Goal: Task Accomplishment & Management: Complete application form

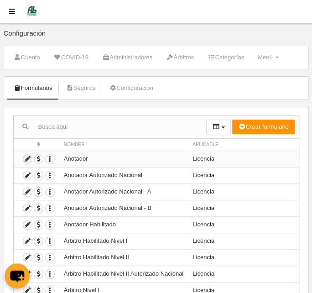
click at [28, 159] on icon at bounding box center [27, 158] width 9 height 9
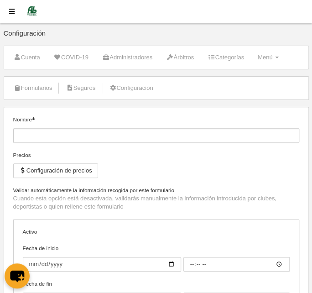
type input "Anotador"
checkbox input "true"
type input "[DATE]"
type input "00:00"
type input "[DATE]"
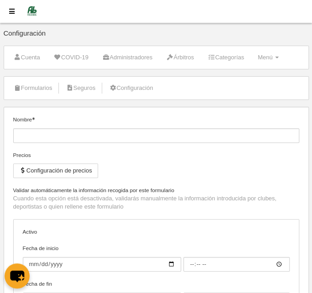
type input "23:59"
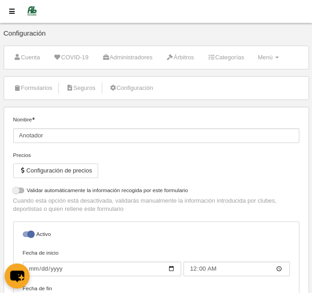
select select "selected"
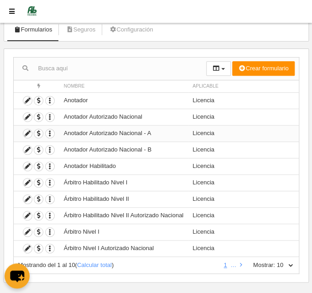
scroll to position [68, 0]
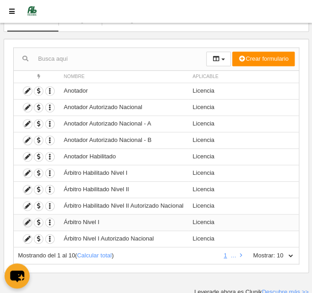
click at [25, 218] on icon at bounding box center [27, 222] width 9 height 9
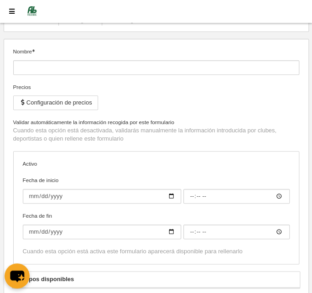
type input "Árbitro Nivel I"
checkbox input "true"
type input "[DATE]"
type input "14:00"
type input "[DATE]"
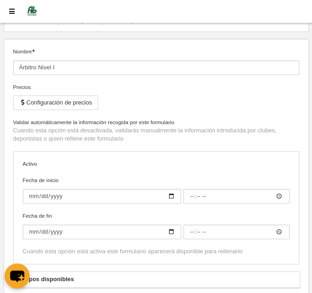
type input "23:59"
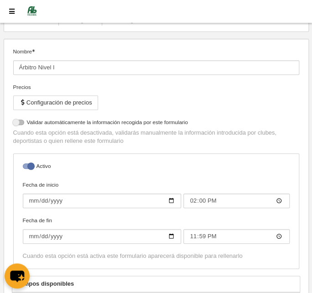
select select "selected"
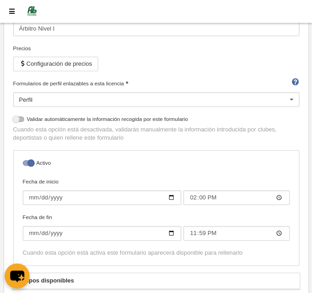
scroll to position [151, 0]
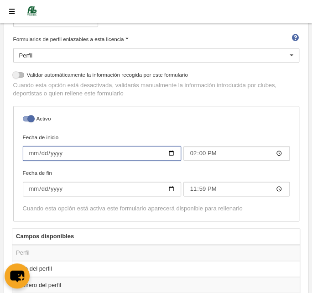
click at [34, 152] on input "[DATE]" at bounding box center [102, 153] width 159 height 15
type input "[DATE]"
type input "00:00"
click at [52, 151] on input "[DATE]" at bounding box center [102, 153] width 159 height 15
type input "[DATE]"
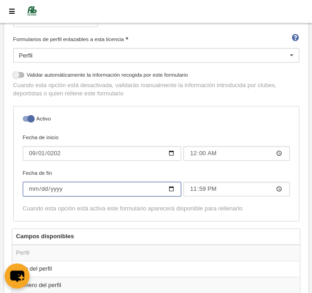
click at [56, 186] on input "[DATE]" at bounding box center [102, 188] width 159 height 15
type input "[DATE]"
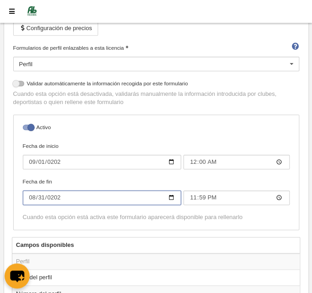
scroll to position [68, 0]
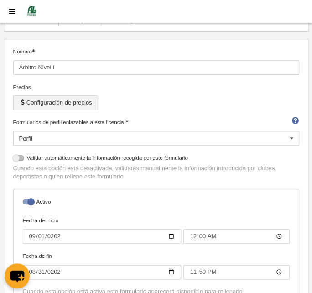
click at [59, 102] on button "Configuración de precios" at bounding box center [55, 102] width 85 height 15
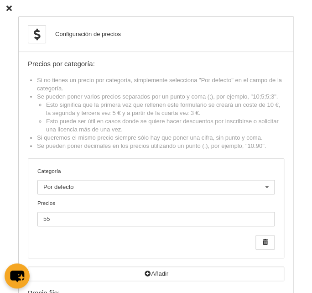
click at [10, 8] on icon at bounding box center [8, 8] width 5 height 6
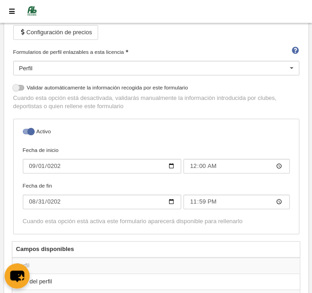
scroll to position [124, 0]
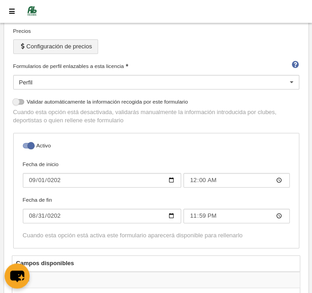
click at [47, 46] on button "Configuración de precios" at bounding box center [55, 46] width 85 height 15
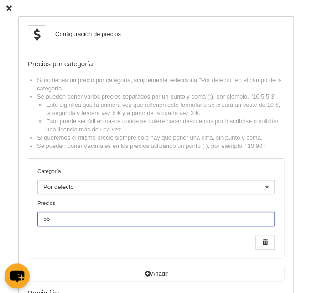
click at [80, 217] on input "55" at bounding box center [155, 218] width 237 height 15
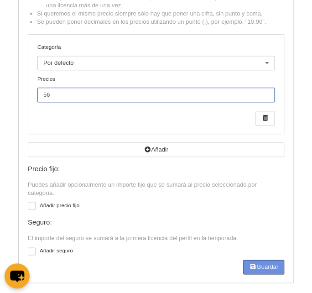
type input "56"
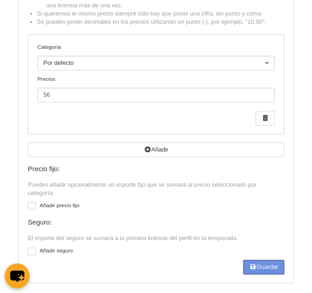
click at [257, 265] on button "Guardar" at bounding box center [263, 266] width 41 height 15
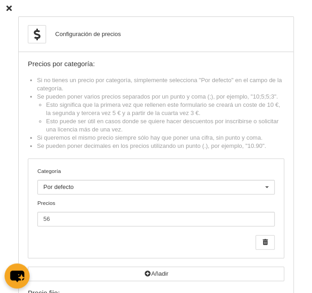
scroll to position [0, 0]
click at [7, 6] on icon at bounding box center [8, 8] width 5 height 6
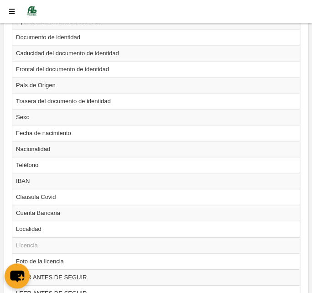
scroll to position [497, 0]
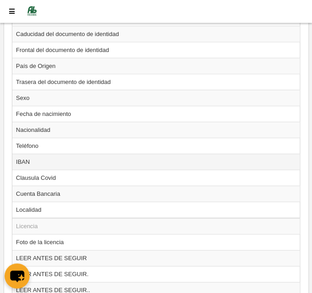
click at [31, 159] on td "IBAN" at bounding box center [155, 162] width 287 height 16
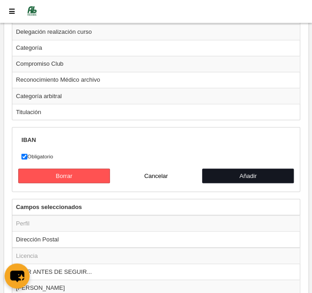
click at [226, 168] on button "Añadir" at bounding box center [248, 175] width 92 height 15
radio input "false"
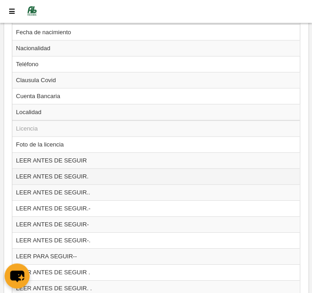
scroll to position [564, 0]
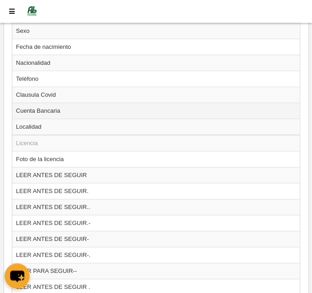
click at [64, 106] on td "Cuenta Bancaria" at bounding box center [155, 111] width 287 height 16
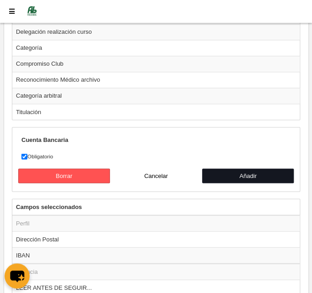
click at [242, 168] on button "Añadir" at bounding box center [248, 175] width 92 height 15
radio input "false"
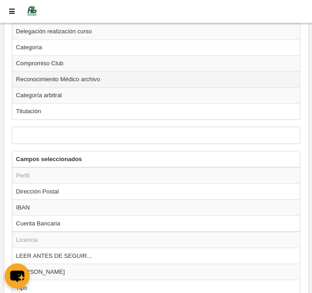
click at [19, 71] on td "Reconocimiento Médico archivo" at bounding box center [155, 79] width 287 height 16
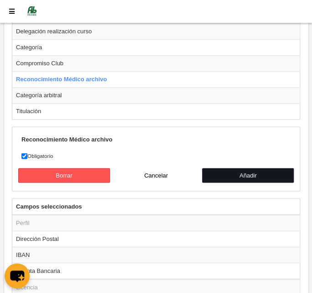
click at [245, 168] on button "Añadir" at bounding box center [248, 175] width 92 height 15
radio input "false"
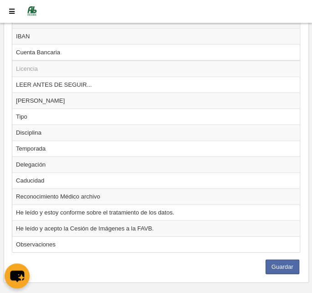
scroll to position [1325, 0]
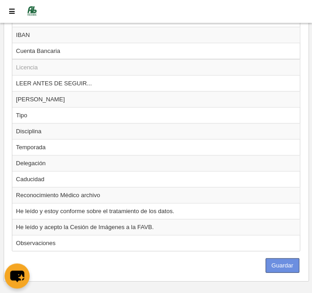
click at [277, 258] on button "Guardar" at bounding box center [282, 265] width 34 height 15
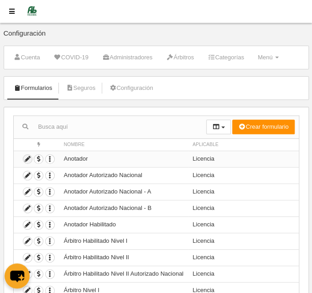
click at [26, 155] on icon at bounding box center [27, 158] width 9 height 9
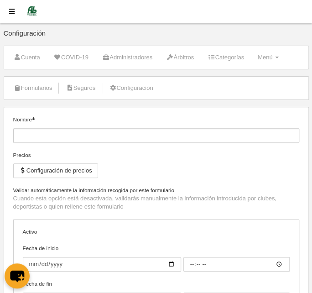
type input "Anotador"
checkbox input "true"
type input "[DATE]"
type input "00:00"
type input "[DATE]"
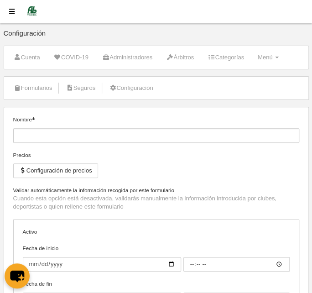
type input "23:59"
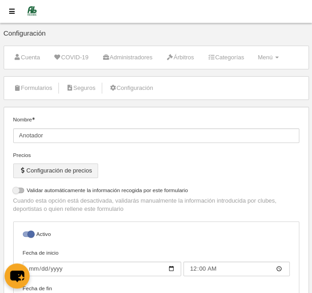
click at [42, 164] on button "Configuración de precios" at bounding box center [55, 170] width 85 height 15
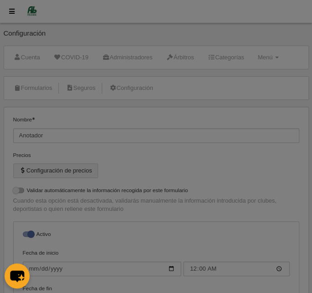
select select "selected"
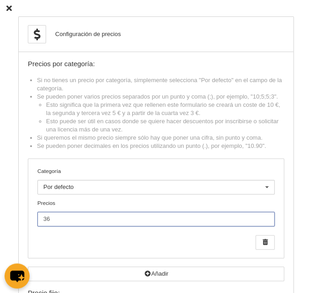
click at [59, 217] on input "36" at bounding box center [155, 218] width 237 height 15
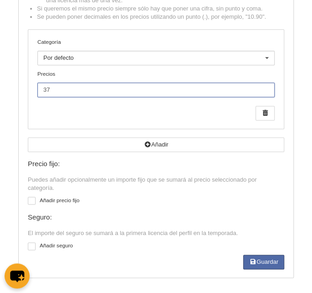
scroll to position [165, 0]
type input "37"
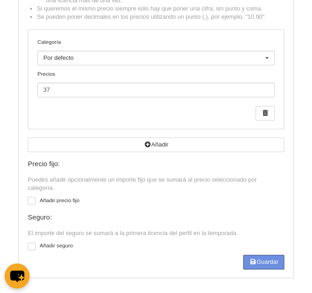
click at [261, 261] on button "Guardar" at bounding box center [263, 261] width 41 height 15
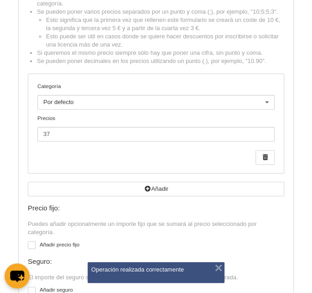
scroll to position [129, 0]
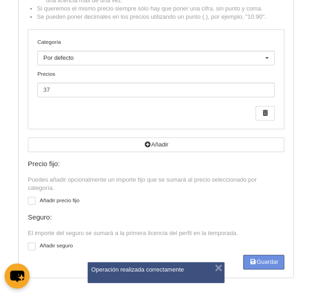
drag, startPoint x: 249, startPoint y: 261, endPoint x: 248, endPoint y: 254, distance: 6.9
click at [249, 261] on button "Guardar" at bounding box center [263, 261] width 41 height 15
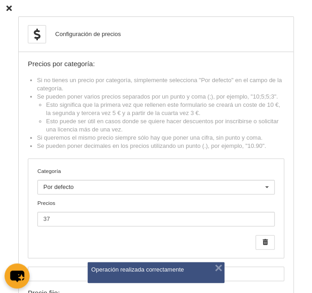
scroll to position [82, 0]
click at [7, 5] on icon at bounding box center [8, 8] width 5 height 6
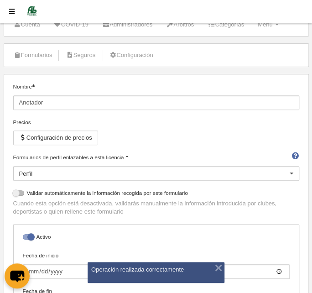
scroll to position [0, 0]
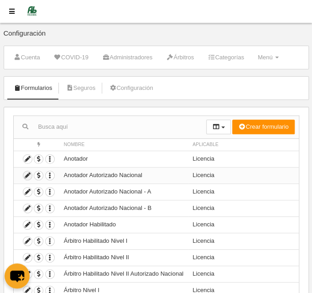
click at [26, 174] on icon at bounding box center [27, 175] width 9 height 9
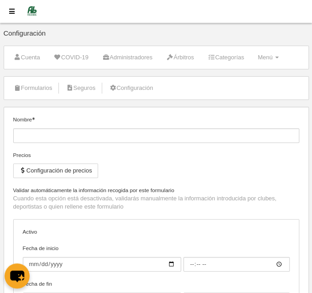
type input "Anotador Autorizado Nacional"
checkbox input "true"
type input "[DATE]"
type input "00:00"
type input "[DATE]"
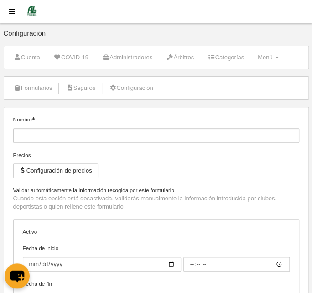
type input "23:59"
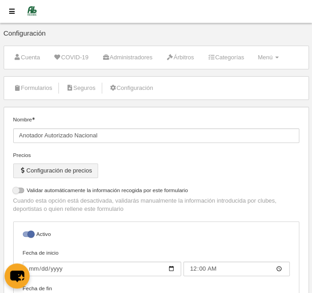
select select "selected"
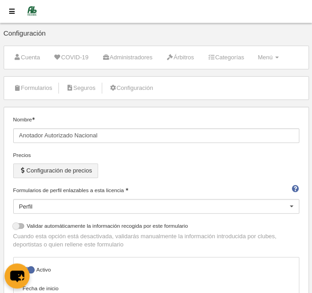
click at [46, 167] on button "Configuración de precios" at bounding box center [55, 170] width 85 height 15
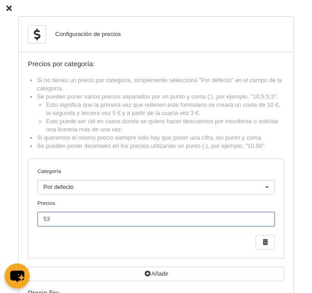
click at [51, 221] on input "53" at bounding box center [155, 218] width 237 height 15
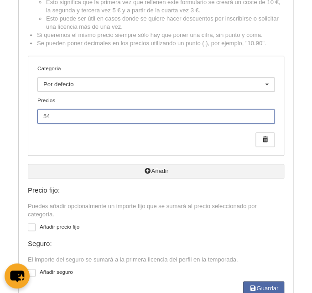
scroll to position [129, 0]
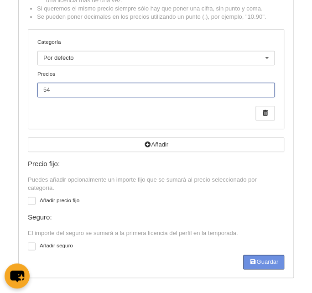
type input "54"
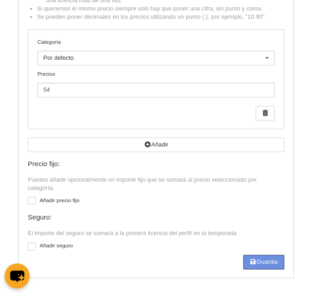
click at [249, 257] on button "Guardar" at bounding box center [263, 261] width 41 height 15
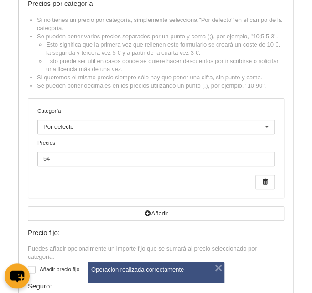
scroll to position [0, 0]
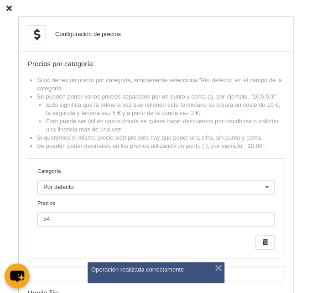
click at [10, 5] on icon at bounding box center [8, 8] width 5 height 6
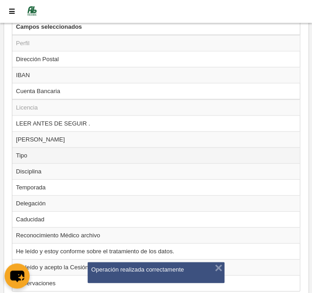
scroll to position [1325, 0]
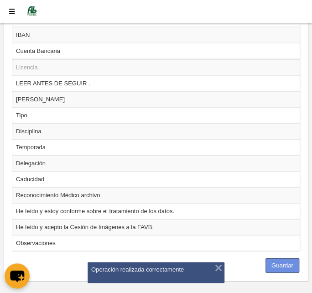
click at [280, 258] on button "Guardar" at bounding box center [282, 265] width 34 height 15
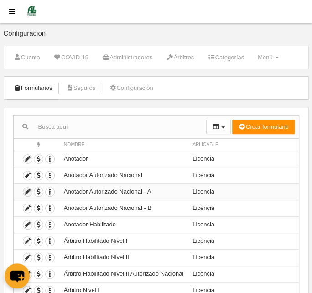
click at [26, 190] on icon at bounding box center [27, 191] width 9 height 9
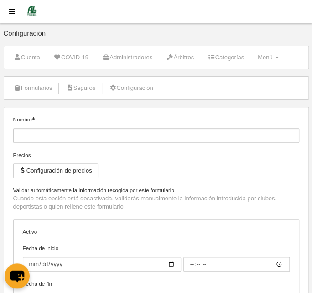
type input "Anotador Autorizado Nacional - A"
checkbox input "true"
type input "[DATE]"
type input "00:00"
type input "[DATE]"
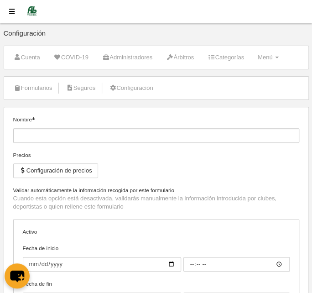
type input "23:59"
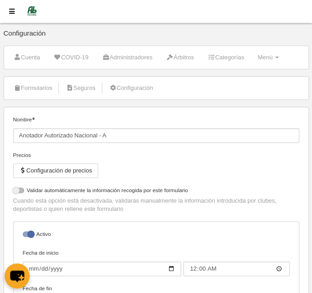
select select "selected"
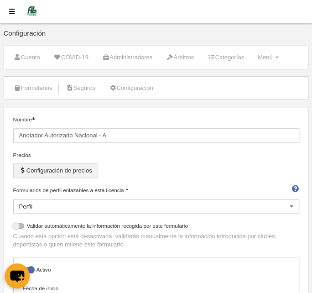
click at [57, 168] on button "Configuración de precios" at bounding box center [55, 170] width 85 height 15
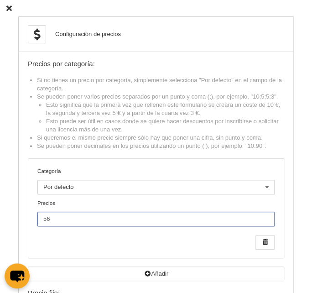
click at [58, 219] on input "56" at bounding box center [155, 218] width 237 height 15
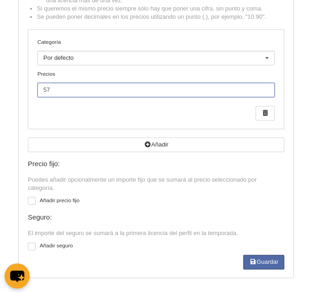
scroll to position [82, 0]
type input "57"
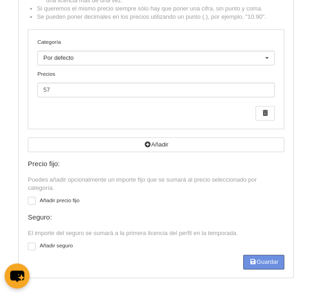
click at [259, 262] on button "Guardar" at bounding box center [263, 261] width 41 height 15
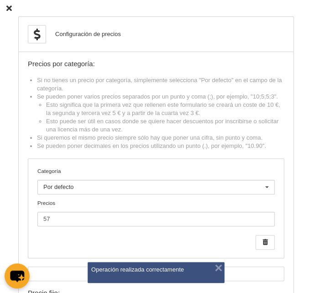
scroll to position [0, 0]
click at [9, 5] on icon at bounding box center [8, 8] width 5 height 6
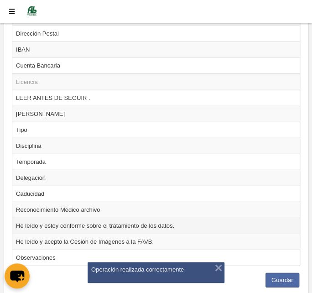
scroll to position [1325, 0]
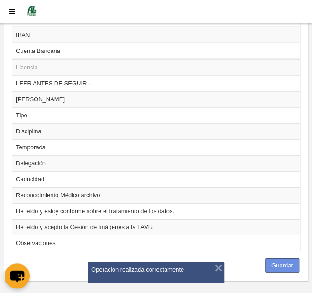
click at [277, 258] on button "Guardar" at bounding box center [282, 265] width 34 height 15
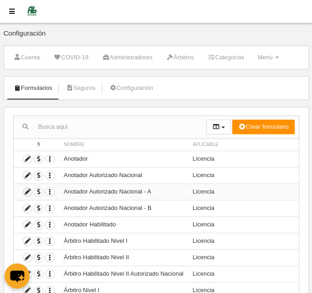
click at [26, 188] on icon at bounding box center [27, 191] width 9 height 9
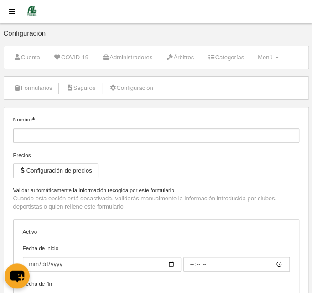
type input "Anotador Autorizado Nacional - A"
checkbox input "true"
type input "[DATE]"
type input "00:00"
type input "[DATE]"
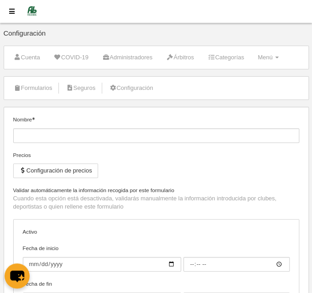
type input "23:59"
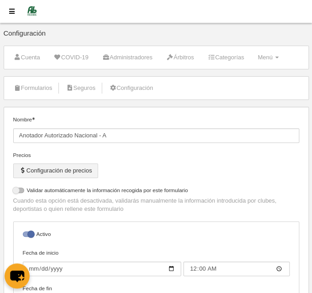
select select "selected"
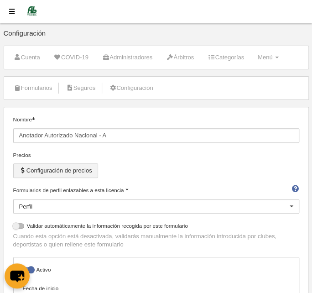
click at [60, 170] on button "Configuración de precios" at bounding box center [55, 170] width 85 height 15
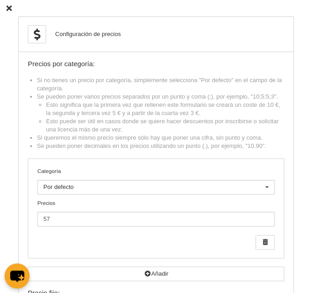
click at [9, 7] on icon at bounding box center [8, 8] width 5 height 6
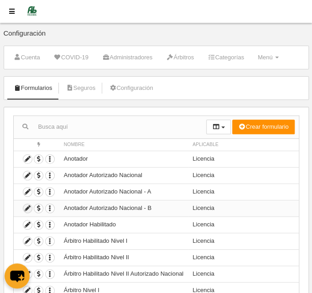
click at [27, 206] on icon at bounding box center [27, 208] width 9 height 9
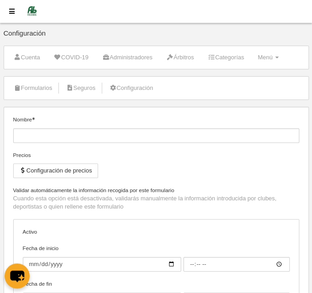
type input "Anotador Autorizado Nacional - B"
checkbox input "true"
type input "[DATE]"
type input "00:00"
type input "[DATE]"
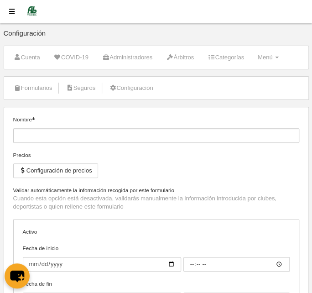
type input "23:59"
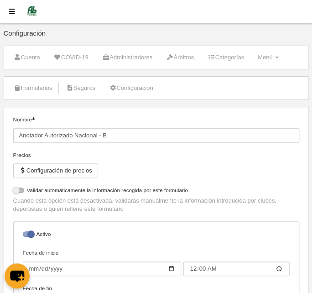
select select "selected"
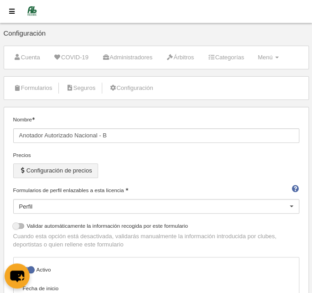
click at [82, 171] on button "Configuración de precios" at bounding box center [55, 170] width 85 height 15
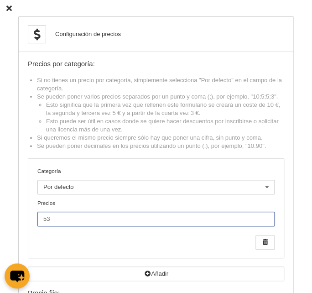
click at [74, 214] on input "53" at bounding box center [155, 218] width 237 height 15
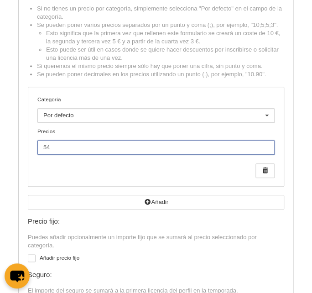
scroll to position [129, 0]
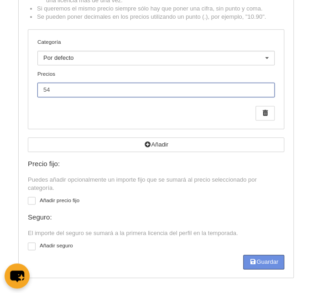
type input "54"
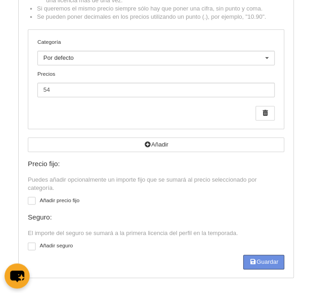
click at [250, 256] on button "Guardar" at bounding box center [263, 261] width 41 height 15
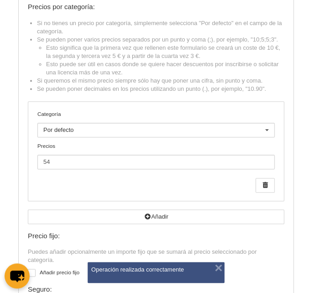
scroll to position [0, 0]
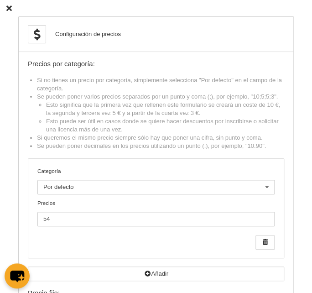
click at [9, 8] on icon at bounding box center [8, 8] width 5 height 6
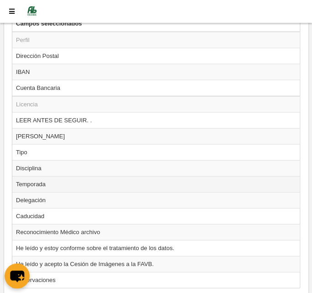
scroll to position [1325, 0]
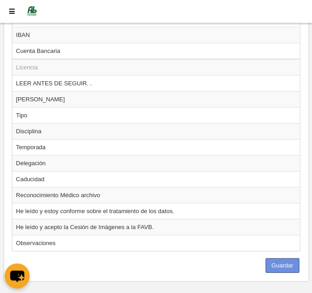
click at [286, 258] on button "Guardar" at bounding box center [282, 265] width 34 height 15
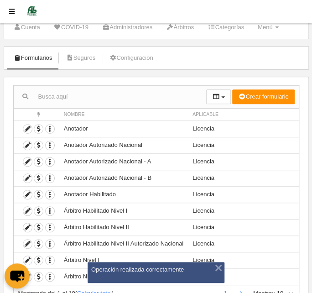
scroll to position [68, 0]
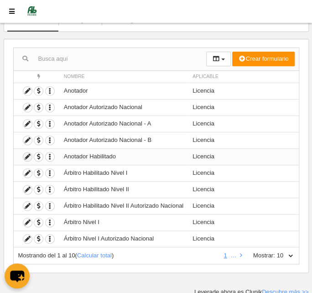
click at [26, 152] on icon at bounding box center [27, 156] width 9 height 9
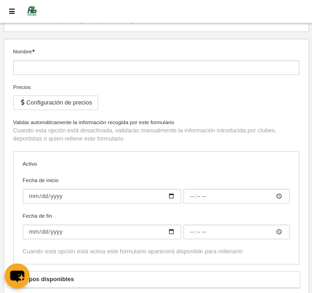
type input "Anotador Habilitado"
checkbox input "true"
type input "[DATE]"
type input "00:00"
type input "[DATE]"
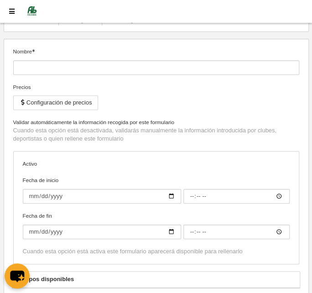
type input "23:59"
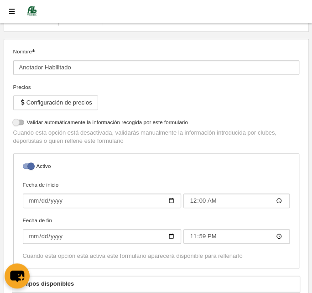
select select "selected"
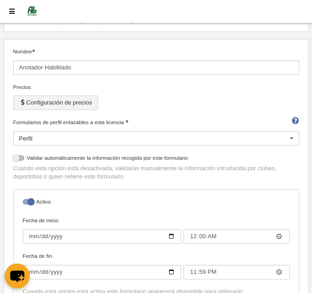
click at [43, 101] on button "Configuración de precios" at bounding box center [55, 102] width 85 height 15
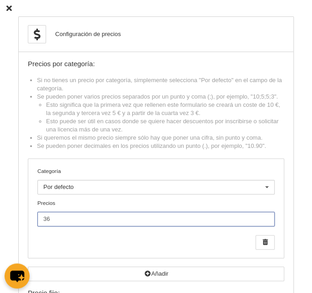
click at [54, 223] on input "36" at bounding box center [155, 218] width 237 height 15
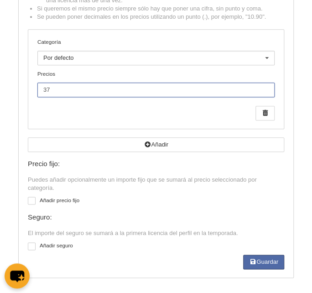
scroll to position [192, 0]
type input "37"
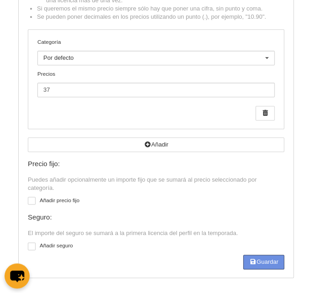
click at [255, 259] on button "Guardar" at bounding box center [263, 261] width 41 height 15
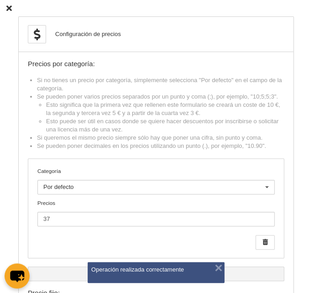
scroll to position [0, 0]
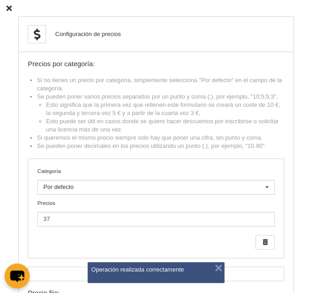
click at [10, 6] on icon at bounding box center [8, 8] width 5 height 6
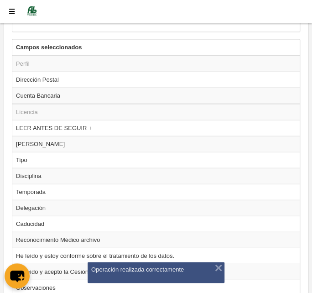
scroll to position [1325, 0]
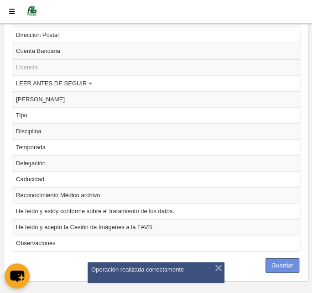
click at [283, 258] on button "Guardar" at bounding box center [282, 265] width 34 height 15
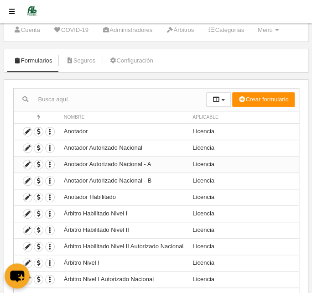
scroll to position [41, 0]
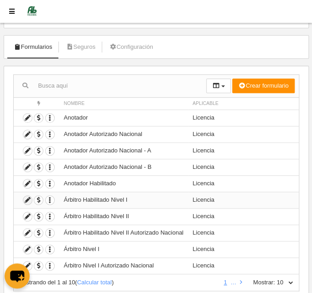
click at [23, 197] on icon at bounding box center [27, 199] width 9 height 9
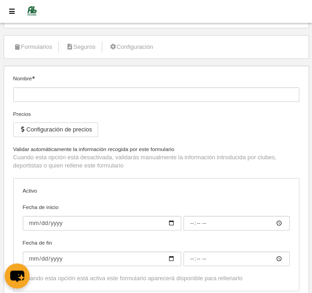
type input "Árbitro Habilitado Nivel I"
checkbox input "true"
type input "[DATE]"
type input "00:00"
type input "[DATE]"
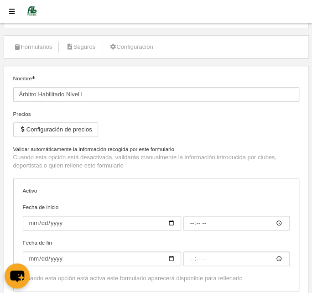
type input "23:59"
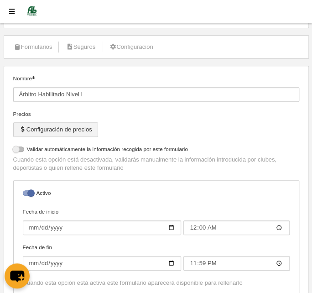
select select "selected"
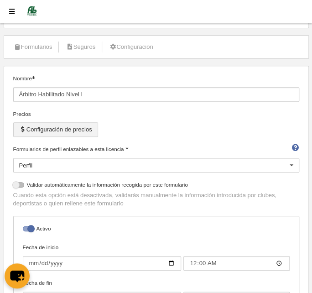
click at [40, 127] on button "Configuración de precios" at bounding box center [55, 129] width 85 height 15
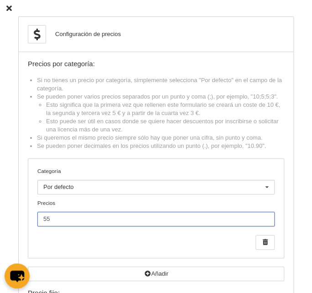
click at [64, 217] on input "55" at bounding box center [155, 218] width 237 height 15
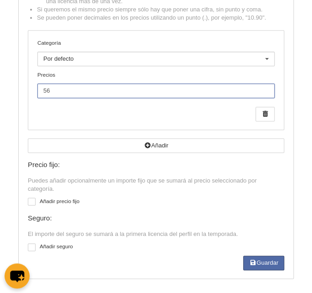
scroll to position [129, 0]
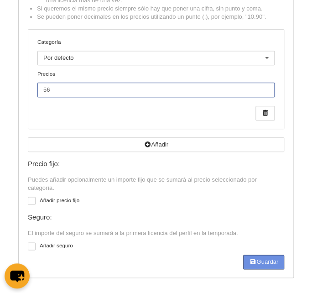
type input "56"
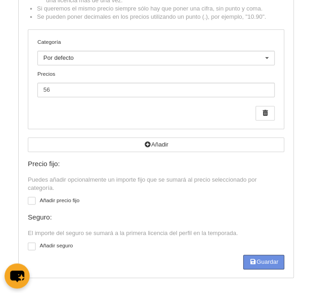
click at [259, 258] on button "Guardar" at bounding box center [263, 261] width 41 height 15
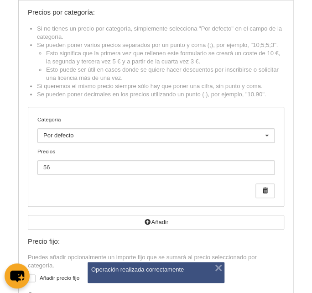
scroll to position [0, 0]
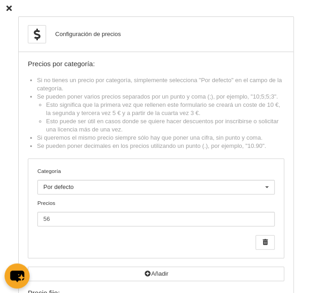
click at [10, 5] on icon at bounding box center [8, 8] width 5 height 6
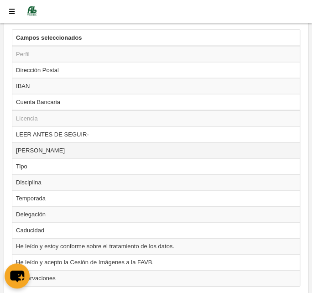
scroll to position [1325, 0]
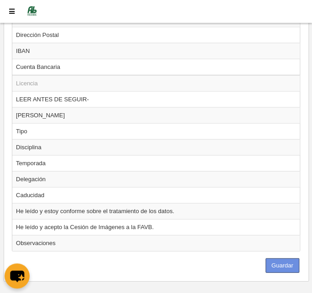
click at [282, 258] on button "Guardar" at bounding box center [282, 265] width 34 height 15
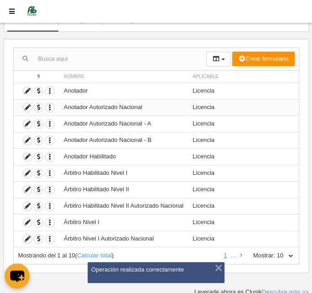
scroll to position [68, 0]
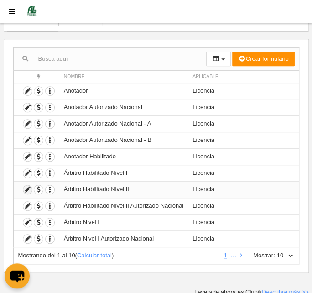
click at [23, 188] on icon at bounding box center [27, 189] width 9 height 9
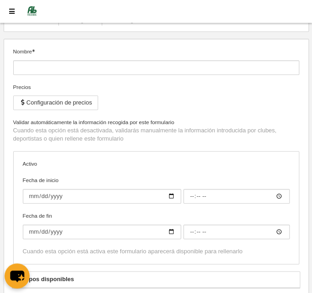
type input "Árbitro Habilitado Nivel II"
checkbox input "true"
type input "[DATE]"
type input "00:00"
type input "[DATE]"
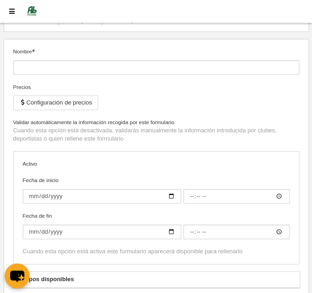
type input "23:59"
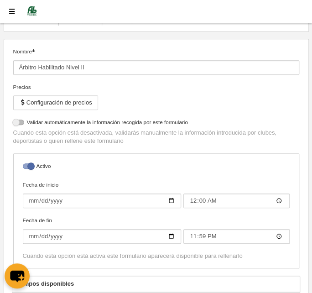
select select "selected"
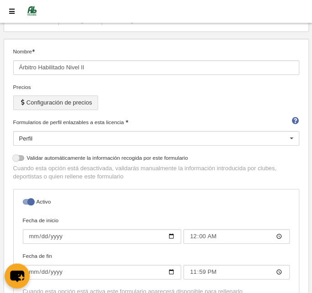
click at [41, 95] on button "Configuración de precios" at bounding box center [55, 102] width 85 height 15
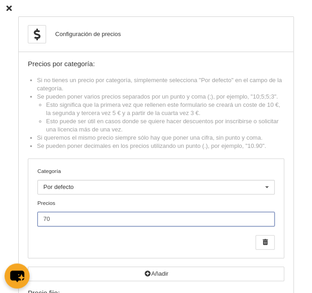
click at [55, 217] on input "70" at bounding box center [155, 218] width 237 height 15
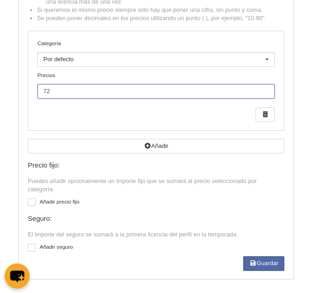
scroll to position [129, 0]
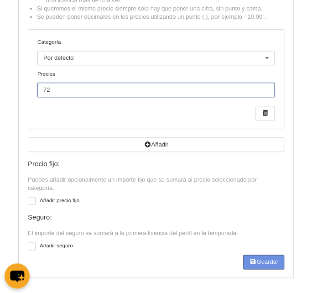
type input "72"
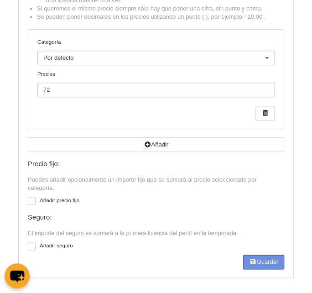
click at [249, 258] on icon "button" at bounding box center [252, 261] width 7 height 6
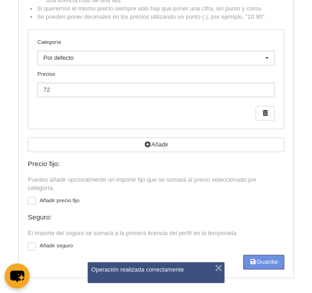
scroll to position [0, 0]
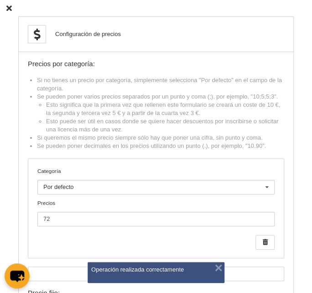
drag, startPoint x: 9, startPoint y: 7, endPoint x: 20, endPoint y: 18, distance: 15.5
click at [10, 6] on icon at bounding box center [8, 8] width 5 height 6
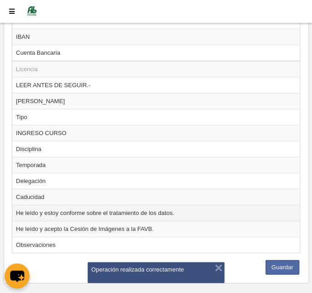
scroll to position [1325, 0]
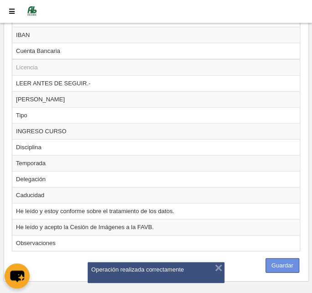
click at [273, 258] on button "Guardar" at bounding box center [282, 265] width 34 height 15
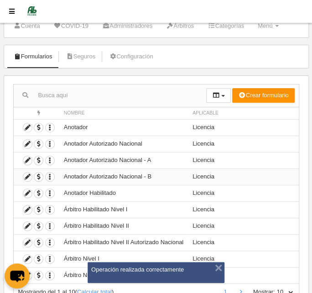
scroll to position [68, 0]
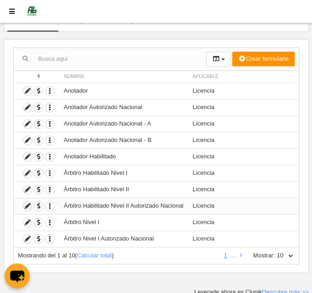
click at [24, 202] on icon at bounding box center [27, 205] width 9 height 9
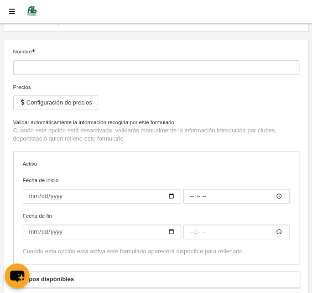
type input "Árbitro Habilitado Nivel II Autorizado Nacional"
checkbox input "true"
type input "[DATE]"
type input "00:00"
type input "[DATE]"
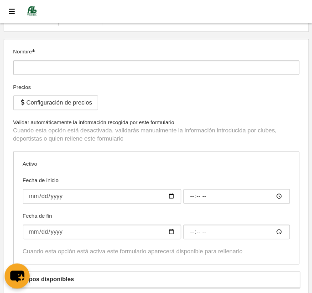
type input "23:59"
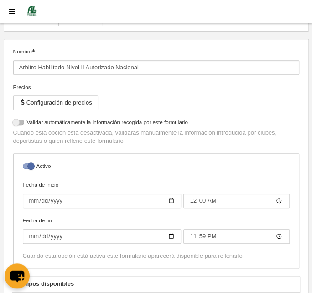
select select "selected"
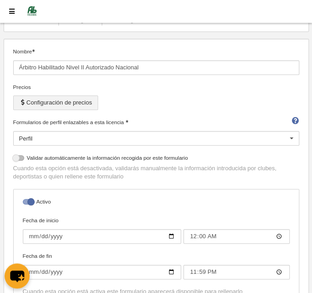
click at [36, 98] on button "Configuración de precios" at bounding box center [55, 102] width 85 height 15
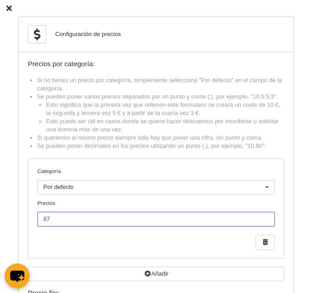
click at [61, 216] on input "87" at bounding box center [155, 218] width 237 height 15
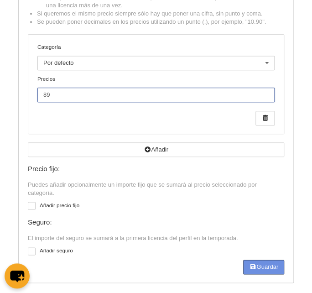
type input "89"
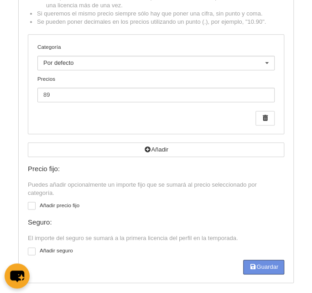
click at [254, 264] on button "Guardar" at bounding box center [263, 266] width 41 height 15
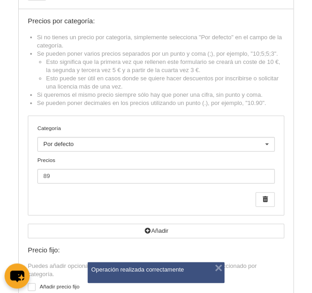
scroll to position [0, 0]
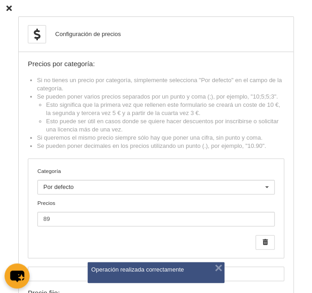
click at [9, 5] on icon at bounding box center [8, 8] width 5 height 6
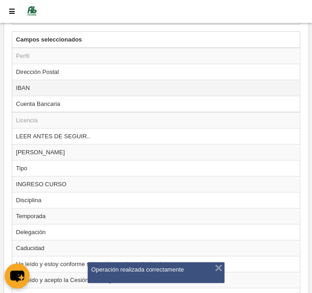
scroll to position [1325, 0]
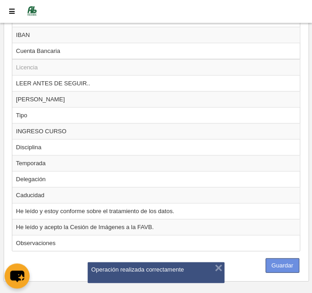
click at [289, 258] on button "Guardar" at bounding box center [282, 265] width 34 height 15
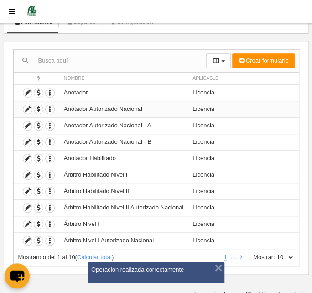
scroll to position [68, 0]
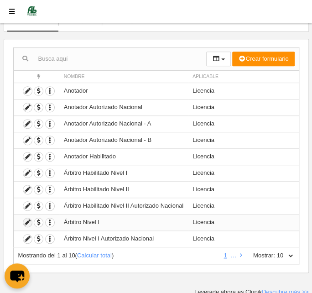
click at [25, 219] on icon at bounding box center [27, 222] width 9 height 9
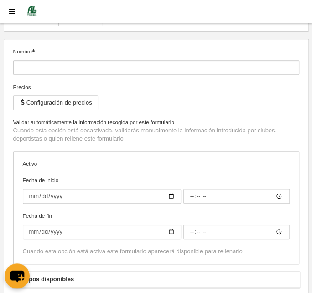
type input "Árbitro Nivel I"
checkbox input "true"
type input "[DATE]"
type input "00:00"
type input "[DATE]"
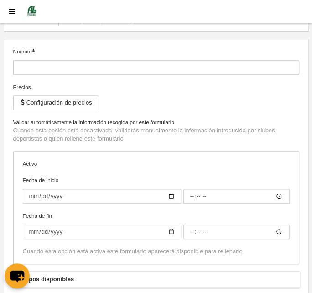
type input "23:59"
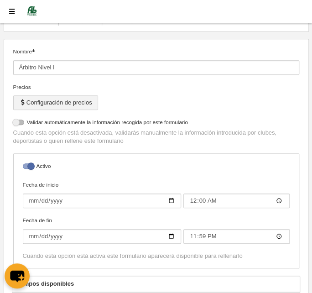
select select "selected"
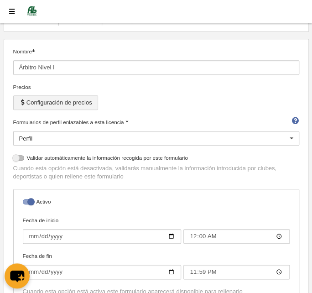
click at [46, 99] on button "Configuración de precios" at bounding box center [55, 102] width 85 height 15
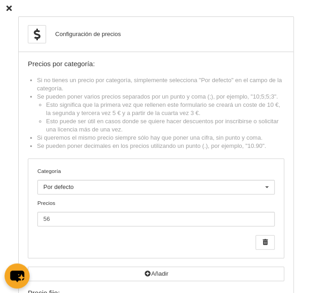
click at [11, 8] on icon at bounding box center [8, 8] width 5 height 6
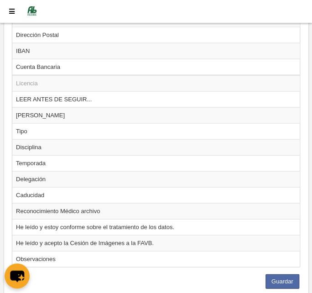
scroll to position [1311, 0]
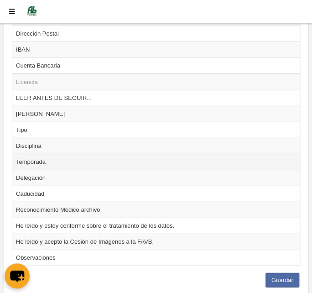
click at [31, 154] on td "Temporada" at bounding box center [155, 162] width 287 height 16
radio input "true"
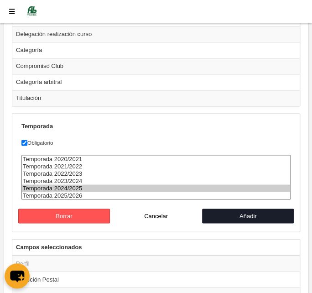
scroll to position [1164, 0]
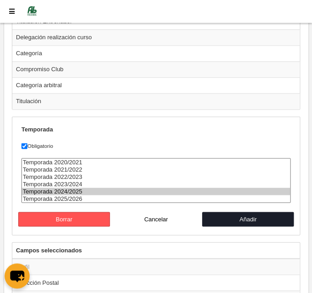
select select "8565"
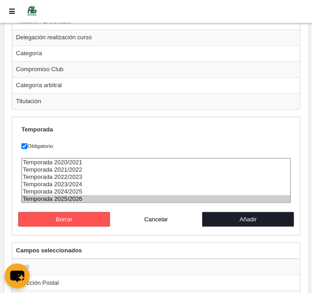
click at [74, 195] on option "Temporada 2025/2026" at bounding box center [156, 198] width 268 height 7
click at [239, 211] on button "Añadir" at bounding box center [248, 218] width 92 height 15
radio input "false"
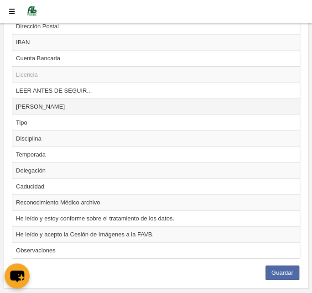
scroll to position [1325, 0]
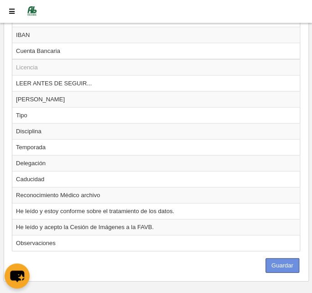
click at [284, 258] on button "Guardar" at bounding box center [282, 265] width 34 height 15
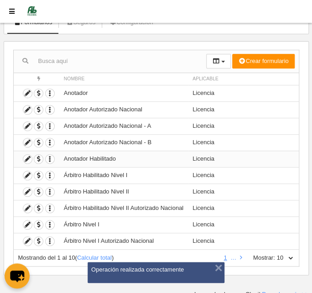
scroll to position [68, 0]
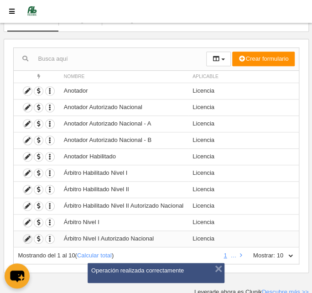
click at [24, 236] on icon at bounding box center [27, 238] width 9 height 9
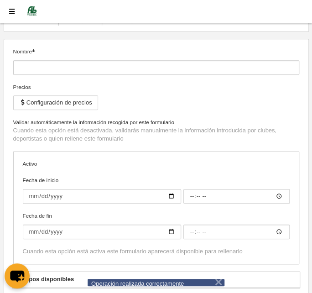
type input "Árbitro Nivel I Autorizado Nacional"
checkbox input "true"
type input "[DATE]"
type input "14:00"
type input "[DATE]"
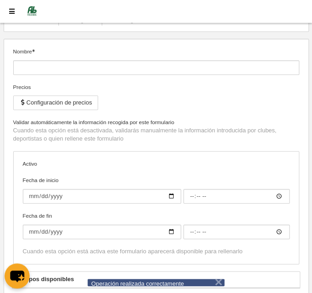
type input "23:59"
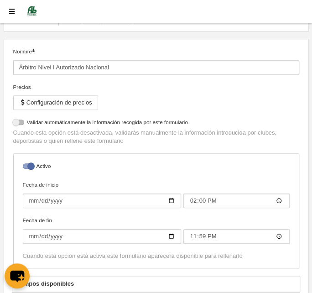
select select "selected"
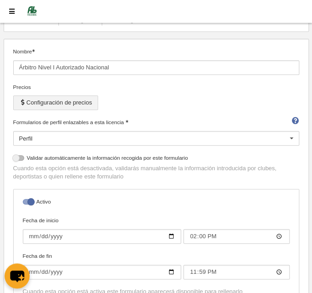
click at [40, 102] on button "Configuración de precios" at bounding box center [55, 102] width 85 height 15
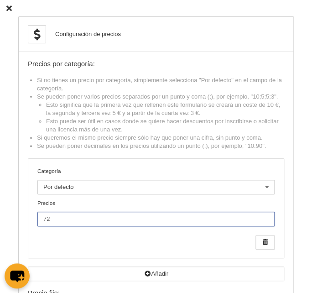
click at [58, 212] on input "72" at bounding box center [155, 218] width 237 height 15
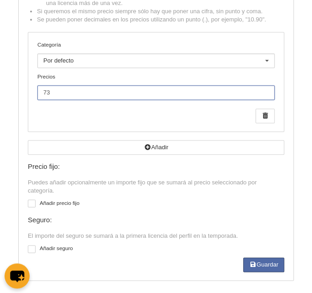
scroll to position [129, 0]
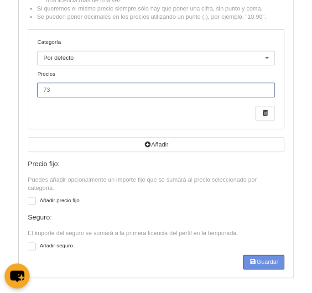
type input "73"
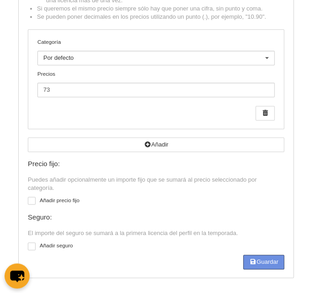
click at [249, 262] on button "Guardar" at bounding box center [263, 261] width 41 height 15
click at [271, 261] on button "Guardar" at bounding box center [263, 261] width 41 height 15
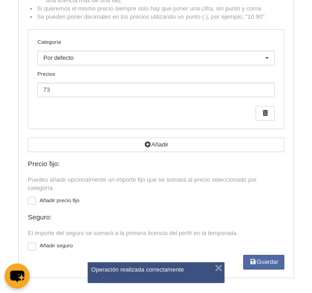
scroll to position [0, 0]
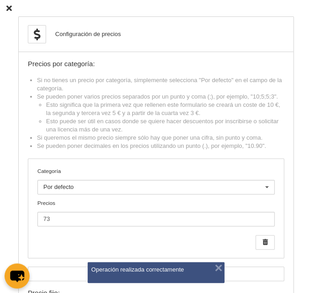
click at [8, 8] on icon at bounding box center [8, 8] width 5 height 6
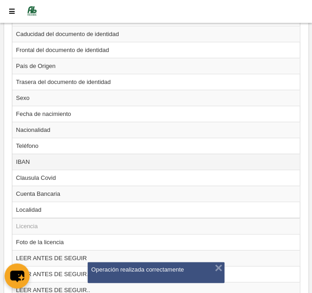
click at [43, 159] on td "IBAN" at bounding box center [155, 162] width 287 height 16
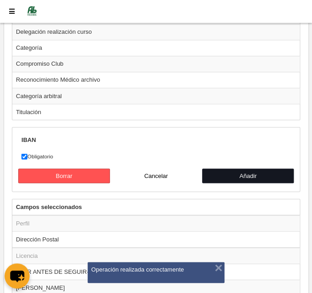
click at [244, 168] on button "Añadir" at bounding box center [248, 175] width 92 height 15
radio input "false"
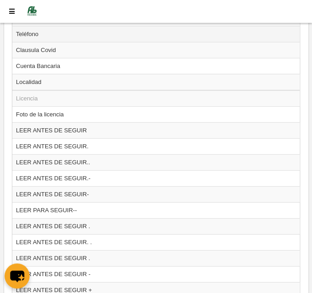
scroll to position [564, 0]
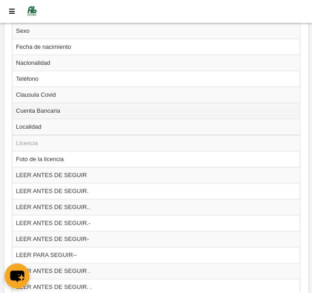
click at [59, 105] on td "Cuenta Bancaria" at bounding box center [155, 111] width 287 height 16
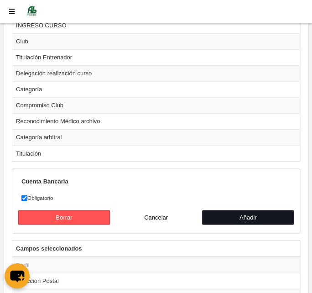
click at [235, 210] on button "Añadir" at bounding box center [248, 217] width 92 height 15
radio input "false"
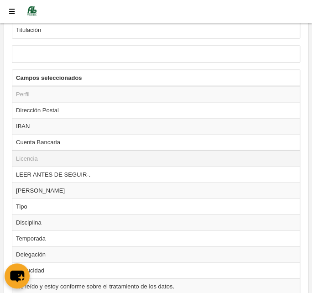
scroll to position [1252, 0]
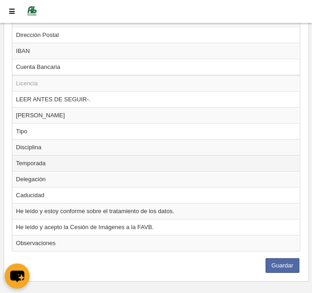
click at [47, 155] on td "Temporada" at bounding box center [155, 163] width 287 height 16
radio input "true"
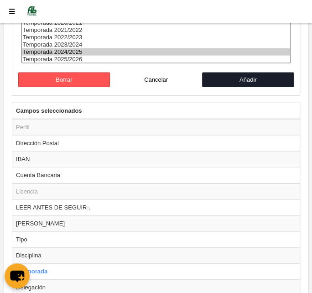
scroll to position [1302, 0]
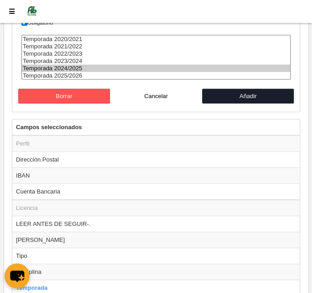
select select "8565"
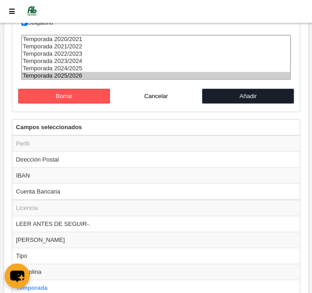
click at [84, 72] on option "Temporada 2025/2026" at bounding box center [156, 75] width 268 height 7
click at [215, 89] on button "Añadir" at bounding box center [248, 96] width 92 height 15
radio input "false"
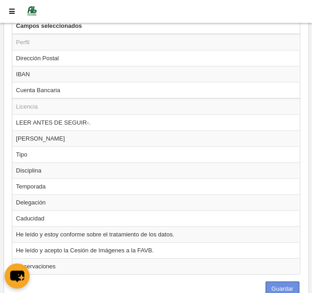
click at [291, 281] on button "Guardar" at bounding box center [282, 288] width 34 height 15
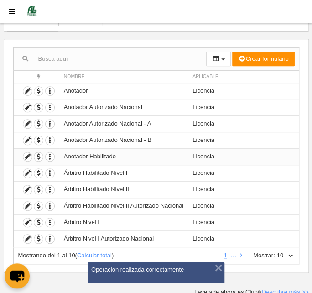
scroll to position [68, 0]
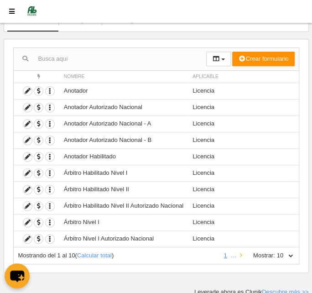
click at [241, 252] on icon at bounding box center [241, 255] width 2 height 6
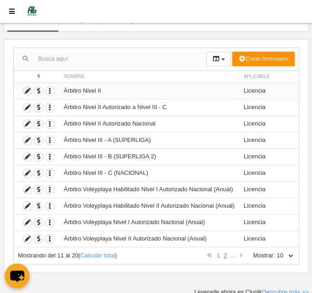
click at [25, 87] on icon at bounding box center [27, 91] width 9 height 9
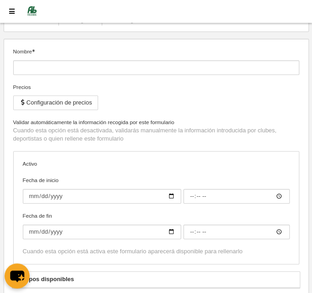
type input "Árbitro Nivel II"
checkbox input "true"
type input "[DATE]"
type input "14:00"
type input "[DATE]"
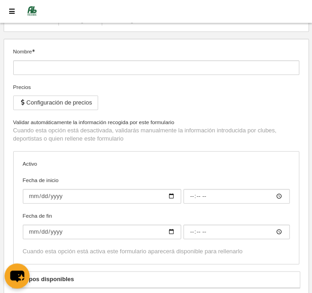
type input "23:59"
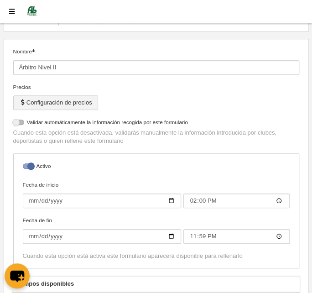
select select "selected"
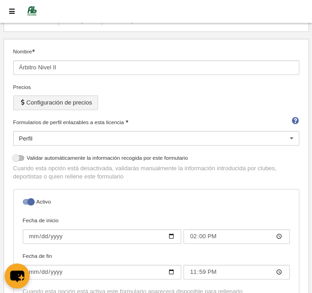
click at [89, 99] on button "Configuración de precios" at bounding box center [55, 102] width 85 height 15
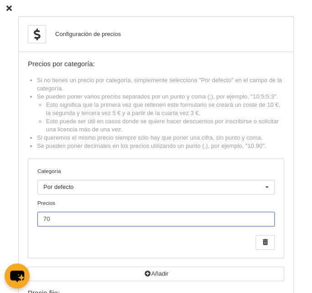
click at [63, 222] on input "70" at bounding box center [155, 218] width 237 height 15
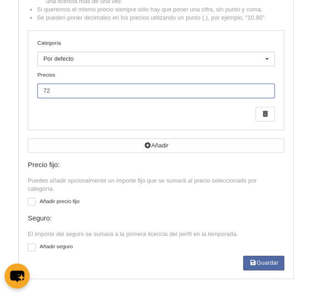
scroll to position [129, 0]
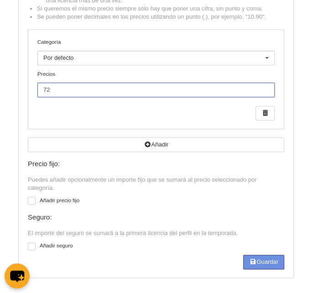
type input "72"
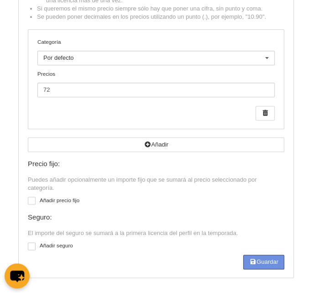
click at [257, 259] on button "Guardar" at bounding box center [263, 261] width 41 height 15
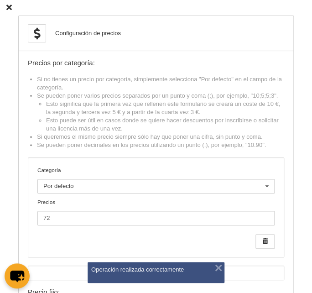
scroll to position [0, 0]
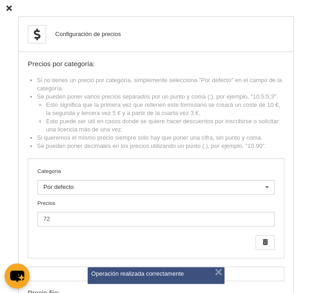
click at [7, 7] on icon at bounding box center [8, 8] width 5 height 6
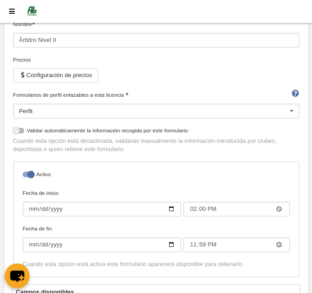
scroll to position [109, 0]
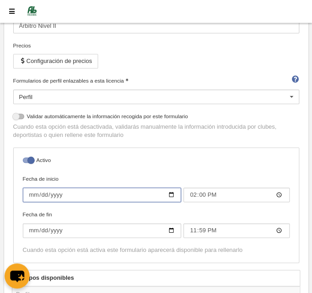
click at [28, 194] on input "[DATE]" at bounding box center [102, 194] width 159 height 15
type input "[DATE]"
type input "00:00"
click at [52, 194] on input "[DATE]" at bounding box center [102, 194] width 159 height 15
type input "[DATE]"
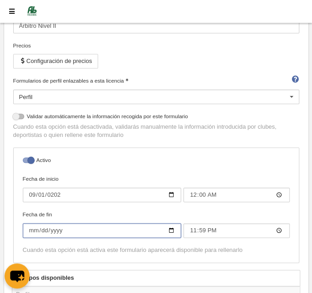
click at [52, 230] on input "[DATE]" at bounding box center [102, 230] width 159 height 15
type input "[DATE]"
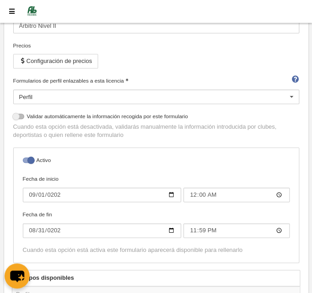
click at [127, 157] on label "Activo" at bounding box center [156, 161] width 267 height 10
click at [29, 159] on input "checkbox" at bounding box center [26, 162] width 6 height 6
checkbox input "false"
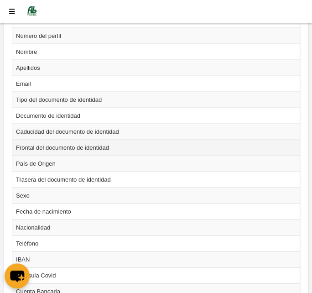
scroll to position [482, 0]
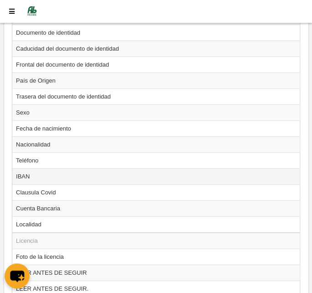
click at [62, 171] on td "IBAN" at bounding box center [155, 176] width 287 height 16
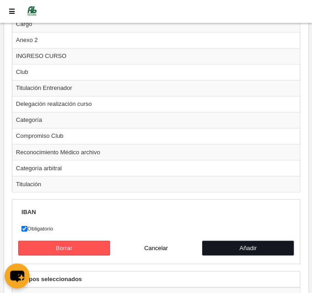
click at [246, 240] on button "Añadir" at bounding box center [248, 247] width 92 height 15
radio input "false"
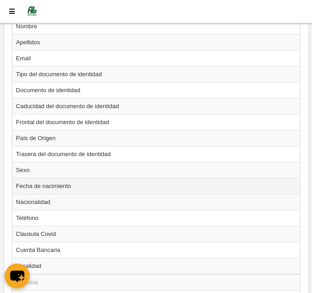
scroll to position [467, 0]
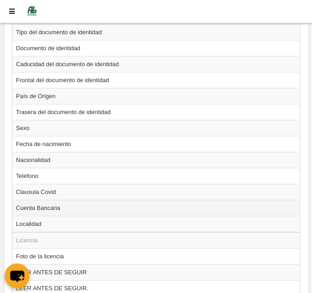
click at [63, 203] on td "Cuenta Bancaria" at bounding box center [155, 208] width 287 height 16
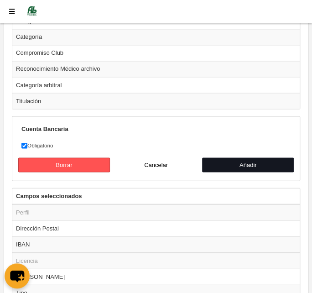
click at [241, 157] on button "Añadir" at bounding box center [248, 164] width 92 height 15
radio input "false"
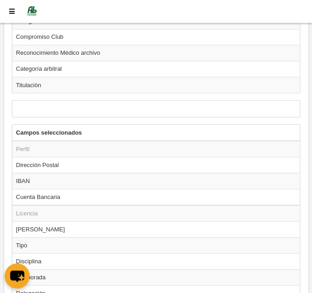
scroll to position [1196, 0]
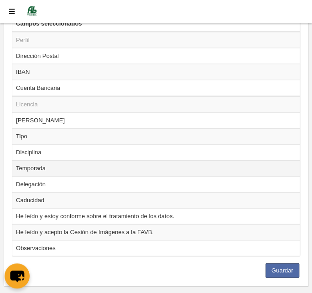
click at [40, 160] on td "Temporada" at bounding box center [155, 168] width 287 height 16
radio input "true"
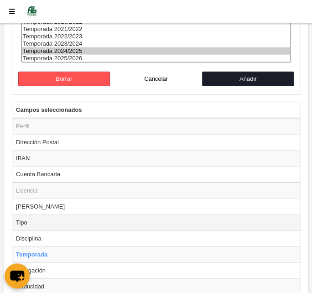
scroll to position [1256, 0]
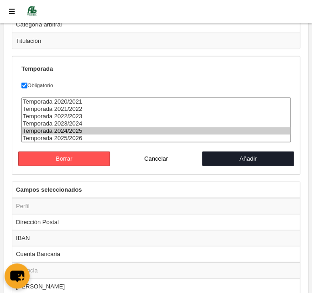
select select "8565"
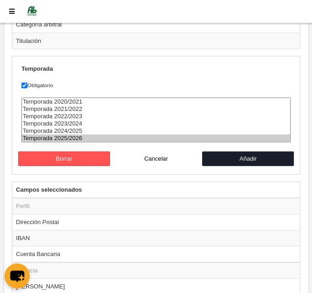
click at [144, 134] on option "Temporada 2025/2026" at bounding box center [156, 137] width 268 height 7
click at [222, 151] on button "Añadir" at bounding box center [248, 158] width 92 height 15
radio input "false"
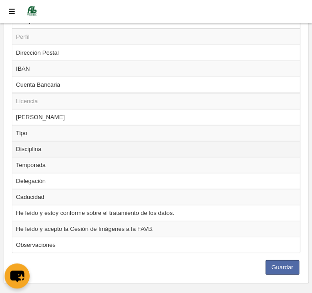
scroll to position [1325, 0]
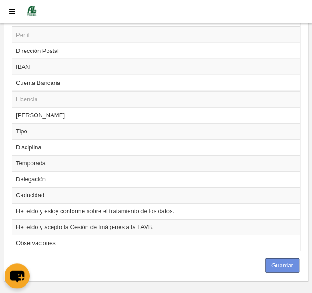
click at [289, 258] on button "Guardar" at bounding box center [282, 265] width 34 height 15
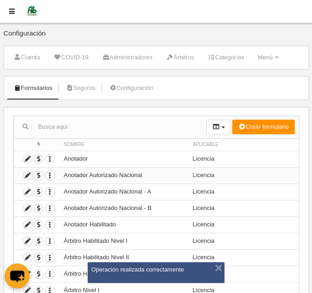
scroll to position [68, 0]
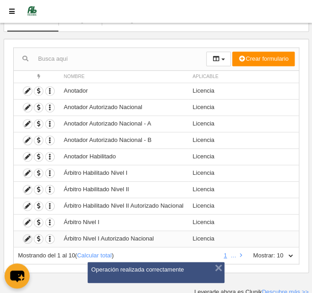
click at [25, 234] on icon at bounding box center [27, 238] width 9 height 9
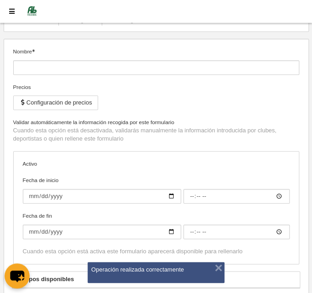
type input "Árbitro Nivel I Autorizado Nacional"
checkbox input "true"
type input "[DATE]"
type input "14:00"
type input "[DATE]"
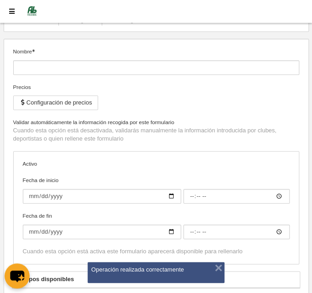
type input "23:59"
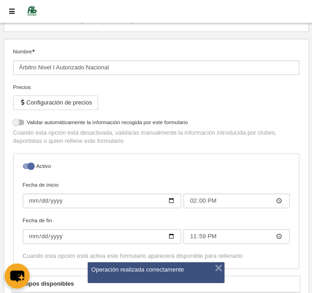
select select "selected"
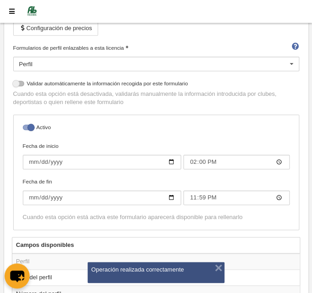
scroll to position [151, 0]
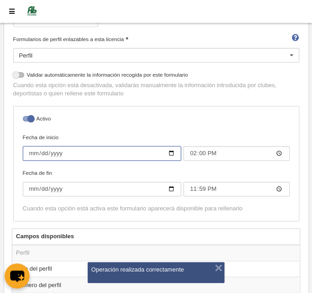
click at [31, 151] on input "[DATE]" at bounding box center [102, 153] width 159 height 15
type input "[DATE]"
type input "00:00"
type input "[DATE]"
type input "00:00"
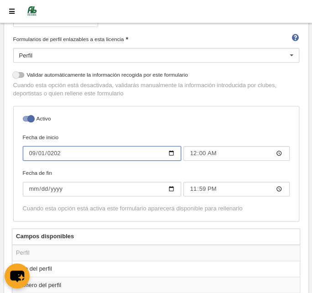
type input "[DATE]"
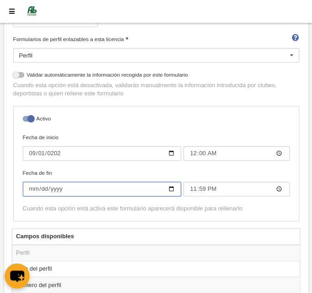
click at [55, 189] on input "[DATE]" at bounding box center [102, 188] width 159 height 15
type input "[DATE]"
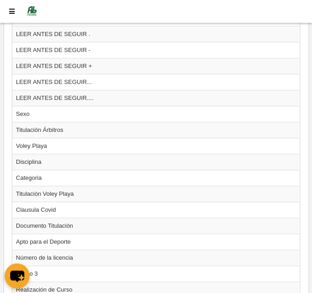
scroll to position [772, 0]
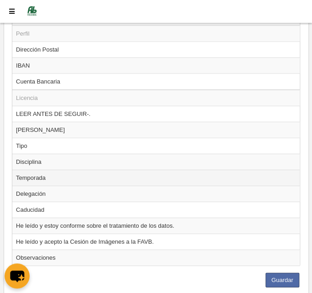
click at [63, 171] on td "Temporada" at bounding box center [155, 177] width 287 height 16
radio input "true"
select select "8565"
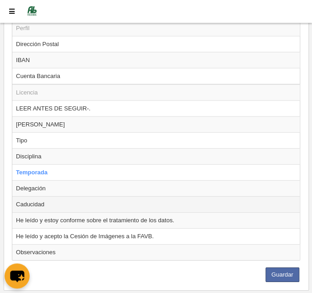
scroll to position [1427, 0]
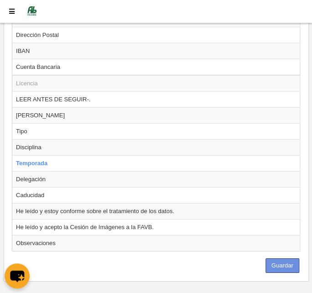
click at [279, 258] on button "Guardar" at bounding box center [282, 265] width 34 height 15
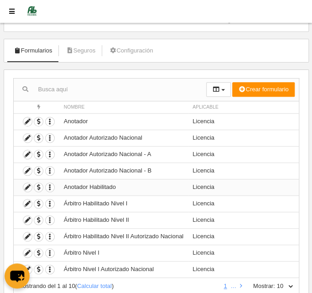
scroll to position [68, 0]
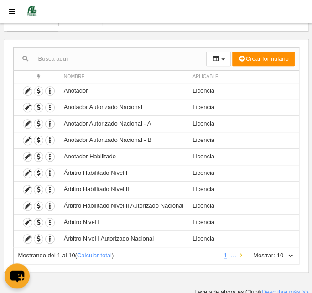
click at [241, 253] on icon at bounding box center [241, 255] width 2 height 6
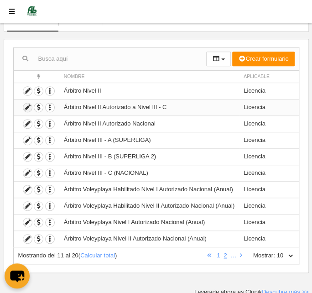
click at [28, 104] on icon at bounding box center [27, 107] width 9 height 9
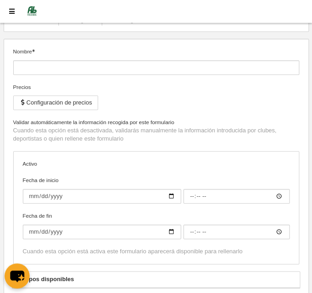
type input "Árbitro Nivel II Autorizado a Nivel III - C"
checkbox input "true"
type input "[DATE]"
type input "14:00"
type input "[DATE]"
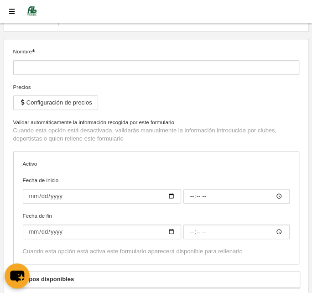
type input "23:59"
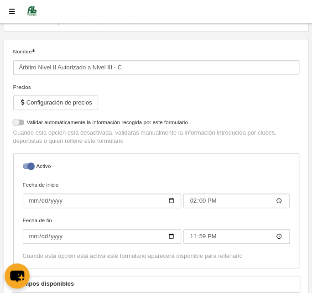
select select "selected"
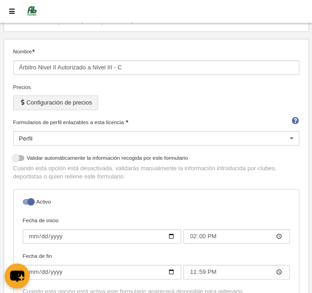
click at [50, 102] on button "Configuración de precios" at bounding box center [55, 102] width 85 height 15
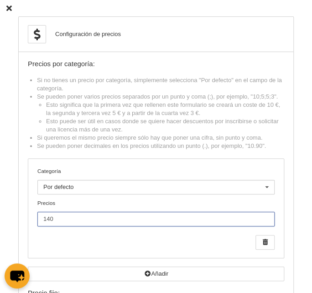
click at [55, 215] on input "140" at bounding box center [155, 218] width 237 height 15
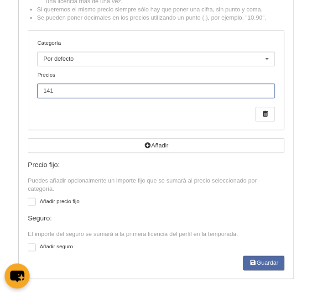
scroll to position [129, 0]
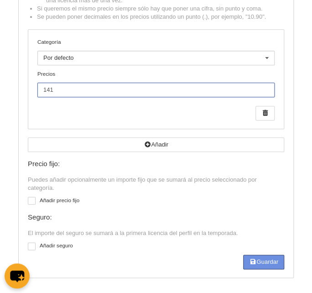
type input "141"
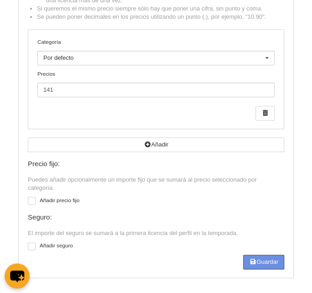
click at [249, 258] on icon "button" at bounding box center [252, 261] width 7 height 6
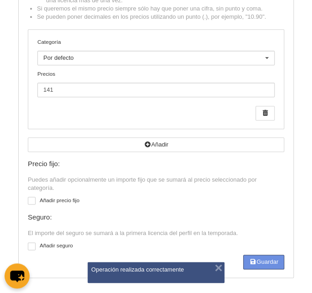
scroll to position [0, 0]
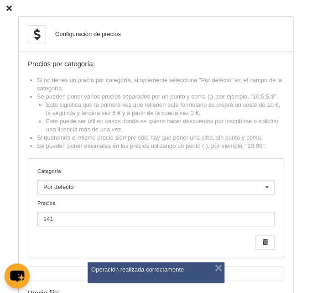
click at [8, 6] on icon at bounding box center [8, 8] width 5 height 6
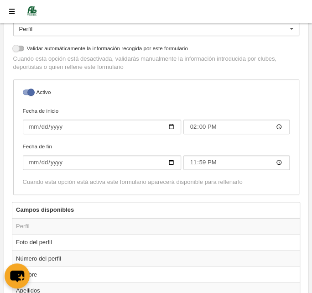
scroll to position [192, 0]
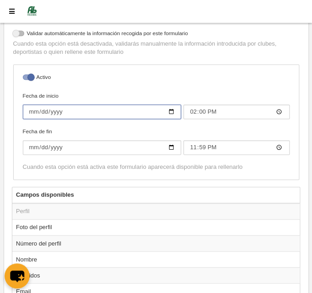
click at [32, 111] on input "[DATE]" at bounding box center [102, 111] width 159 height 15
type input "[DATE]"
type input "00:00"
type input "[DATE]"
type input "00:00"
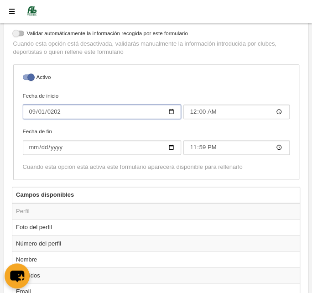
type input "[DATE]"
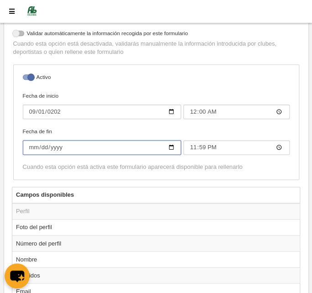
click at [55, 145] on input "[DATE]" at bounding box center [102, 147] width 159 height 15
type input "[DATE]"
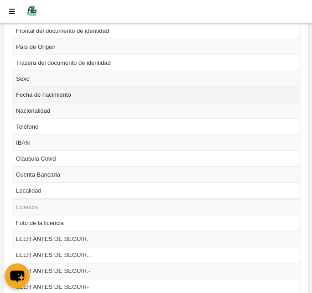
scroll to position [524, 0]
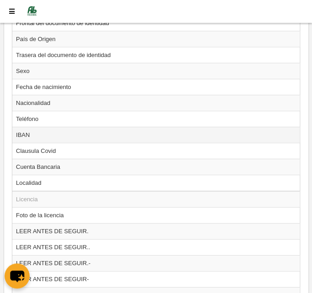
click at [39, 132] on td "IBAN" at bounding box center [155, 135] width 287 height 16
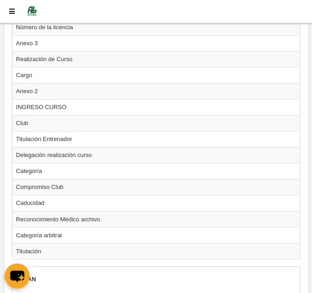
scroll to position [1145, 0]
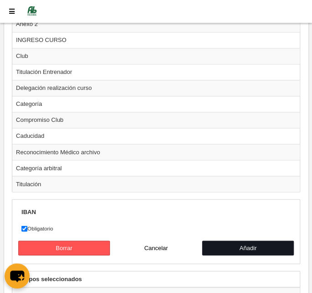
click at [239, 240] on button "Añadir" at bounding box center [248, 247] width 92 height 15
radio input "false"
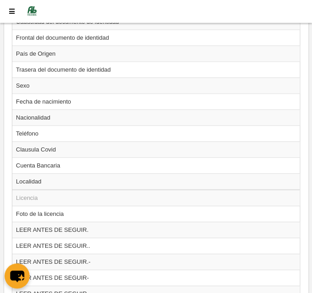
scroll to position [508, 0]
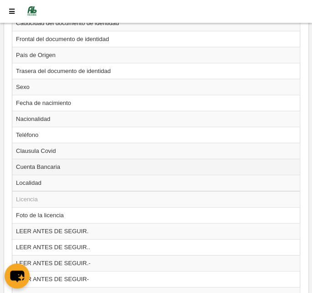
click at [55, 165] on td "Cuenta Bancaria" at bounding box center [155, 167] width 287 height 16
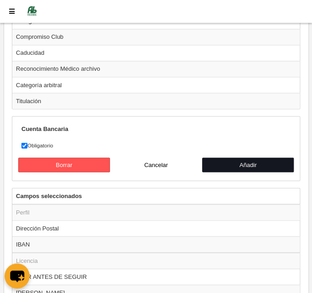
click at [232, 157] on button "Añadir" at bounding box center [248, 164] width 92 height 15
radio input "false"
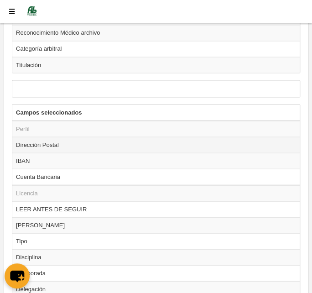
scroll to position [1320, 0]
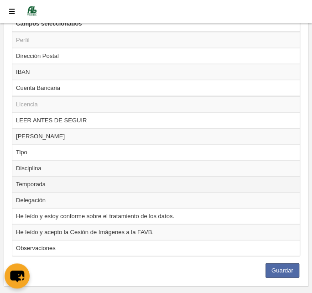
click at [47, 176] on td "Temporada" at bounding box center [155, 184] width 287 height 16
radio input "true"
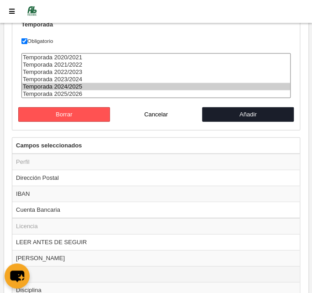
scroll to position [1256, 0]
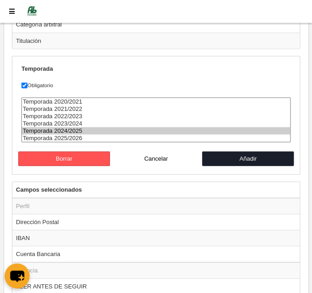
select select "8565"
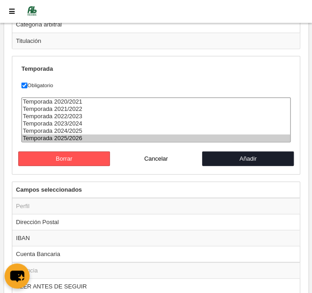
click at [87, 134] on option "Temporada 2025/2026" at bounding box center [156, 137] width 268 height 7
click at [214, 151] on button "Añadir" at bounding box center [248, 158] width 92 height 15
radio input "false"
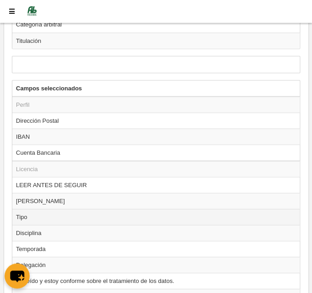
scroll to position [1325, 0]
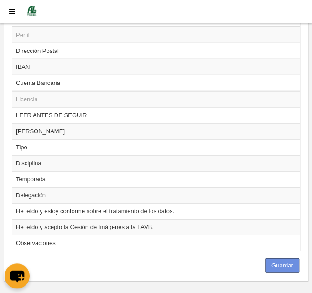
click at [282, 258] on button "Guardar" at bounding box center [282, 265] width 34 height 15
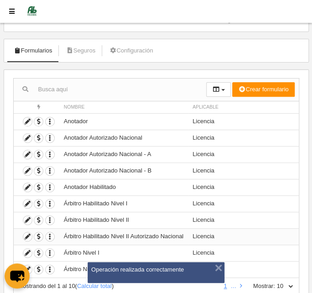
scroll to position [68, 0]
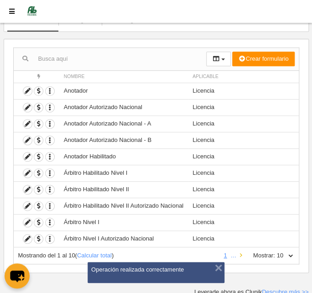
click at [241, 252] on icon at bounding box center [241, 255] width 2 height 6
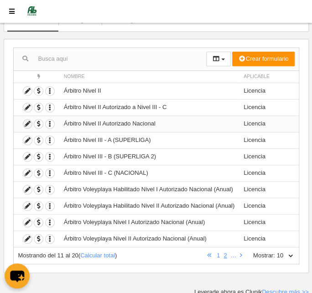
click at [25, 120] on icon at bounding box center [27, 123] width 9 height 9
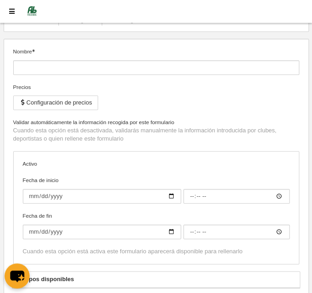
type input "Árbitro Nivel II Autorizado Nacional"
checkbox input "true"
type input "[DATE]"
type input "14:00"
type input "[DATE]"
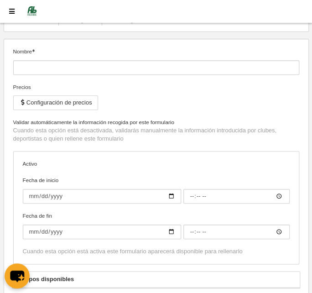
type input "23:59"
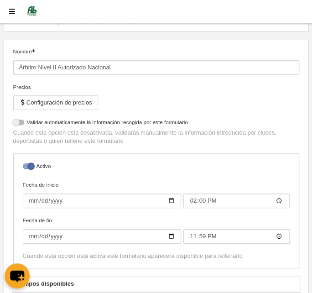
select select "selected"
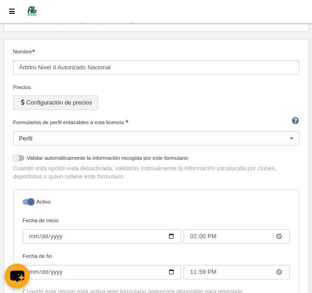
click at [34, 99] on button "Configuración de precios" at bounding box center [55, 102] width 85 height 15
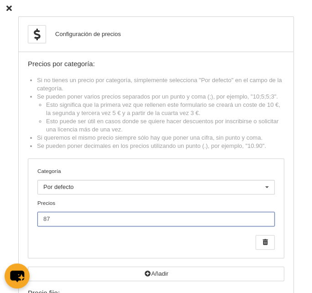
click at [66, 219] on input "87" at bounding box center [155, 218] width 237 height 15
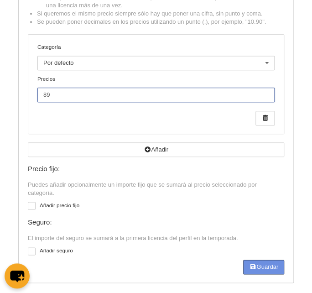
type input "89"
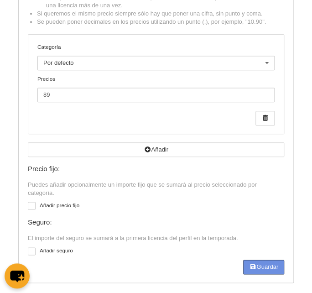
click at [261, 262] on button "Guardar" at bounding box center [263, 266] width 41 height 15
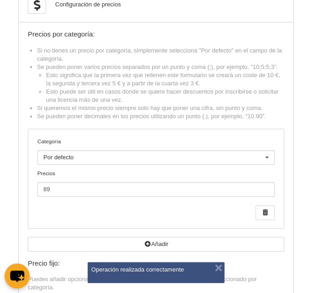
scroll to position [0, 0]
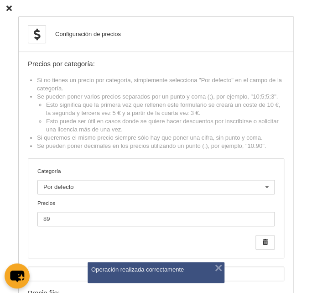
click at [8, 7] on icon at bounding box center [8, 8] width 5 height 6
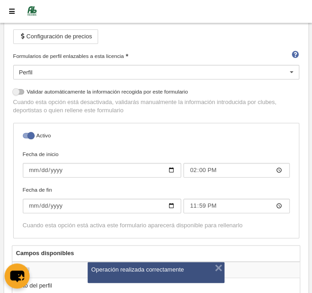
scroll to position [151, 0]
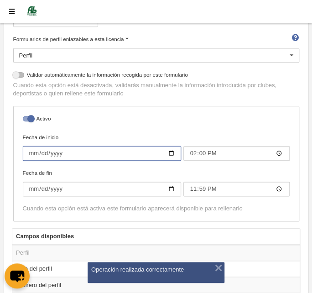
click at [32, 151] on input "[DATE]" at bounding box center [102, 153] width 159 height 15
type input "[DATE]"
type input "00:00"
type input "[DATE]"
type input "00:00"
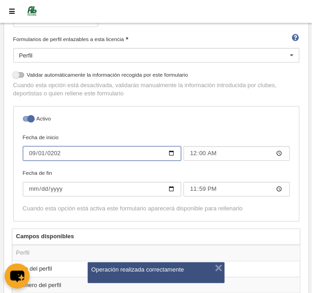
type input "[DATE]"
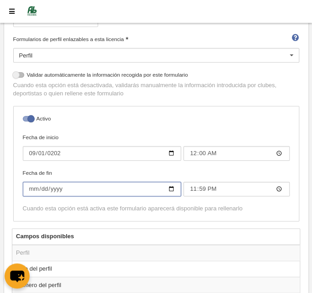
click at [55, 185] on input "[DATE]" at bounding box center [102, 188] width 159 height 15
type input "[DATE]"
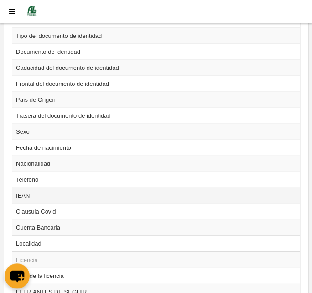
scroll to position [482, 0]
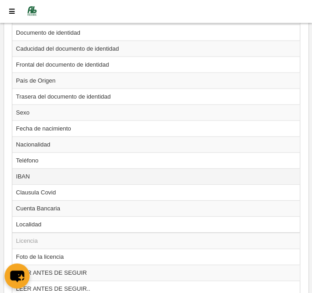
click at [32, 175] on td "IBAN" at bounding box center [155, 176] width 287 height 16
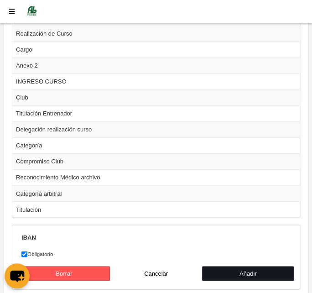
click at [246, 266] on button "Añadir" at bounding box center [248, 273] width 92 height 15
radio input "false"
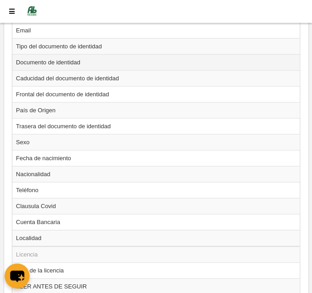
scroll to position [467, 0]
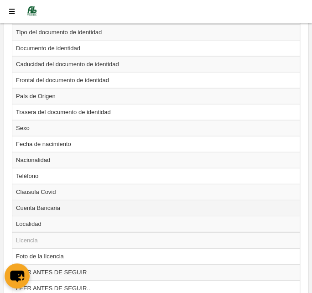
click at [20, 200] on td "Cuenta Bancaria" at bounding box center [155, 208] width 287 height 16
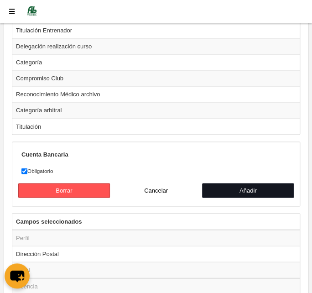
click at [228, 183] on button "Añadir" at bounding box center [248, 190] width 92 height 15
radio input "false"
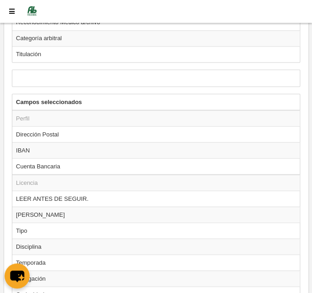
scroll to position [1279, 0]
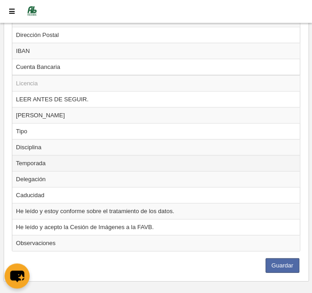
click at [51, 155] on td "Temporada" at bounding box center [155, 163] width 287 height 16
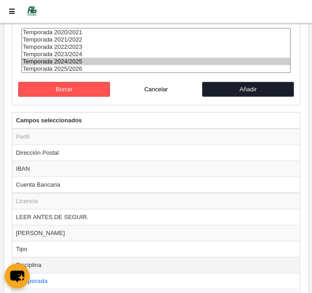
scroll to position [1178, 0]
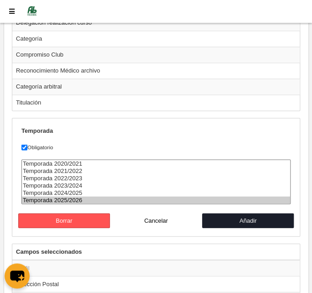
click at [123, 196] on option "Temporada 2025/2026" at bounding box center [156, 199] width 268 height 7
click at [234, 213] on button "Añadir" at bounding box center [248, 220] width 92 height 15
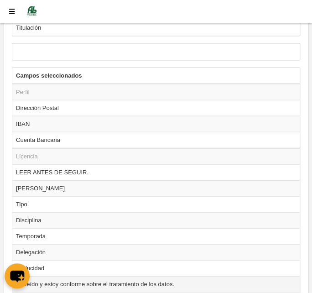
scroll to position [1325, 0]
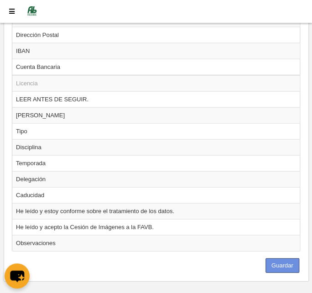
click at [275, 258] on button "Guardar" at bounding box center [282, 265] width 34 height 15
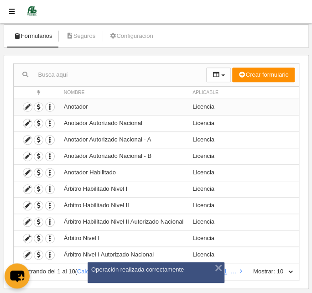
scroll to position [68, 0]
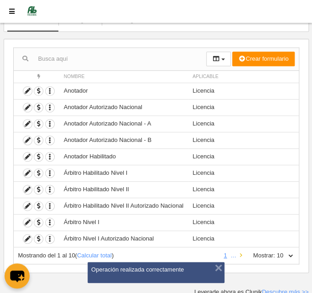
click at [239, 254] on link at bounding box center [241, 255] width 6 height 7
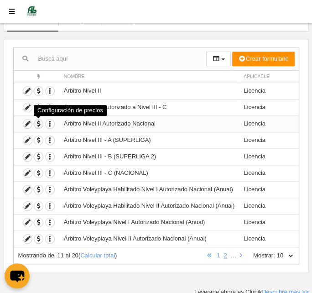
click at [37, 121] on span "button" at bounding box center [38, 123] width 9 height 9
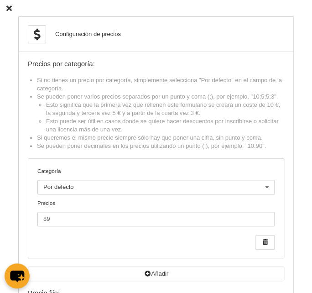
click at [6, 6] on div "Configuración de precios Precios por categoría: Si no tienes un precio por cate…" at bounding box center [156, 211] width 312 height 423
click at [10, 5] on icon at bounding box center [8, 8] width 5 height 6
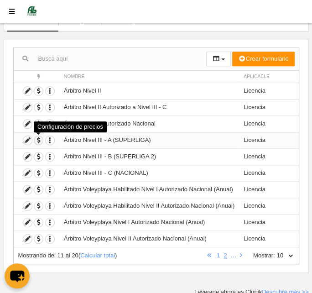
click at [36, 140] on span "button" at bounding box center [38, 140] width 9 height 9
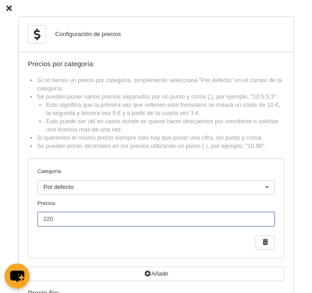
click at [68, 216] on input "220" at bounding box center [155, 218] width 237 height 15
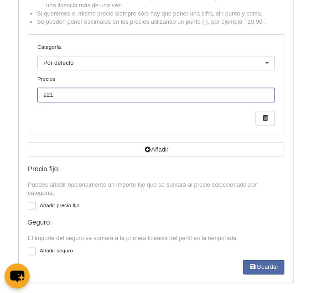
scroll to position [129, 0]
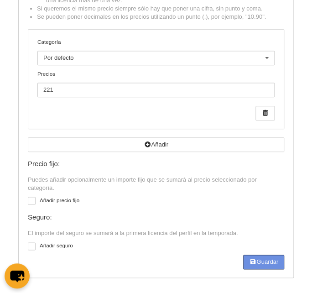
click at [257, 260] on button "Guardar" at bounding box center [263, 261] width 41 height 15
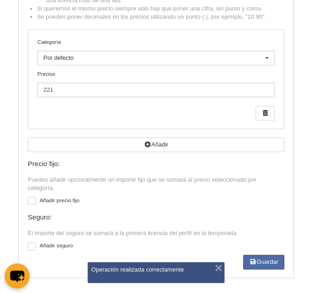
scroll to position [0, 0]
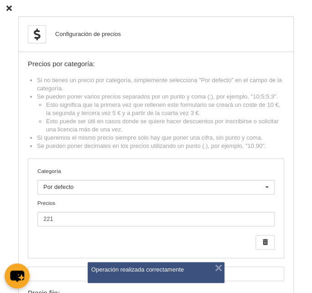
click at [10, 6] on icon at bounding box center [8, 8] width 5 height 6
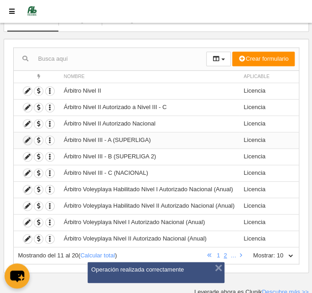
click at [26, 137] on icon at bounding box center [27, 140] width 9 height 9
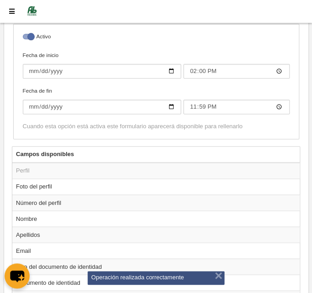
scroll to position [234, 0]
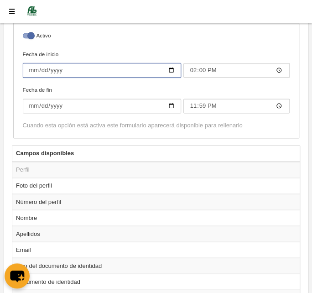
click at [31, 68] on input "[DATE]" at bounding box center [102, 70] width 159 height 15
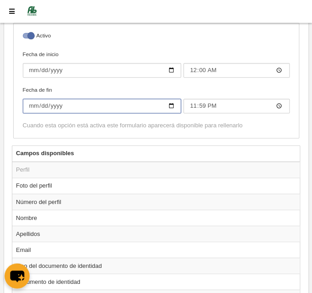
click at [54, 101] on input "[DATE]" at bounding box center [102, 105] width 159 height 15
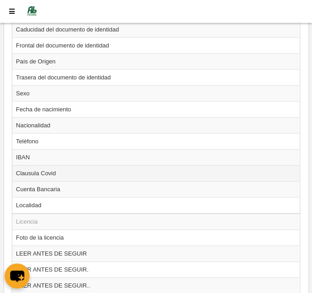
scroll to position [524, 0]
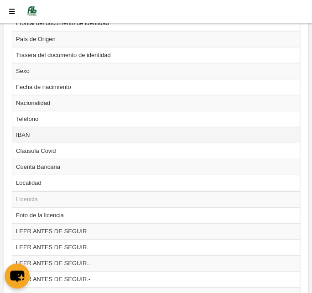
drag, startPoint x: 50, startPoint y: 132, endPoint x: 72, endPoint y: 138, distance: 23.1
click at [50, 133] on td "IBAN" at bounding box center [155, 135] width 287 height 16
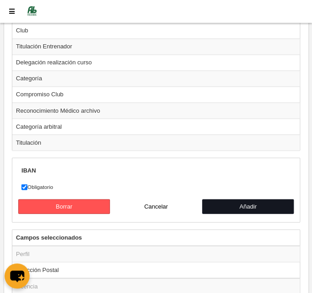
click at [243, 199] on button "Añadir" at bounding box center [248, 206] width 92 height 15
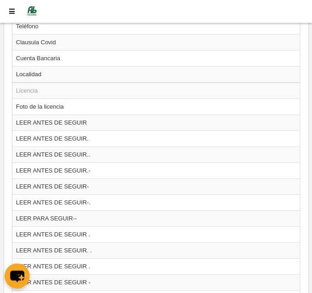
scroll to position [591, 0]
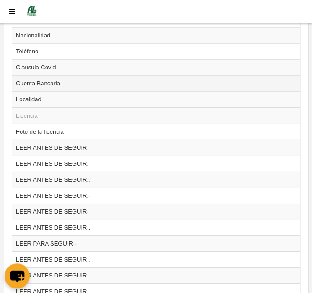
click at [35, 79] on td "Cuenta Bancaria" at bounding box center [155, 83] width 287 height 16
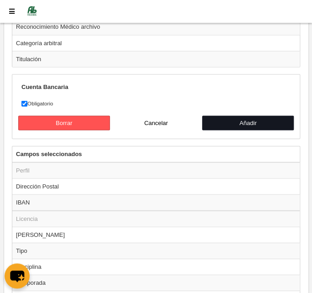
click at [238, 115] on button "Añadir" at bounding box center [248, 122] width 92 height 15
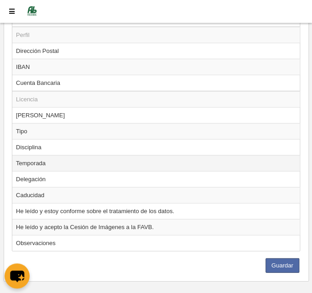
click at [47, 155] on td "Temporada" at bounding box center [155, 163] width 287 height 16
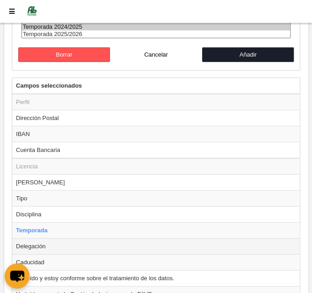
scroll to position [1302, 0]
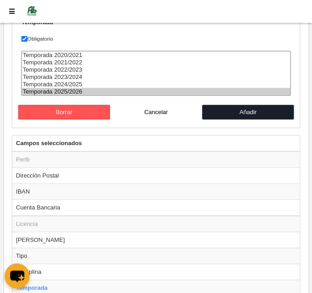
click at [96, 88] on option "Temporada 2025/2026" at bounding box center [156, 91] width 268 height 7
click at [227, 105] on button "Añadir" at bounding box center [248, 112] width 92 height 15
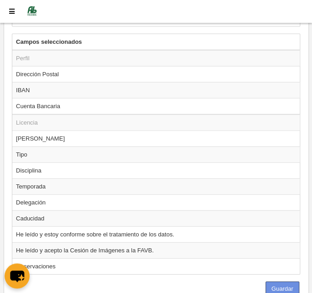
drag, startPoint x: 279, startPoint y: 278, endPoint x: 286, endPoint y: 272, distance: 9.7
click at [279, 281] on button "Guardar" at bounding box center [282, 288] width 34 height 15
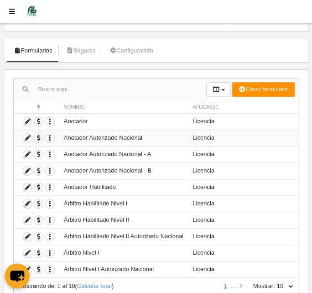
scroll to position [68, 0]
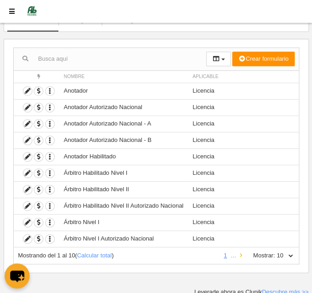
click at [241, 252] on icon at bounding box center [241, 255] width 2 height 6
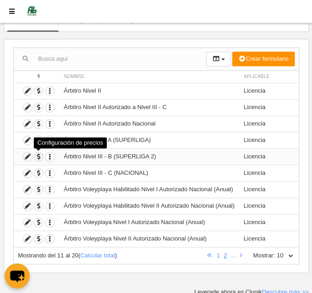
click at [37, 152] on span "button" at bounding box center [38, 156] width 9 height 9
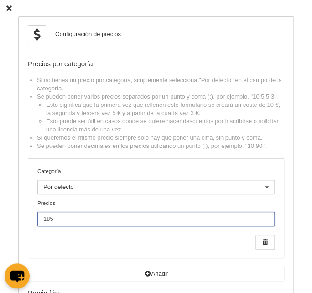
click at [62, 221] on input "185" at bounding box center [155, 218] width 237 height 15
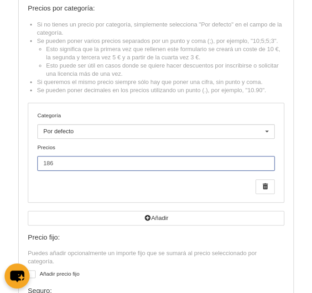
scroll to position [124, 0]
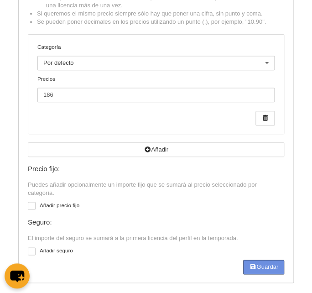
click at [248, 262] on button "Guardar" at bounding box center [263, 266] width 41 height 15
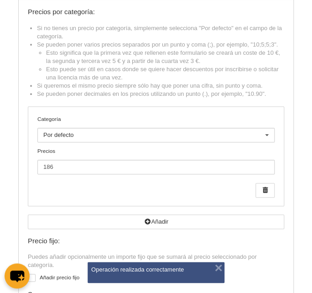
scroll to position [0, 0]
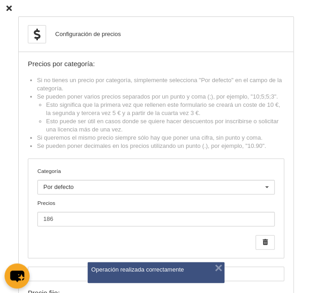
click at [10, 8] on icon at bounding box center [8, 8] width 5 height 6
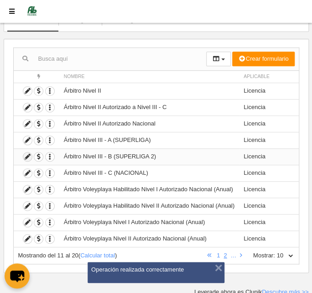
click at [27, 152] on icon at bounding box center [27, 156] width 9 height 9
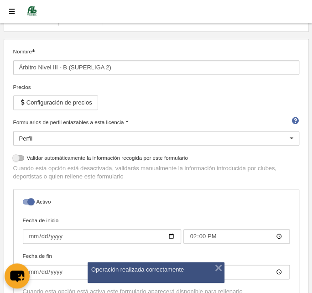
scroll to position [151, 0]
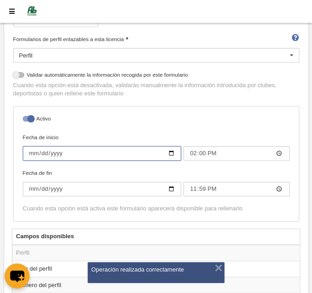
click at [29, 149] on input "[DATE]" at bounding box center [102, 153] width 159 height 15
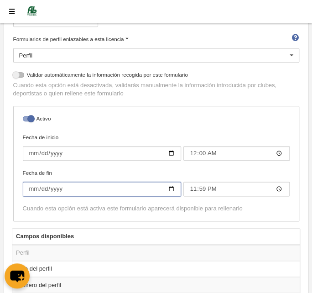
click at [53, 185] on input "[DATE]" at bounding box center [102, 188] width 159 height 15
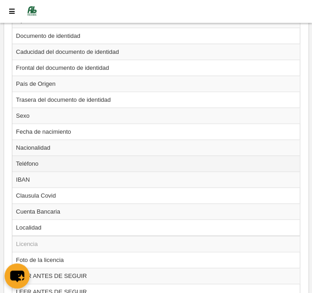
scroll to position [482, 0]
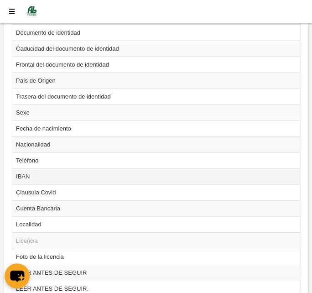
click at [49, 173] on td "IBAN" at bounding box center [155, 176] width 287 height 16
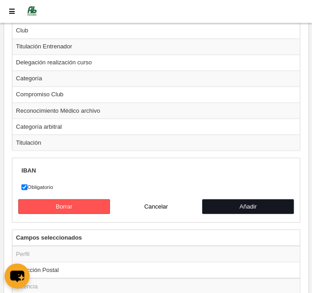
click at [232, 199] on button "Añadir" at bounding box center [248, 206] width 92 height 15
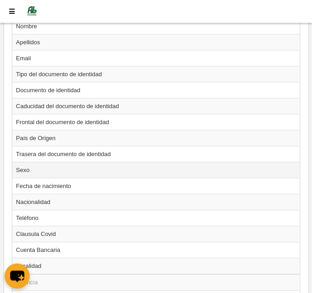
scroll to position [549, 0]
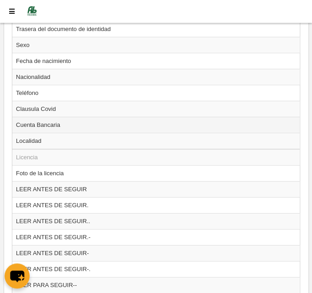
click at [51, 120] on td "Cuenta Bancaria" at bounding box center [155, 125] width 287 height 16
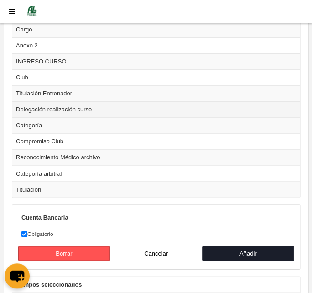
scroll to position [1254, 0]
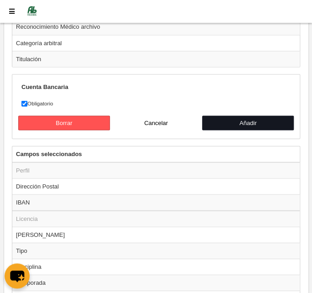
click at [246, 115] on button "Añadir" at bounding box center [248, 122] width 92 height 15
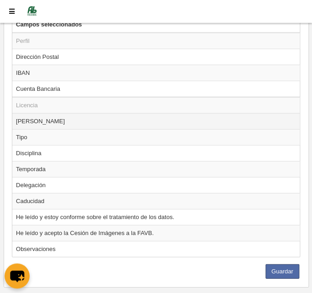
scroll to position [1320, 0]
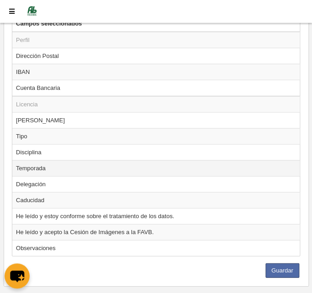
click at [41, 160] on td "Temporada" at bounding box center [155, 168] width 287 height 16
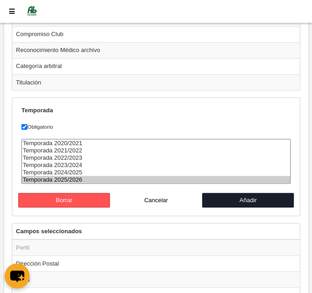
click at [123, 175] on option "Temporada 2025/2026" at bounding box center [156, 178] width 268 height 7
click at [225, 192] on button "Añadir" at bounding box center [248, 199] width 92 height 15
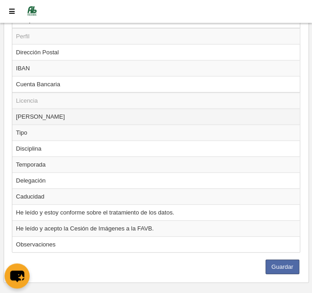
scroll to position [1325, 0]
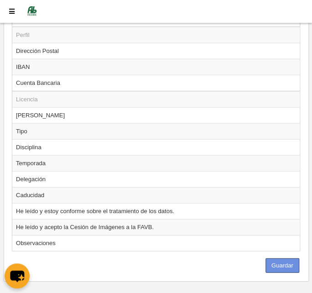
click at [283, 258] on button "Guardar" at bounding box center [282, 265] width 34 height 15
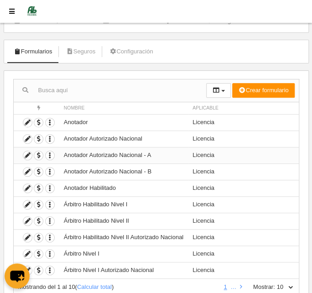
scroll to position [68, 0]
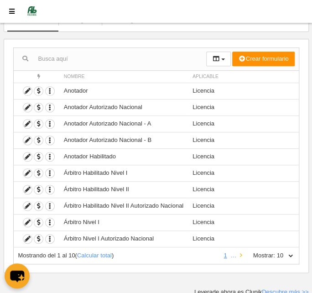
click at [238, 253] on link at bounding box center [241, 255] width 6 height 7
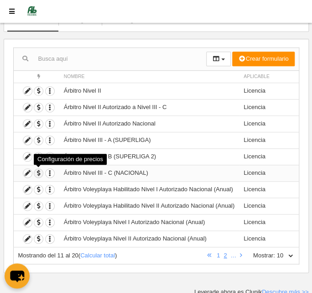
click at [38, 170] on span "button" at bounding box center [38, 173] width 9 height 9
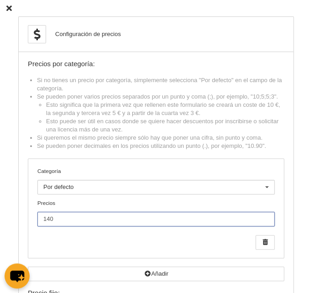
click at [62, 219] on input "140" at bounding box center [155, 218] width 237 height 15
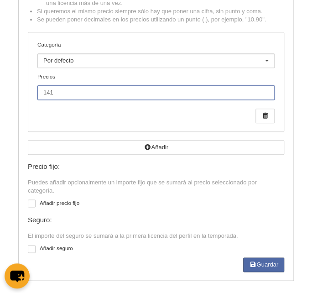
scroll to position [129, 0]
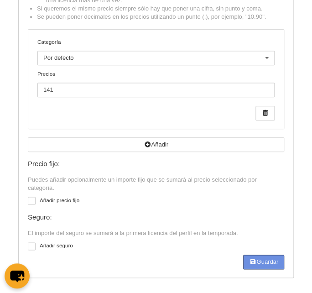
click at [256, 258] on button "Guardar" at bounding box center [263, 261] width 41 height 15
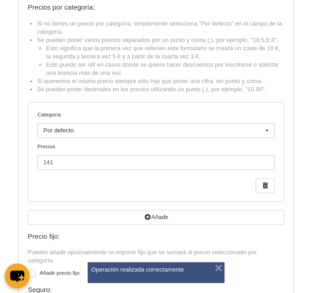
scroll to position [0, 0]
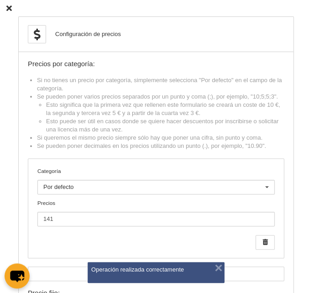
click at [9, 6] on icon at bounding box center [8, 8] width 5 height 6
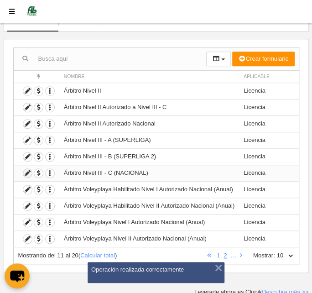
click at [26, 169] on icon at bounding box center [27, 173] width 9 height 9
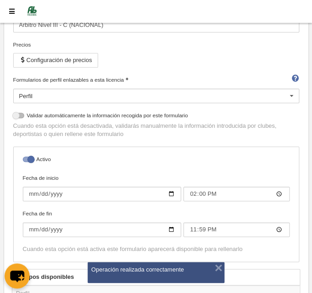
scroll to position [192, 0]
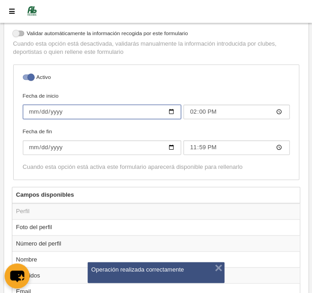
click at [31, 108] on input "[DATE]" at bounding box center [102, 111] width 159 height 15
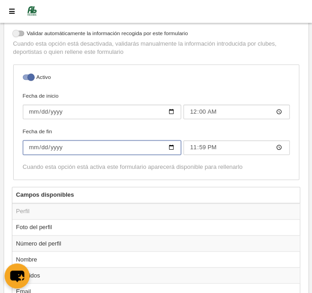
click at [53, 146] on input "[DATE]" at bounding box center [102, 147] width 159 height 15
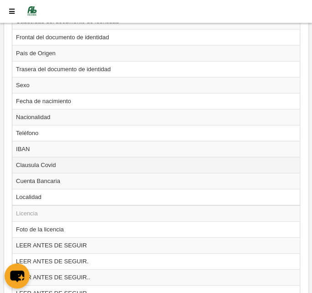
scroll to position [524, 0]
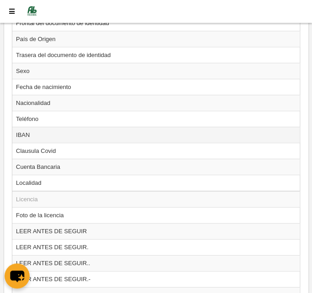
click at [31, 128] on td "IBAN" at bounding box center [155, 135] width 287 height 16
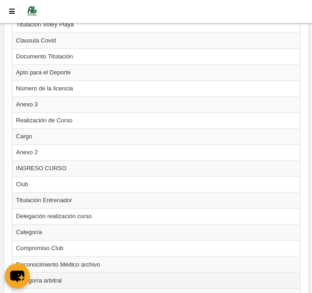
scroll to position [1145, 0]
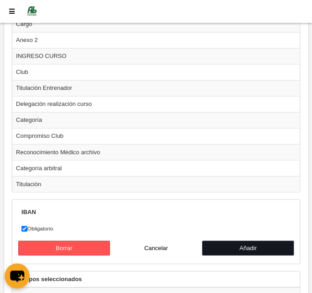
click at [259, 240] on button "Añadir" at bounding box center [248, 247] width 92 height 15
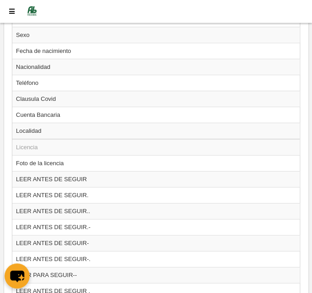
scroll to position [549, 0]
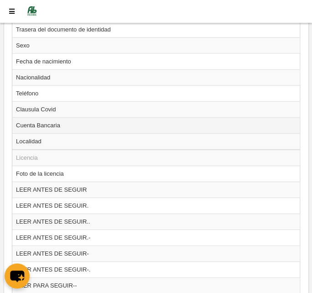
click at [29, 122] on td "Cuenta Bancaria" at bounding box center [155, 125] width 287 height 16
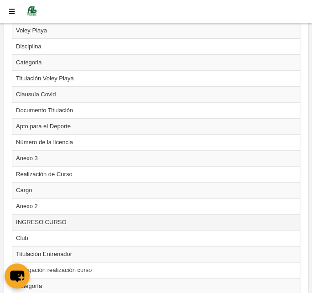
scroll to position [1129, 0]
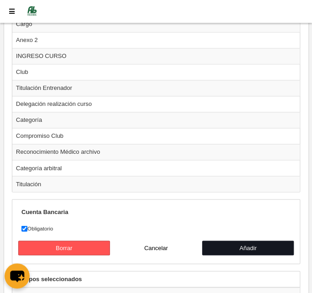
click at [237, 240] on button "Añadir" at bounding box center [248, 247] width 92 height 15
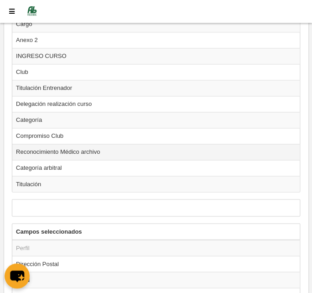
scroll to position [1325, 0]
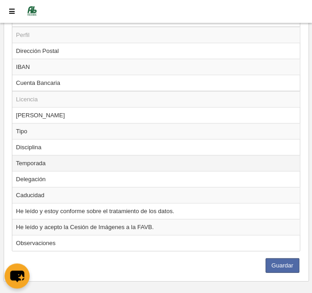
click at [42, 155] on td "Temporada" at bounding box center [155, 163] width 287 height 16
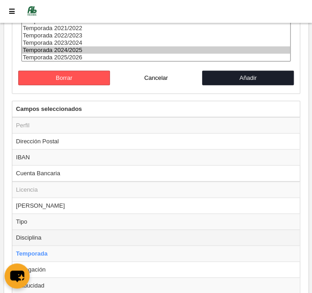
scroll to position [1261, 0]
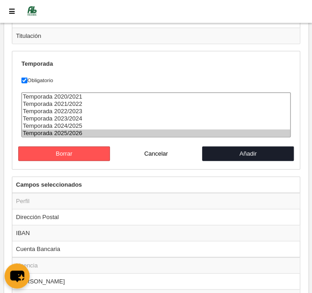
click at [74, 129] on option "Temporada 2025/2026" at bounding box center [156, 132] width 268 height 7
click at [225, 146] on button "Añadir" at bounding box center [248, 153] width 92 height 15
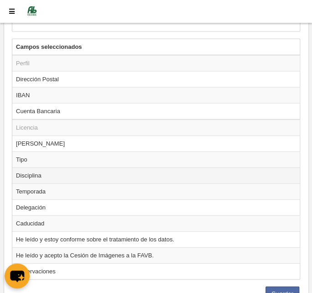
scroll to position [1325, 0]
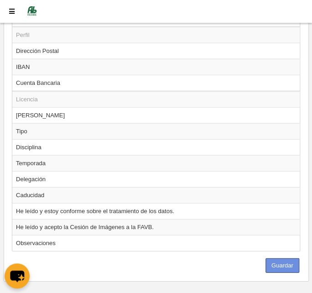
click at [279, 258] on button "Guardar" at bounding box center [282, 265] width 34 height 15
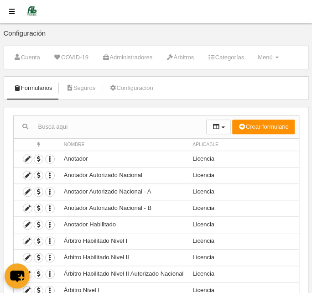
click at [87, 118] on div at bounding box center [110, 127] width 192 height 22
click at [85, 125] on input "text" at bounding box center [110, 127] width 192 height 14
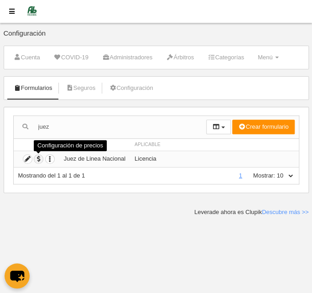
click at [40, 157] on span "button" at bounding box center [38, 158] width 9 height 9
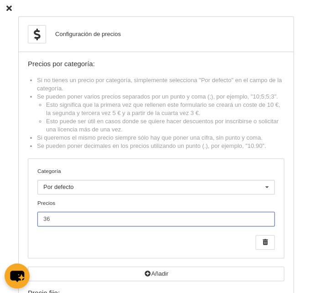
click at [99, 217] on input "36" at bounding box center [155, 218] width 237 height 15
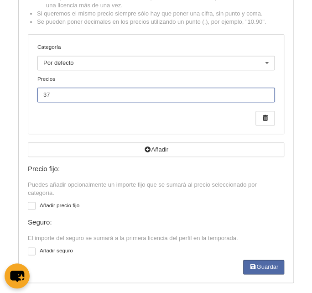
scroll to position [124, 0]
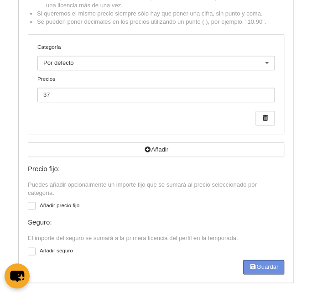
click at [261, 263] on button "Guardar" at bounding box center [263, 266] width 41 height 15
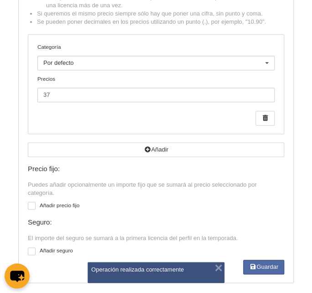
scroll to position [0, 0]
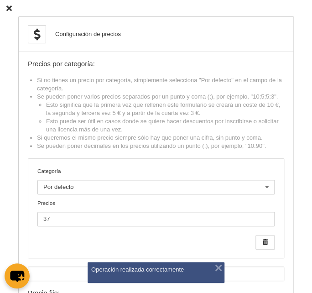
click at [10, 6] on icon at bounding box center [8, 8] width 5 height 6
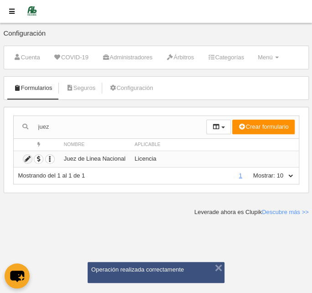
click at [25, 155] on icon at bounding box center [27, 158] width 9 height 9
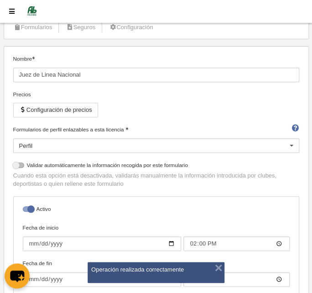
scroll to position [165, 0]
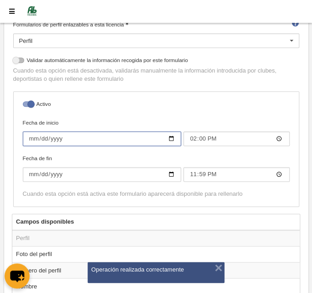
click at [30, 136] on input "[DATE]" at bounding box center [102, 138] width 159 height 15
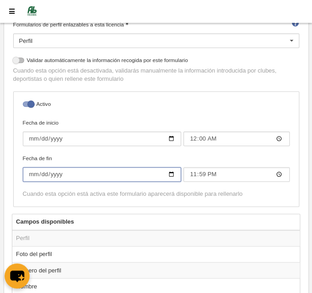
click at [58, 173] on input "[DATE]" at bounding box center [102, 174] width 159 height 15
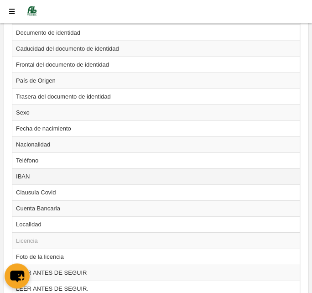
scroll to position [497, 0]
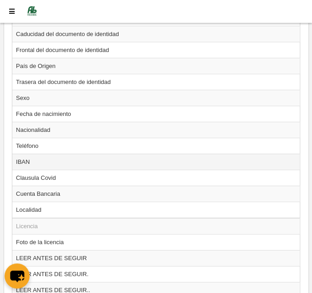
click at [39, 159] on td "IBAN" at bounding box center [155, 162] width 287 height 16
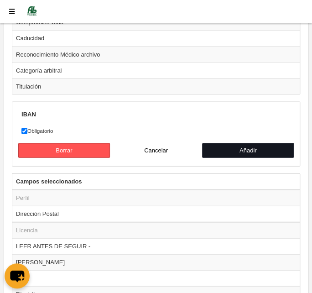
click at [251, 143] on button "Añadir" at bounding box center [248, 150] width 92 height 15
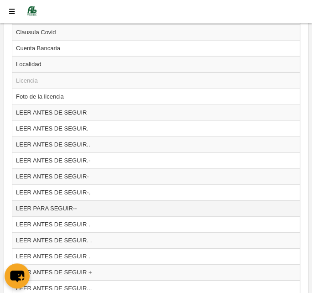
scroll to position [522, 0]
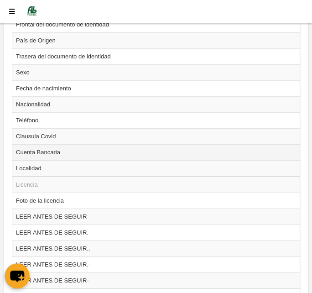
click at [44, 148] on td "Cuenta Bancaria" at bounding box center [155, 152] width 287 height 16
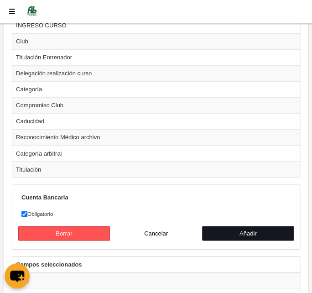
click at [233, 226] on button "Añadir" at bounding box center [248, 233] width 92 height 15
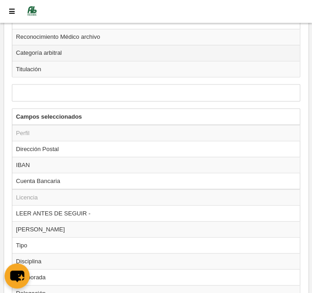
scroll to position [1325, 0]
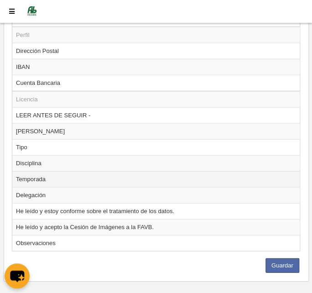
click at [26, 171] on td "Temporada" at bounding box center [155, 179] width 287 height 16
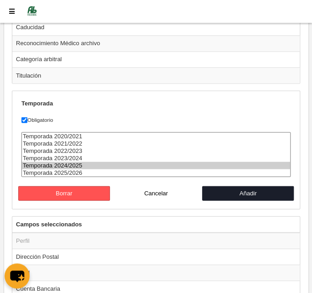
scroll to position [1220, 0]
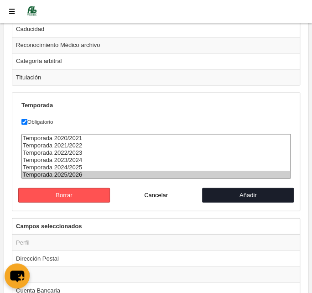
click at [143, 170] on option "Temporada 2025/2026" at bounding box center [156, 173] width 268 height 7
click at [246, 187] on button "Añadir" at bounding box center [248, 194] width 92 height 15
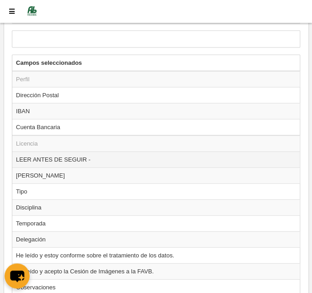
scroll to position [1325, 0]
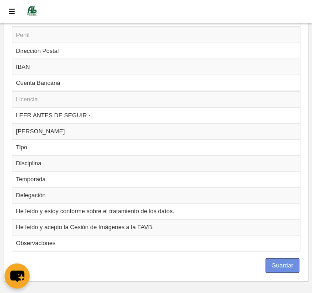
click at [277, 258] on button "Guardar" at bounding box center [282, 265] width 34 height 15
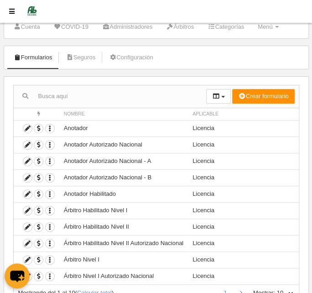
scroll to position [68, 0]
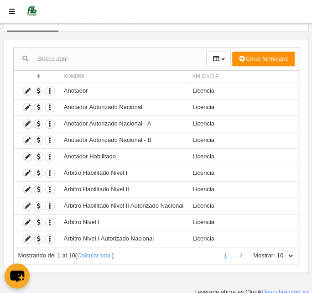
click at [104, 60] on input "text" at bounding box center [110, 59] width 192 height 14
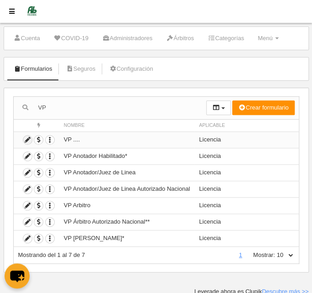
click at [26, 137] on icon at bounding box center [27, 139] width 9 height 9
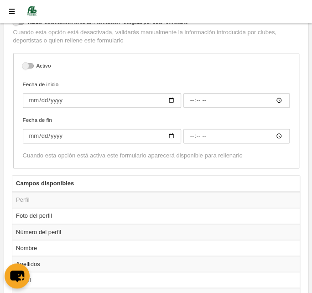
scroll to position [185, 0]
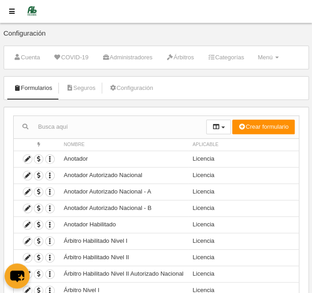
click at [55, 124] on input "text" at bounding box center [110, 127] width 192 height 14
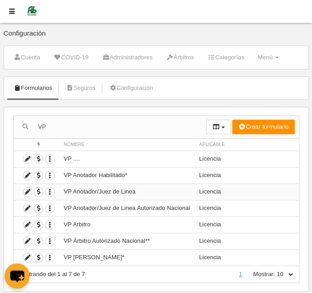
scroll to position [19, 0]
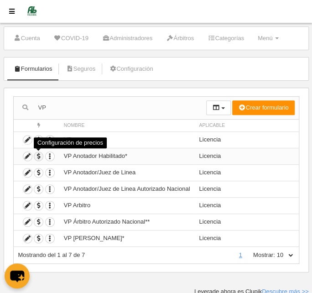
click at [37, 155] on span "button" at bounding box center [38, 156] width 9 height 9
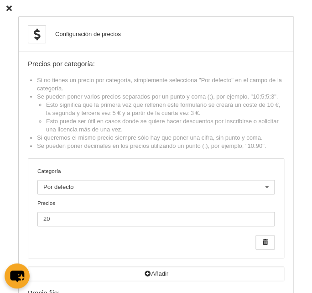
click at [7, 9] on icon at bounding box center [8, 8] width 5 height 6
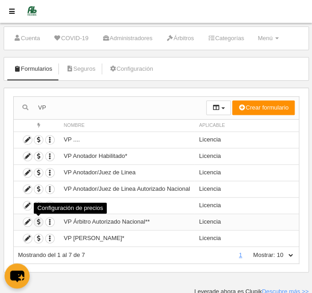
click at [39, 220] on span "button" at bounding box center [38, 221] width 9 height 9
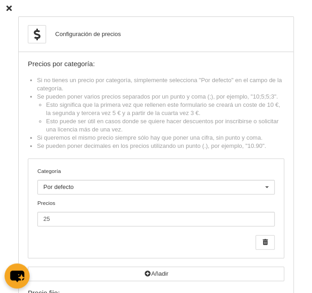
click at [10, 10] on icon at bounding box center [8, 8] width 5 height 6
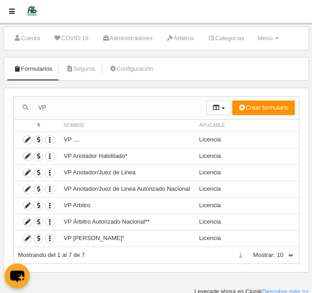
click at [289, 253] on select "10 25 50 100 500" at bounding box center [284, 255] width 19 height 8
click at [275, 251] on select "10 25 50 100 500" at bounding box center [284, 255] width 19 height 8
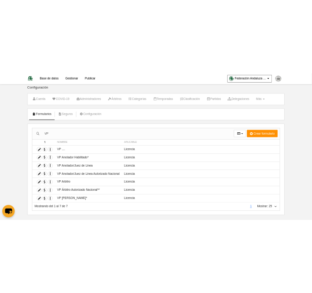
scroll to position [0, 0]
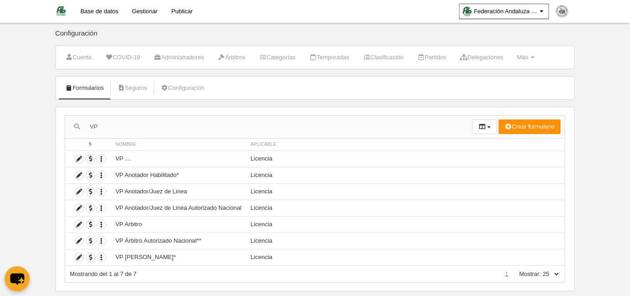
click at [110, 124] on input "VP" at bounding box center [268, 127] width 407 height 14
click at [90, 173] on span "button" at bounding box center [90, 175] width 9 height 9
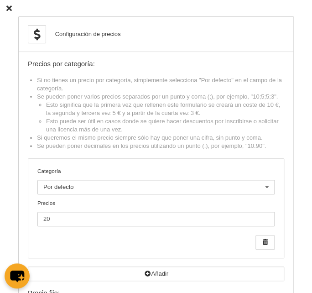
click at [10, 6] on icon at bounding box center [8, 8] width 5 height 6
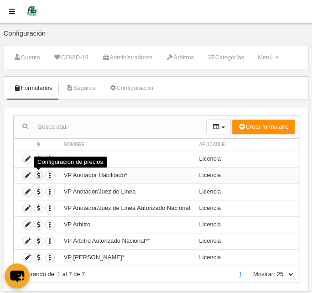
click at [37, 174] on span "button" at bounding box center [38, 175] width 9 height 9
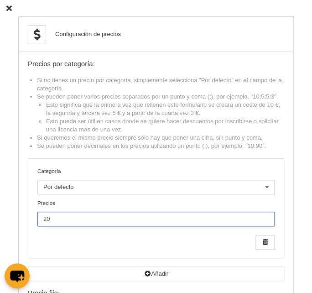
drag, startPoint x: 78, startPoint y: 223, endPoint x: 19, endPoint y: 219, distance: 59.3
click at [19, 219] on div "Configuración de precios Precios por categoría: Si no tienes un precio por cate…" at bounding box center [155, 211] width 275 height 390
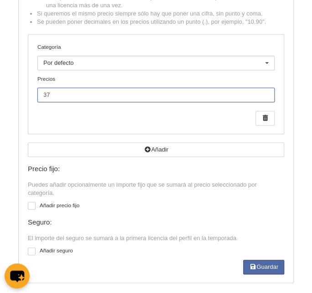
scroll to position [124, 0]
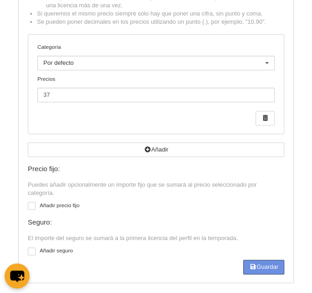
click at [250, 264] on button "Guardar" at bounding box center [263, 266] width 41 height 15
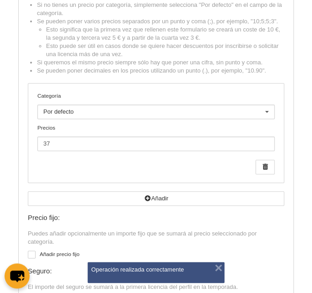
scroll to position [0, 0]
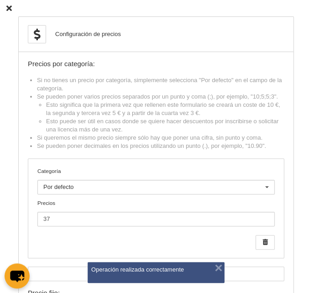
click at [10, 9] on icon at bounding box center [8, 8] width 5 height 6
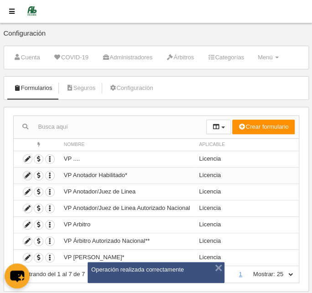
click at [26, 172] on icon at bounding box center [27, 175] width 9 height 9
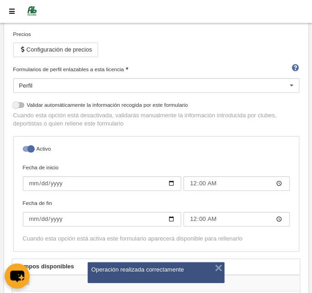
scroll to position [124, 0]
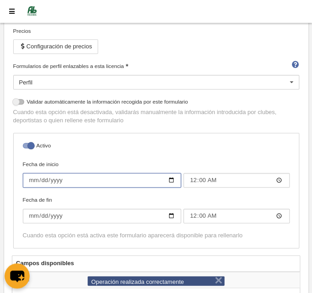
click at [41, 178] on input "[DATE]" at bounding box center [102, 180] width 159 height 15
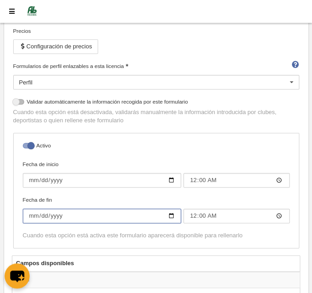
click at [29, 216] on input "[DATE]" at bounding box center [102, 215] width 159 height 15
click at [43, 210] on input "[DATE]" at bounding box center [102, 215] width 159 height 15
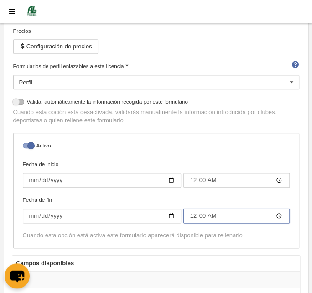
click at [192, 216] on input "00:00" at bounding box center [236, 215] width 106 height 15
click at [215, 141] on label "Activo" at bounding box center [156, 146] width 267 height 10
click at [29, 145] on input "checkbox" at bounding box center [26, 148] width 6 height 6
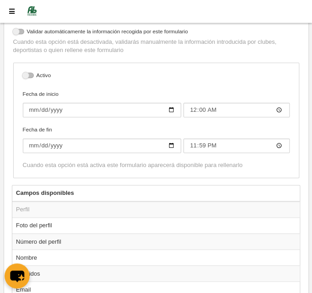
scroll to position [207, 0]
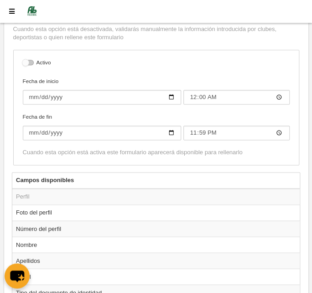
click at [32, 60] on div at bounding box center [28, 62] width 11 height 5
click at [29, 62] on input "checkbox" at bounding box center [26, 65] width 6 height 6
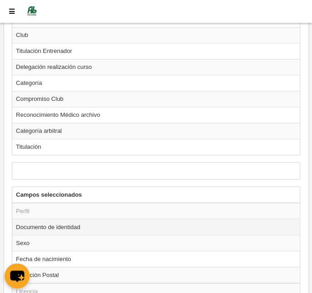
scroll to position [1325, 0]
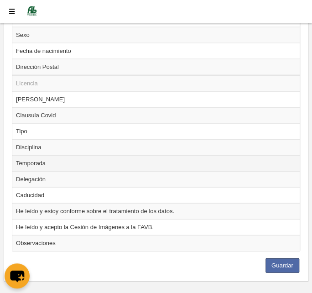
click at [39, 155] on td "Temporada" at bounding box center [155, 163] width 287 height 16
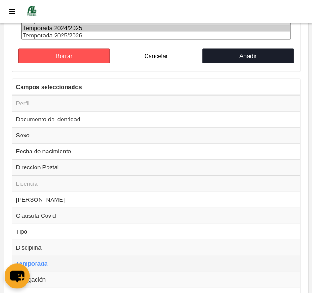
scroll to position [1302, 0]
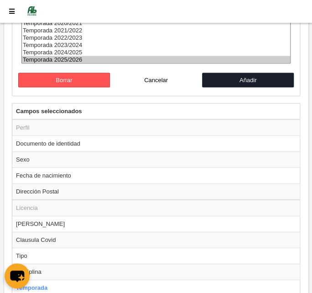
click at [68, 56] on option "Temporada 2025/2026" at bounding box center [156, 59] width 268 height 7
click at [229, 73] on button "Añadir" at bounding box center [248, 80] width 92 height 15
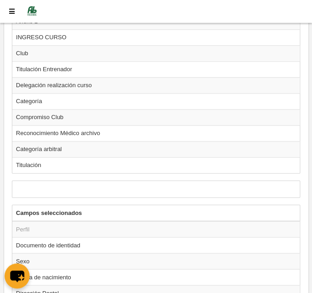
scroll to position [1095, 0]
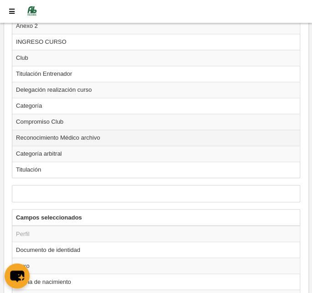
click at [69, 130] on td "Reconocimiento Médico archivo" at bounding box center [155, 137] width 287 height 16
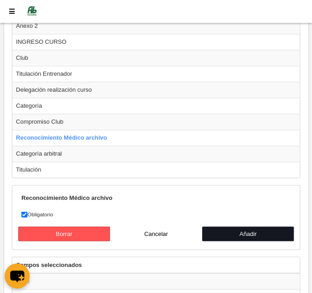
click at [251, 226] on button "Añadir" at bounding box center [248, 233] width 92 height 15
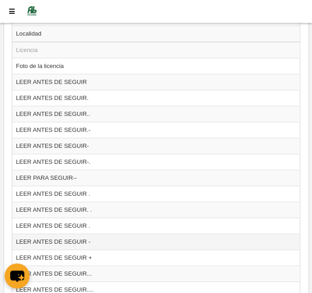
scroll to position [474, 0]
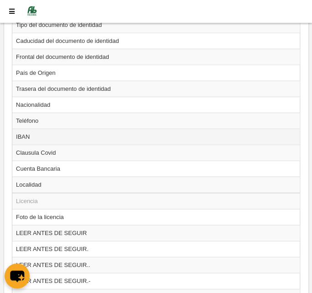
click at [88, 132] on td "IBAN" at bounding box center [155, 136] width 287 height 16
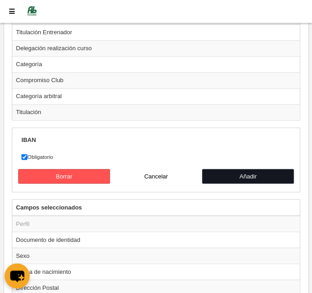
click at [236, 169] on button "Añadir" at bounding box center [248, 176] width 92 height 15
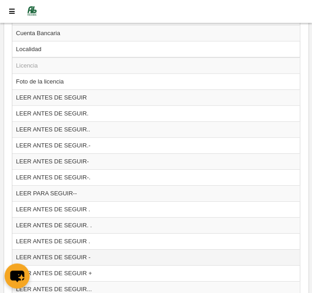
scroll to position [541, 0]
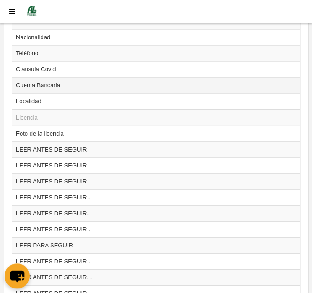
click at [83, 82] on td "Cuenta Bancaria" at bounding box center [155, 85] width 287 height 16
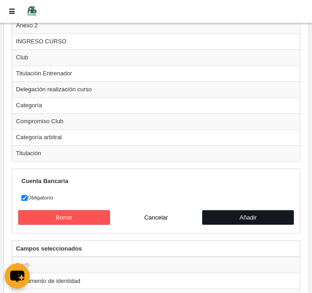
click at [237, 210] on button "Añadir" at bounding box center [248, 217] width 92 height 15
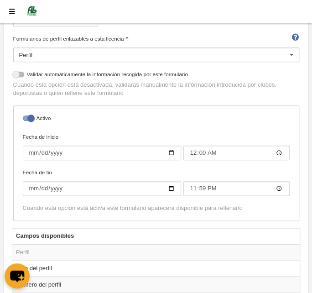
scroll to position [0, 0]
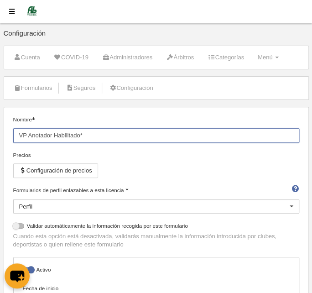
click at [92, 133] on input "VP Anotador Habilitado*" at bounding box center [156, 135] width 286 height 15
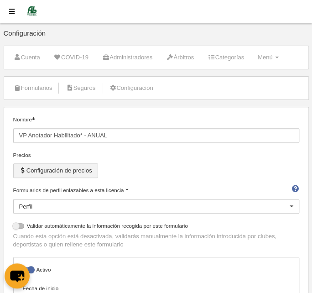
click at [48, 169] on button "Configuración de precios" at bounding box center [55, 170] width 85 height 15
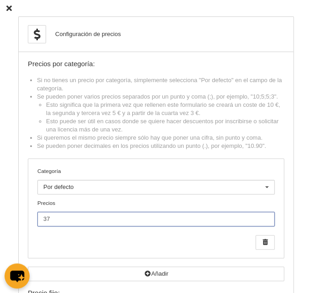
drag, startPoint x: 65, startPoint y: 221, endPoint x: 31, endPoint y: 214, distance: 34.8
click at [31, 214] on div "Categoría Por defecto Por defecto [PERSON_NAME] VP Infantil Infantil VP Junior …" at bounding box center [155, 208] width 255 height 99
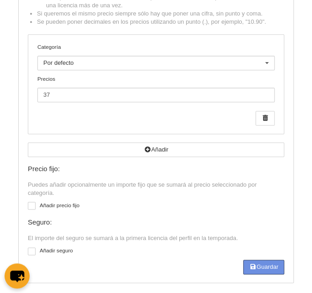
click at [260, 265] on button "Guardar" at bounding box center [263, 266] width 41 height 15
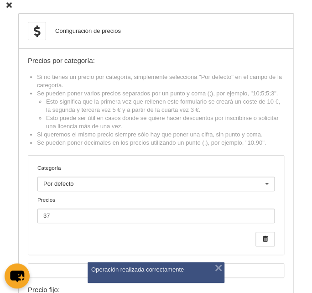
scroll to position [0, 0]
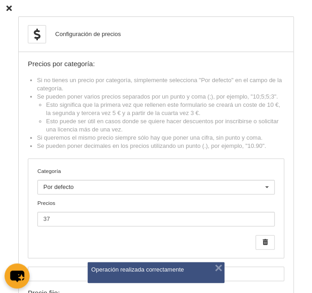
click at [11, 6] on icon at bounding box center [8, 8] width 5 height 6
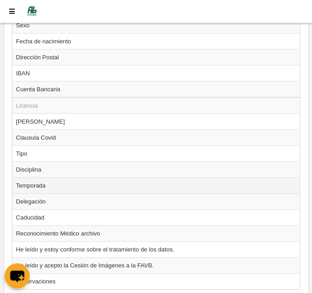
scroll to position [1325, 0]
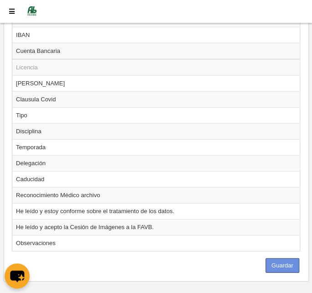
click at [277, 258] on button "Guardar" at bounding box center [282, 265] width 34 height 15
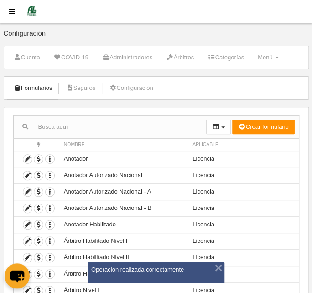
click at [60, 127] on input "text" at bounding box center [110, 127] width 192 height 14
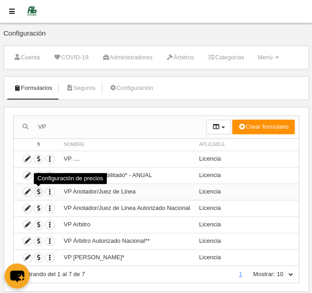
click at [39, 189] on span "button" at bounding box center [38, 191] width 9 height 9
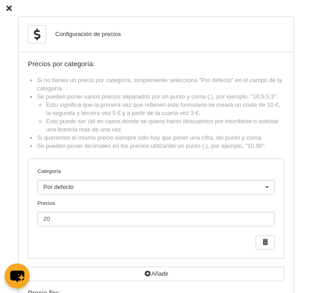
click at [10, 3] on div "Configuración de precios Precios por categoría: Si no tienes un precio por cate…" at bounding box center [156, 211] width 312 height 423
click at [7, 8] on icon at bounding box center [8, 8] width 5 height 6
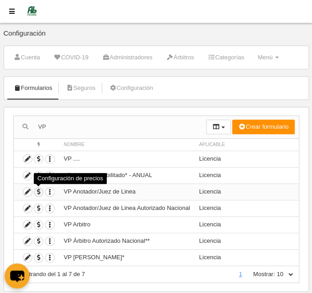
click at [37, 191] on span "button" at bounding box center [38, 191] width 9 height 9
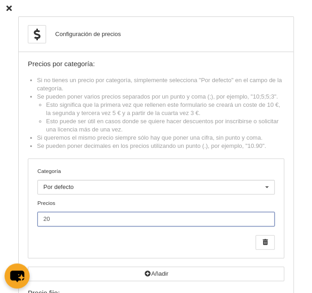
drag, startPoint x: 53, startPoint y: 216, endPoint x: 33, endPoint y: 215, distance: 20.1
click at [33, 215] on div "Categoría Por defecto Por defecto [PERSON_NAME] VP Infantil Infantil VP Junior …" at bounding box center [155, 208] width 255 height 99
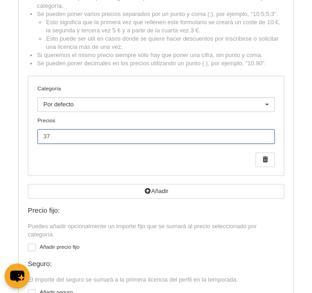
scroll to position [129, 0]
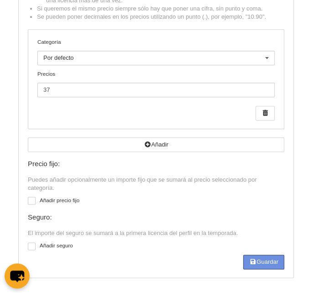
click at [254, 257] on button "Guardar" at bounding box center [263, 261] width 41 height 15
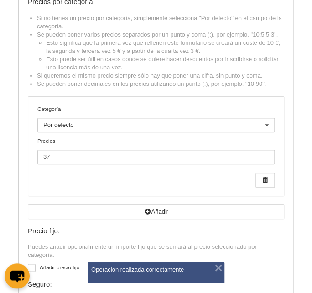
scroll to position [0, 0]
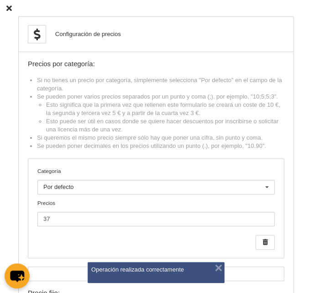
click at [10, 6] on icon at bounding box center [8, 8] width 5 height 6
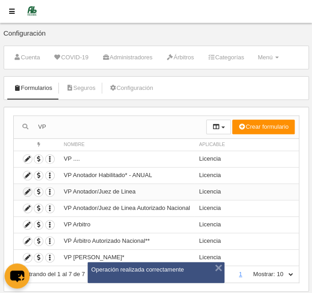
click at [27, 189] on icon at bounding box center [27, 191] width 9 height 9
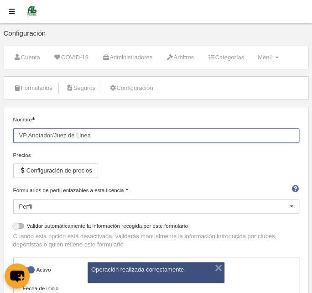
click at [109, 134] on input "VP Anotador/Juez de Linea" at bounding box center [156, 135] width 286 height 15
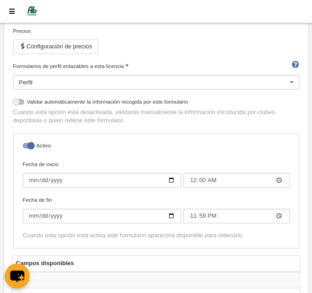
scroll to position [207, 0]
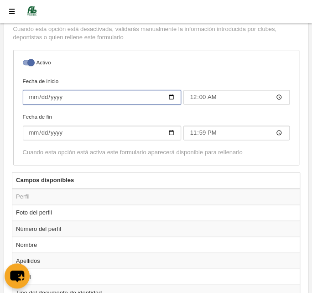
click at [43, 97] on input "[DATE]" at bounding box center [102, 97] width 159 height 15
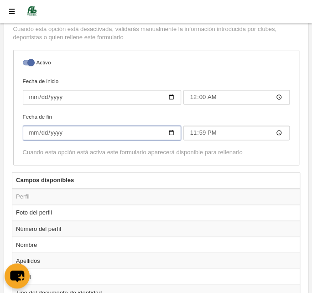
click at [40, 132] on input "[DATE]" at bounding box center [102, 132] width 159 height 15
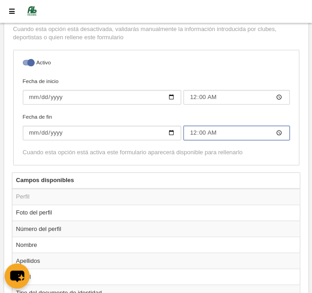
click at [189, 128] on input "00:00" at bounding box center [236, 132] width 106 height 15
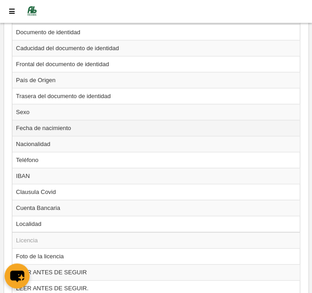
scroll to position [497, 0]
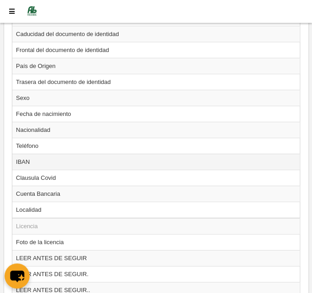
click at [82, 154] on td "IBAN" at bounding box center [155, 162] width 287 height 16
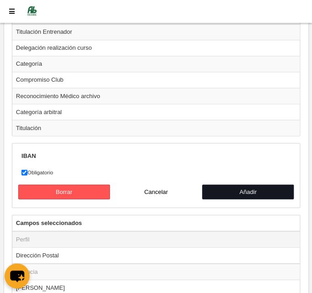
click at [226, 184] on button "Añadir" at bounding box center [248, 191] width 92 height 15
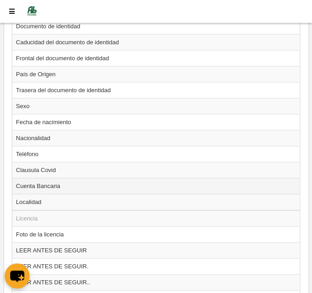
scroll to position [481, 0]
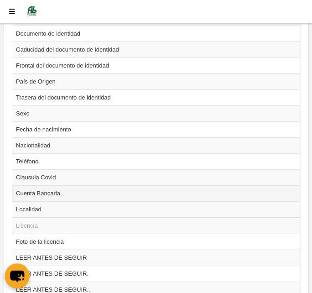
click at [45, 185] on td "Cuenta Bancaria" at bounding box center [155, 193] width 287 height 16
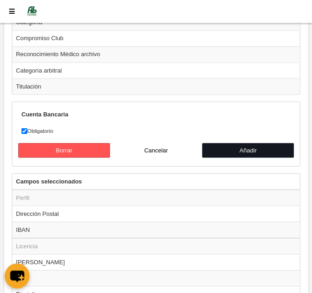
click at [239, 143] on button "Añadir" at bounding box center [248, 150] width 92 height 15
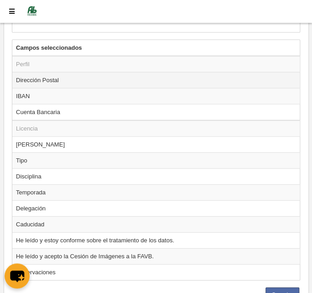
scroll to position [1325, 0]
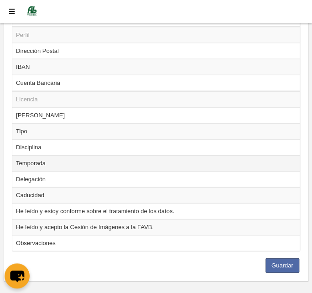
click at [83, 155] on td "Temporada" at bounding box center [155, 163] width 287 height 16
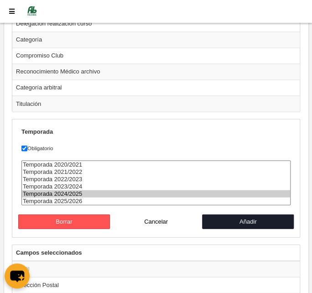
scroll to position [1220, 0]
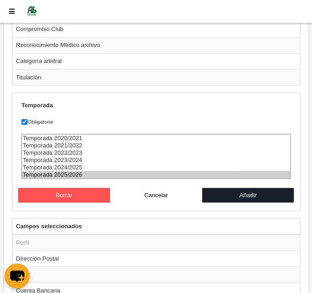
click at [75, 170] on option "Temporada 2025/2026" at bounding box center [156, 173] width 268 height 7
click at [211, 187] on button "Añadir" at bounding box center [248, 194] width 92 height 15
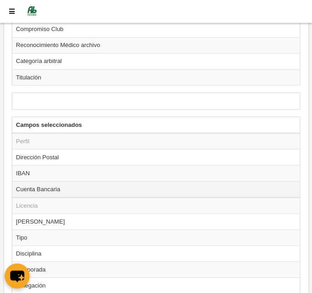
scroll to position [1325, 0]
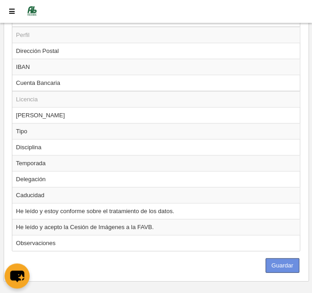
click at [286, 258] on button "Guardar" at bounding box center [282, 265] width 34 height 15
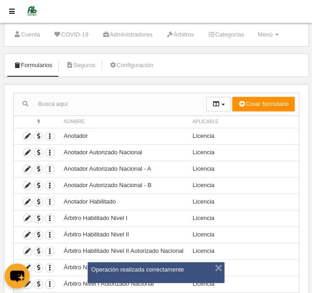
scroll to position [41, 0]
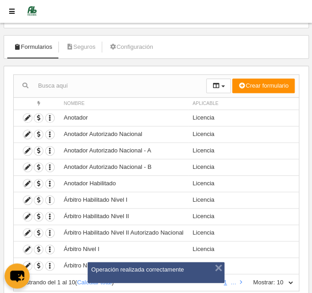
click at [90, 85] on input "text" at bounding box center [110, 86] width 192 height 14
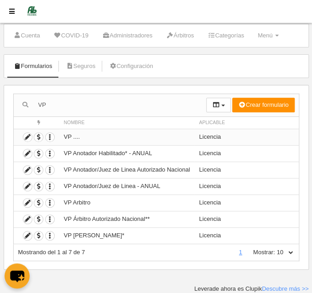
scroll to position [19, 0]
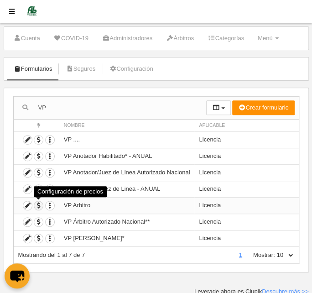
click at [37, 202] on span "button" at bounding box center [38, 205] width 9 height 9
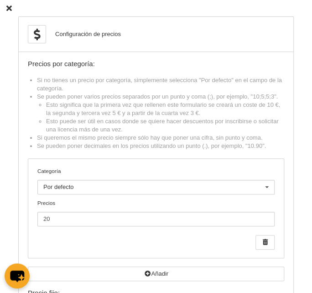
click at [10, 5] on icon at bounding box center [8, 8] width 5 height 6
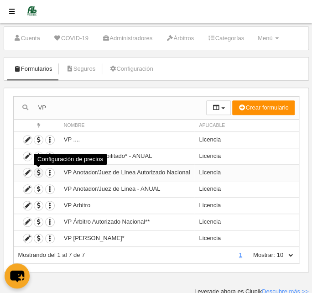
click at [37, 172] on span "button" at bounding box center [38, 172] width 9 height 9
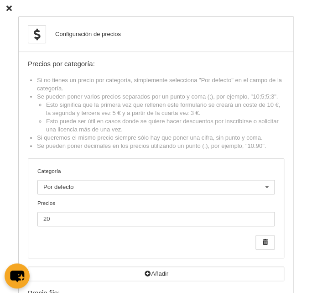
click at [9, 8] on icon at bounding box center [8, 8] width 5 height 6
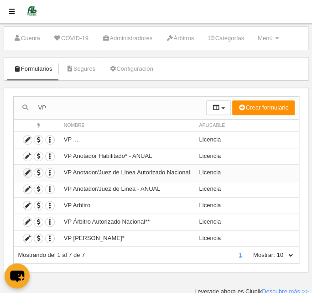
click at [27, 168] on icon at bounding box center [27, 172] width 9 height 9
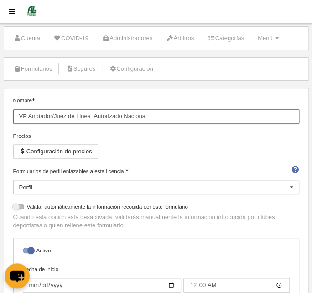
click at [160, 113] on input "VP Anotador/Juez de Linea Autorizado Nacional" at bounding box center [156, 116] width 286 height 15
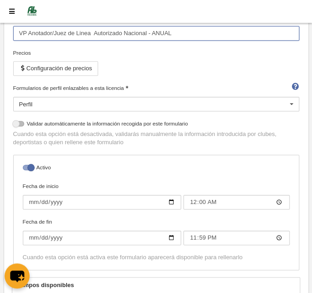
scroll to position [226, 0]
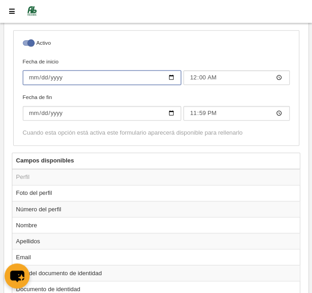
click at [40, 75] on input "[DATE]" at bounding box center [102, 77] width 159 height 15
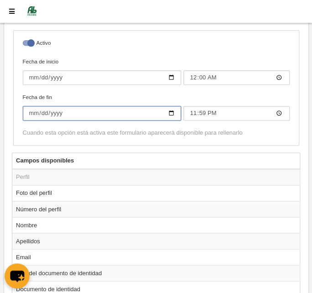
click at [41, 112] on input "[DATE]" at bounding box center [102, 113] width 159 height 15
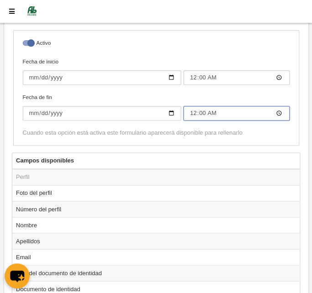
click at [190, 112] on input "00:00" at bounding box center [236, 113] width 106 height 15
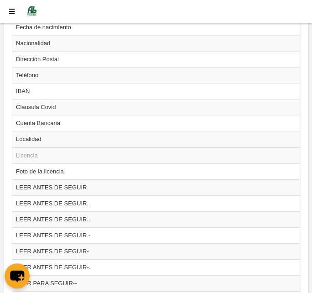
scroll to position [599, 0]
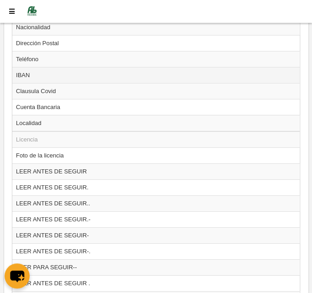
drag, startPoint x: 46, startPoint y: 72, endPoint x: 51, endPoint y: 75, distance: 5.9
click at [47, 71] on td "IBAN" at bounding box center [155, 75] width 287 height 16
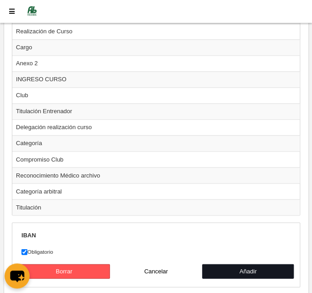
click at [254, 263] on button "Añadir" at bounding box center [248, 270] width 92 height 15
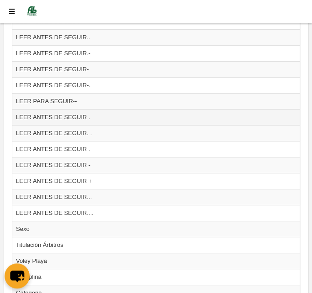
scroll to position [583, 0]
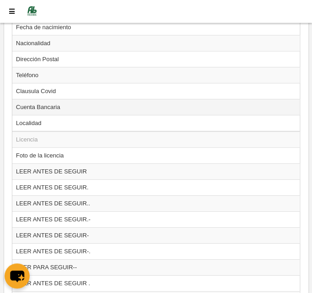
click at [36, 103] on td "Cuenta Bancaria" at bounding box center [155, 107] width 287 height 16
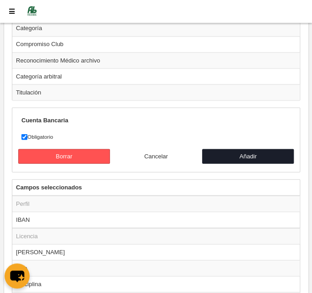
scroll to position [1288, 0]
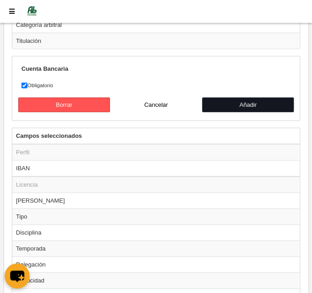
click at [229, 98] on button "Añadir" at bounding box center [248, 105] width 92 height 15
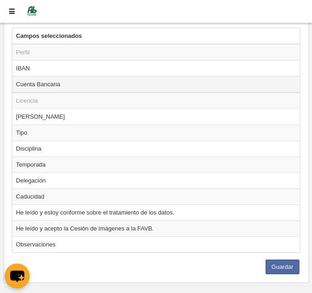
scroll to position [1325, 0]
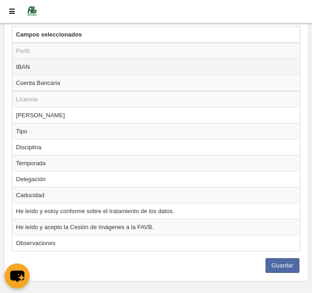
click at [26, 155] on td "Temporada" at bounding box center [155, 163] width 287 height 16
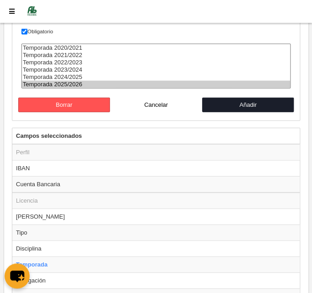
click at [64, 81] on option "Temporada 2025/2026" at bounding box center [156, 84] width 268 height 7
click at [212, 98] on button "Añadir" at bounding box center [248, 105] width 92 height 15
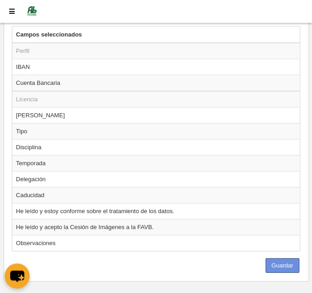
click at [281, 258] on button "Guardar" at bounding box center [282, 265] width 34 height 15
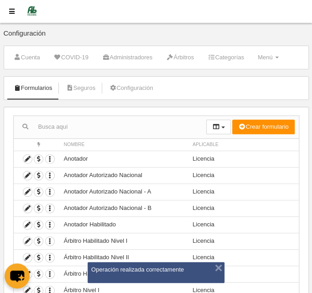
click at [90, 121] on input "text" at bounding box center [110, 127] width 192 height 14
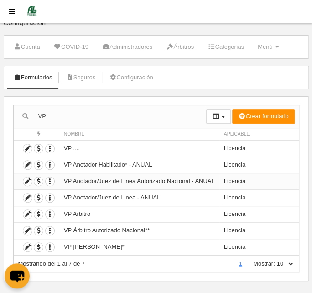
scroll to position [19, 0]
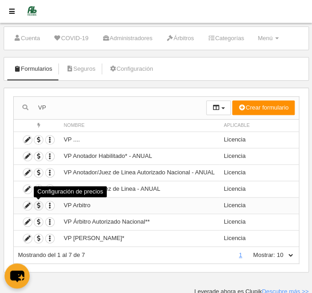
click at [36, 202] on span "button" at bounding box center [38, 205] width 9 height 9
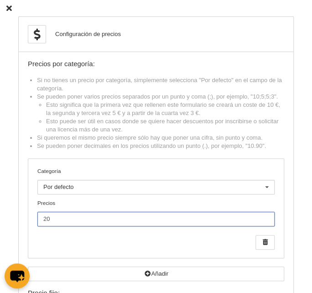
drag, startPoint x: 57, startPoint y: 216, endPoint x: 31, endPoint y: 216, distance: 26.4
click at [31, 213] on div "Categoría Por defecto Por defecto [PERSON_NAME] VP Infantil Infantil VP Junior …" at bounding box center [155, 208] width 255 height 99
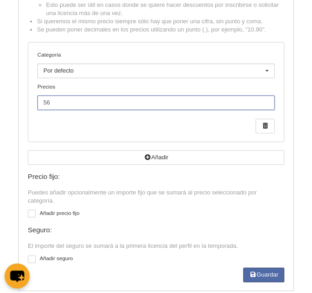
scroll to position [129, 0]
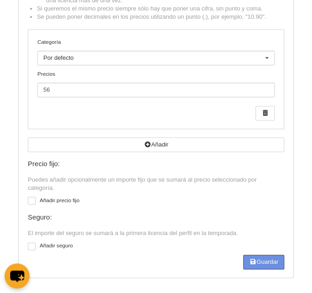
click at [249, 262] on icon "button" at bounding box center [252, 261] width 7 height 6
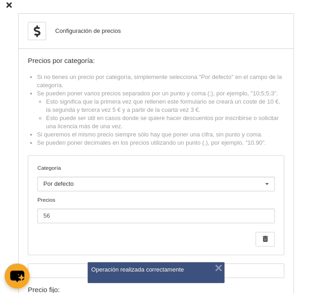
scroll to position [0, 0]
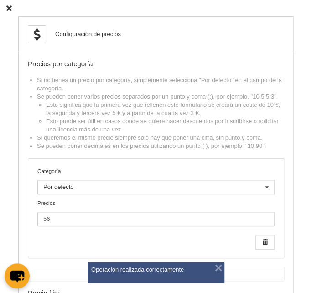
click at [9, 5] on icon at bounding box center [8, 8] width 5 height 6
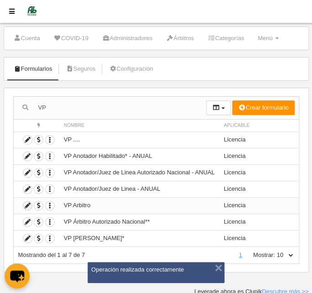
click at [23, 203] on icon at bounding box center [27, 205] width 9 height 9
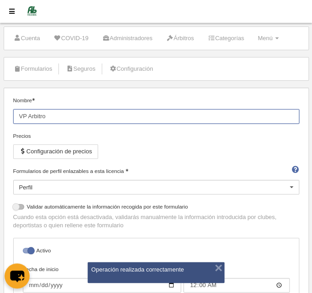
click at [65, 112] on input "VP Arbitro" at bounding box center [156, 116] width 286 height 15
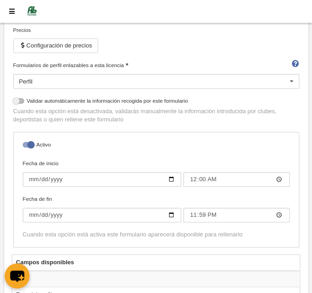
scroll to position [144, 0]
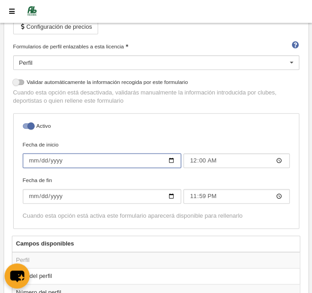
click at [41, 158] on input "[DATE]" at bounding box center [102, 160] width 159 height 15
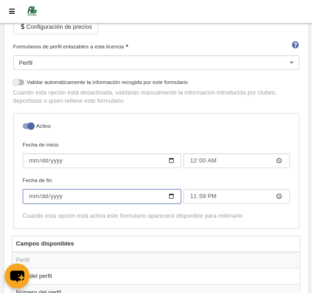
click at [43, 194] on input "[DATE]" at bounding box center [102, 196] width 159 height 15
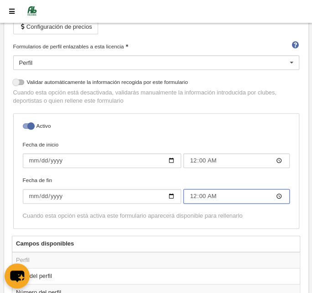
click at [192, 195] on input "00:00" at bounding box center [236, 196] width 106 height 15
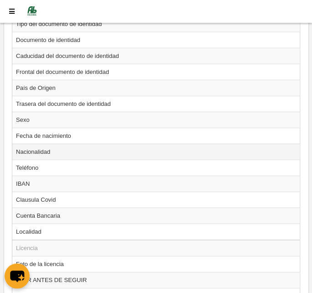
scroll to position [516, 0]
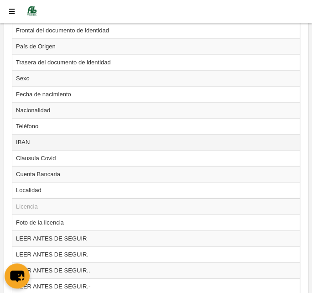
click at [98, 138] on td "IBAN" at bounding box center [155, 142] width 287 height 16
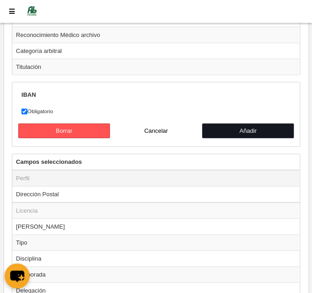
click at [235, 124] on button "Añadir" at bounding box center [248, 130] width 92 height 15
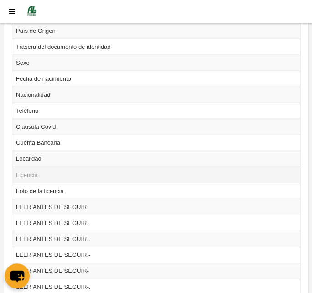
scroll to position [542, 0]
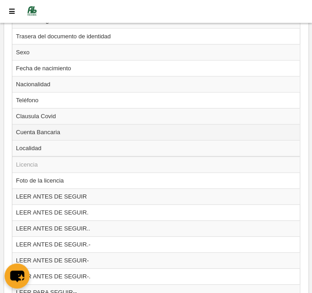
click at [69, 128] on td "Cuenta Bancaria" at bounding box center [155, 132] width 287 height 16
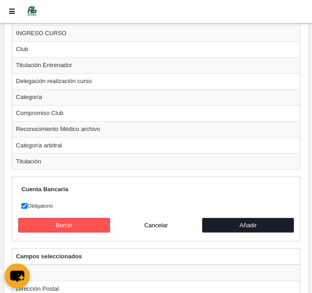
scroll to position [1247, 0]
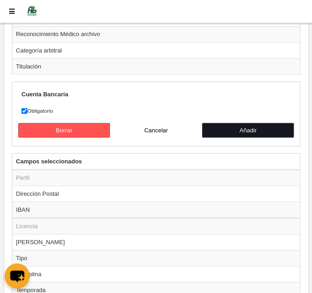
click at [235, 123] on button "Añadir" at bounding box center [248, 130] width 92 height 15
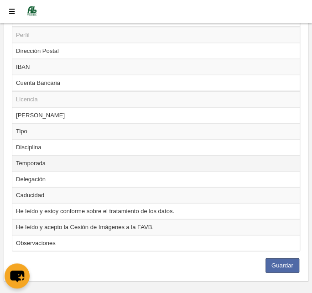
click at [64, 155] on td "Temporada" at bounding box center [155, 163] width 287 height 16
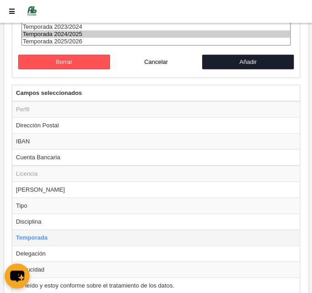
scroll to position [1261, 0]
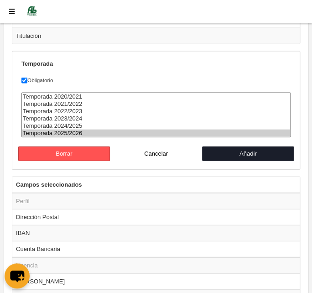
click at [133, 129] on option "Temporada 2025/2026" at bounding box center [156, 132] width 268 height 7
click at [220, 146] on button "Añadir" at bounding box center [248, 153] width 92 height 15
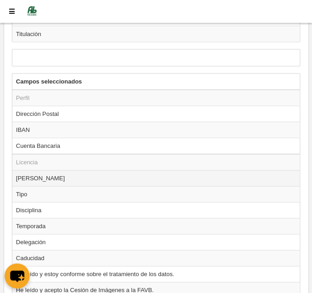
scroll to position [1325, 0]
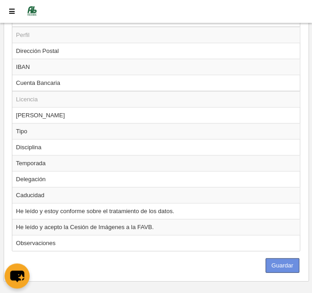
click at [281, 258] on button "Guardar" at bounding box center [282, 265] width 34 height 15
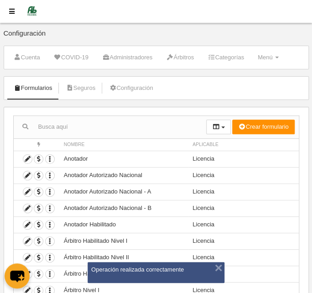
click at [71, 130] on input "text" at bounding box center [110, 127] width 192 height 14
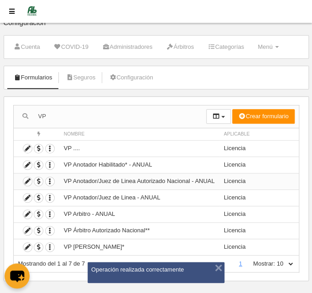
scroll to position [19, 0]
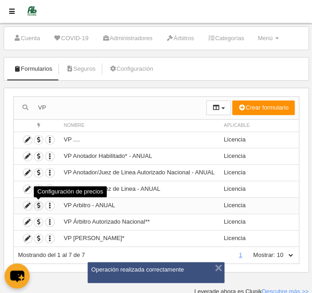
click at [36, 203] on span "button" at bounding box center [38, 205] width 9 height 9
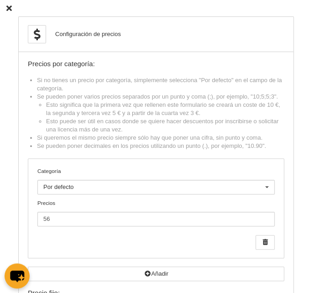
click at [9, 6] on icon at bounding box center [8, 8] width 5 height 6
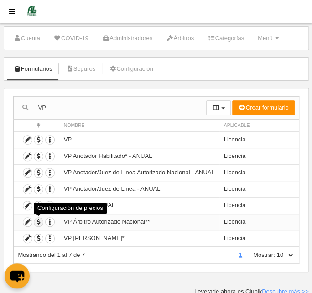
click at [39, 221] on span "button" at bounding box center [38, 221] width 9 height 9
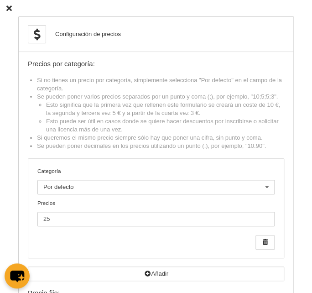
click at [10, 7] on icon at bounding box center [8, 8] width 5 height 6
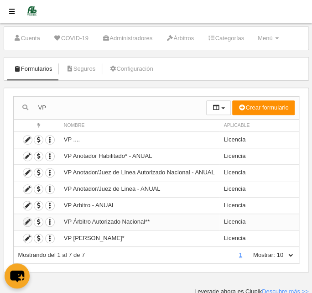
click at [24, 217] on icon at bounding box center [27, 221] width 9 height 9
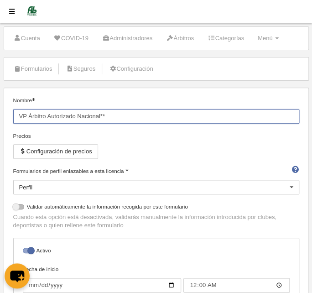
click at [113, 114] on input "VP Árbitro Autorizado Nacional**" at bounding box center [156, 116] width 286 height 15
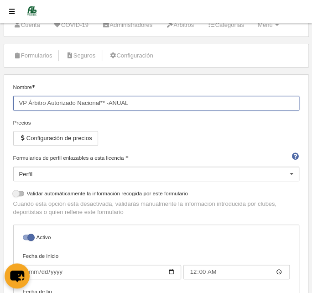
scroll to position [19, 0]
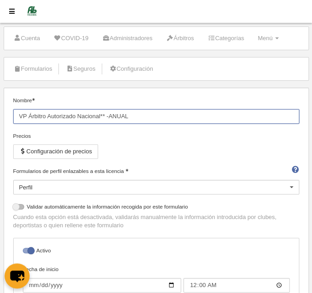
click at [109, 113] on input "VP Árbitro Autorizado Nacional** -ANUAL" at bounding box center [156, 116] width 286 height 15
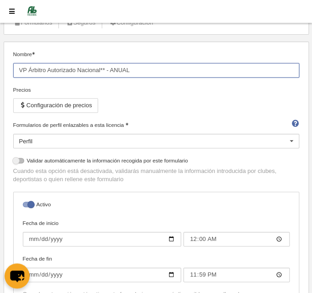
scroll to position [144, 0]
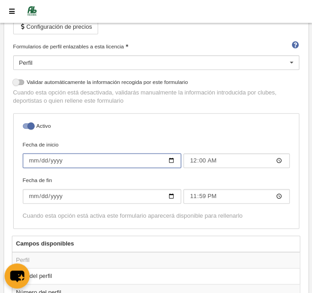
click at [41, 158] on input "[DATE]" at bounding box center [102, 160] width 159 height 15
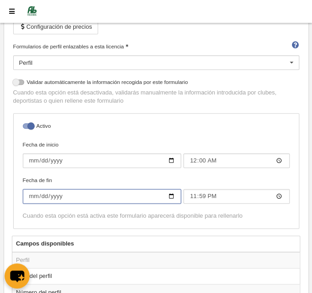
click at [42, 194] on input "[DATE]" at bounding box center [102, 196] width 159 height 15
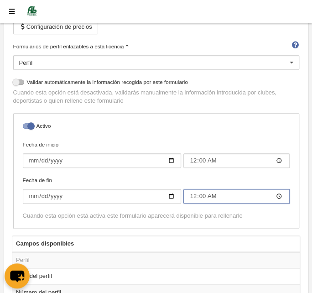
click at [192, 194] on input "00:00" at bounding box center [236, 196] width 106 height 15
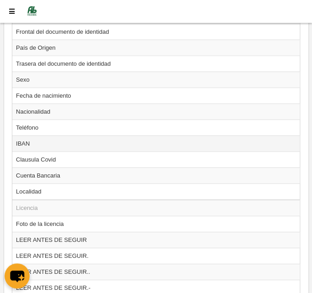
scroll to position [516, 0]
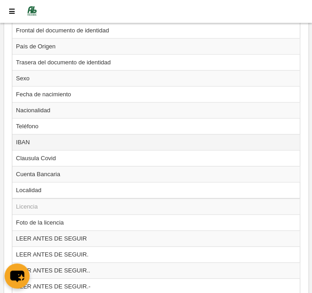
click at [33, 134] on td "IBAN" at bounding box center [155, 142] width 287 height 16
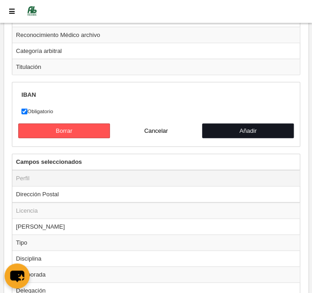
click at [226, 123] on button "Añadir" at bounding box center [248, 130] width 92 height 15
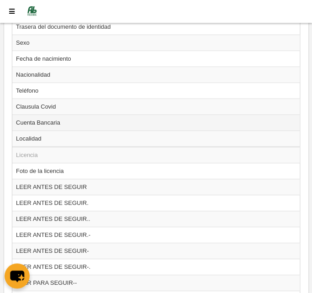
scroll to position [542, 0]
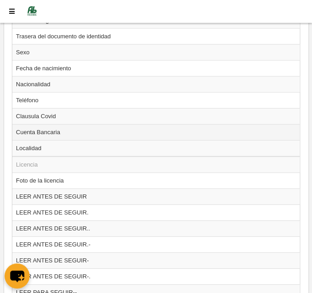
click at [64, 129] on td "Cuenta Bancaria" at bounding box center [155, 132] width 287 height 16
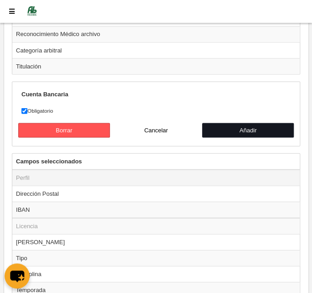
click at [226, 123] on button "Añadir" at bounding box center [248, 130] width 92 height 15
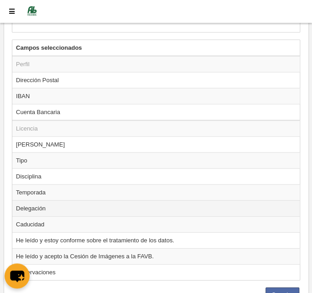
scroll to position [1325, 0]
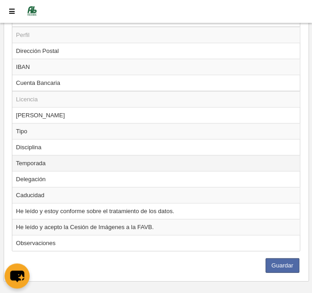
click at [49, 155] on td "Temporada" at bounding box center [155, 163] width 287 height 16
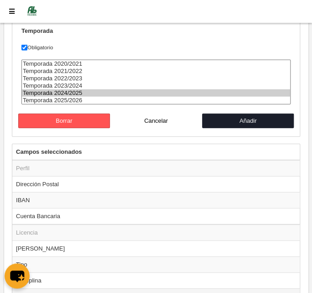
scroll to position [1220, 0]
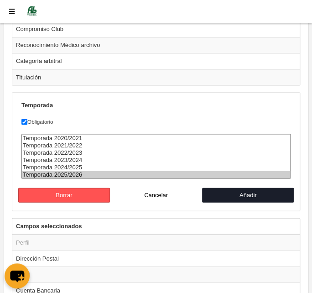
click at [113, 170] on option "Temporada 2025/2026" at bounding box center [156, 173] width 268 height 7
click at [229, 187] on button "Añadir" at bounding box center [248, 194] width 92 height 15
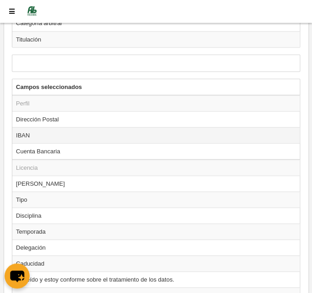
scroll to position [1325, 0]
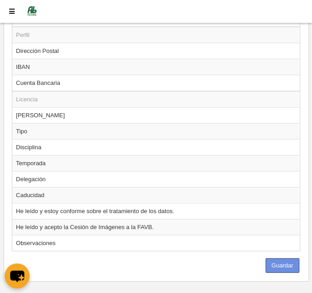
click at [282, 258] on button "Guardar" at bounding box center [282, 265] width 34 height 15
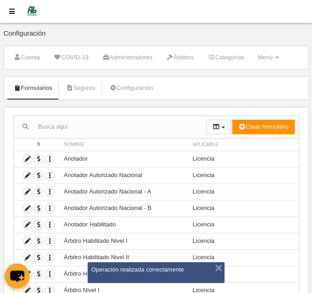
click at [91, 127] on input "text" at bounding box center [110, 127] width 192 height 14
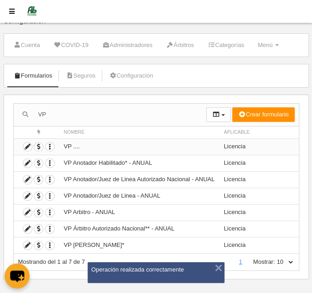
scroll to position [19, 0]
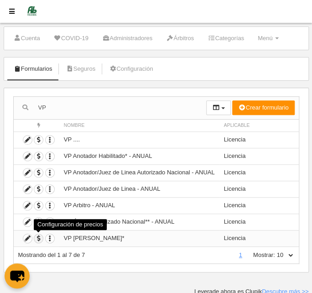
click at [36, 237] on span "button" at bounding box center [38, 238] width 9 height 9
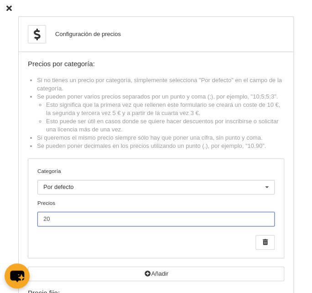
drag, startPoint x: 53, startPoint y: 217, endPoint x: 23, endPoint y: 216, distance: 30.6
click at [23, 214] on div "Configuración de precios Precios por categoría: Si no tienes un precio por cate…" at bounding box center [155, 211] width 275 height 390
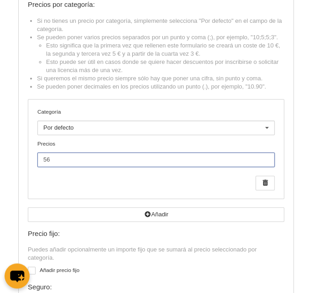
scroll to position [124, 0]
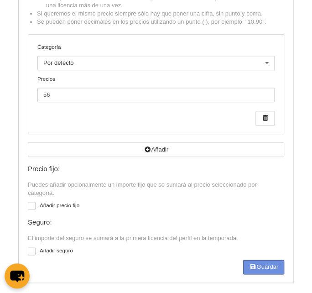
click at [265, 267] on button "Guardar" at bounding box center [263, 266] width 41 height 15
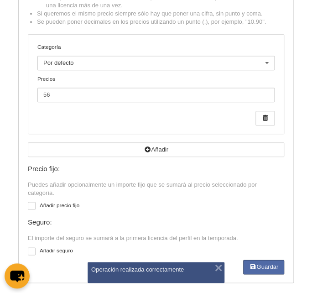
scroll to position [0, 0]
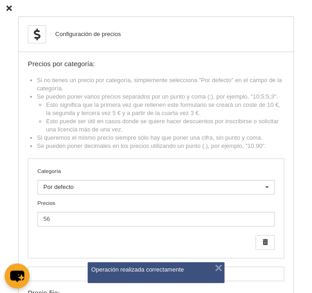
click at [10, 8] on icon at bounding box center [8, 8] width 5 height 6
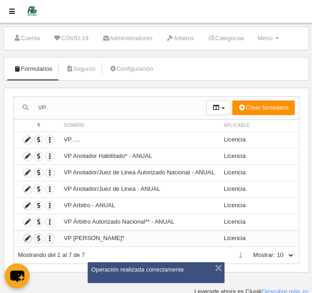
click at [27, 236] on icon at bounding box center [27, 238] width 9 height 9
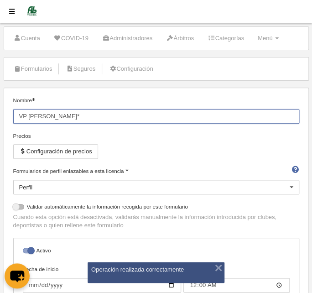
click at [90, 114] on input "VP [PERSON_NAME]*" at bounding box center [156, 116] width 286 height 15
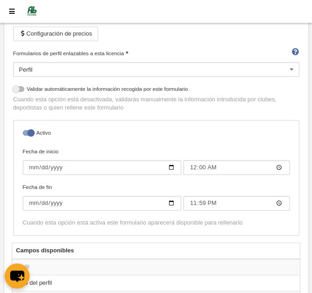
scroll to position [144, 0]
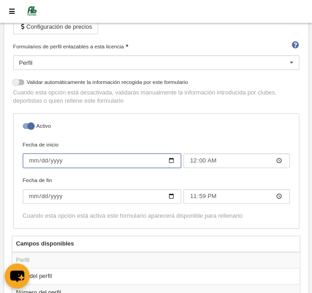
click at [43, 155] on input "[DATE]" at bounding box center [102, 160] width 159 height 15
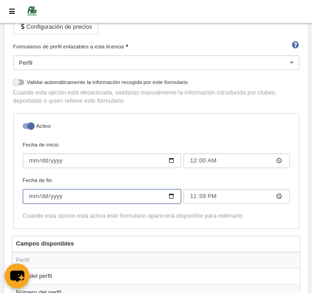
click at [41, 191] on input "[DATE]" at bounding box center [102, 196] width 159 height 15
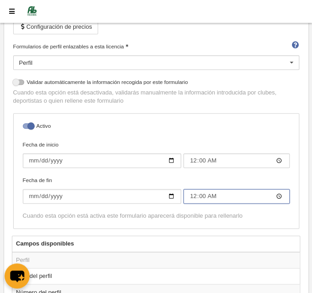
click at [191, 193] on input "00:00" at bounding box center [236, 196] width 106 height 15
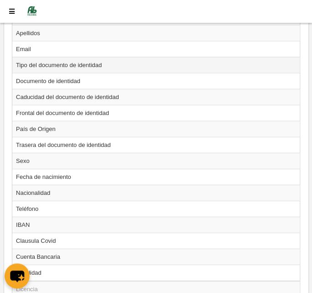
scroll to position [475, 0]
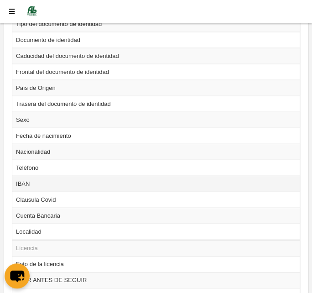
click at [61, 177] on td "IBAN" at bounding box center [155, 183] width 287 height 16
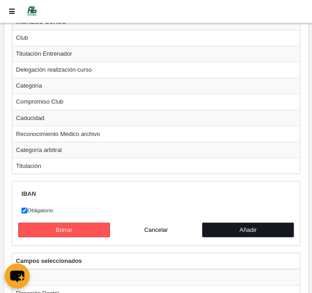
click at [238, 222] on button "Añadir" at bounding box center [248, 229] width 92 height 15
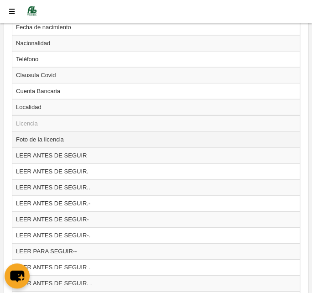
scroll to position [500, 0]
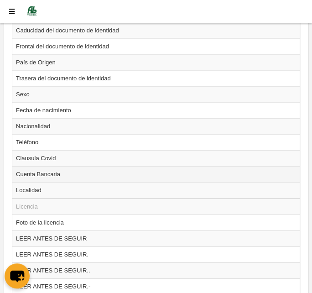
click at [76, 172] on td "Cuenta Bancaria" at bounding box center [155, 174] width 287 height 16
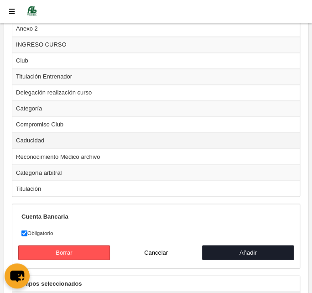
scroll to position [1205, 0]
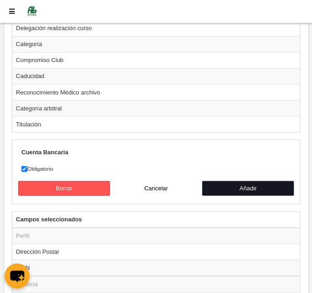
click at [226, 180] on button "Añadir" at bounding box center [248, 187] width 92 height 15
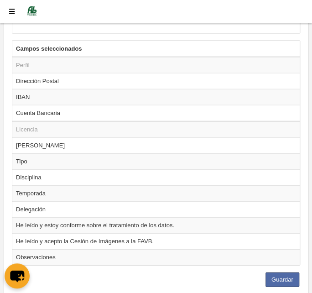
scroll to position [1313, 0]
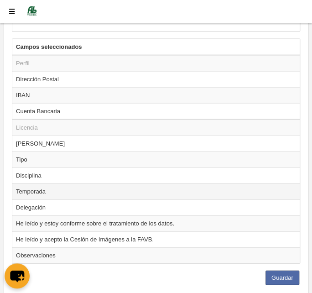
click at [44, 183] on td "Temporada" at bounding box center [155, 191] width 287 height 16
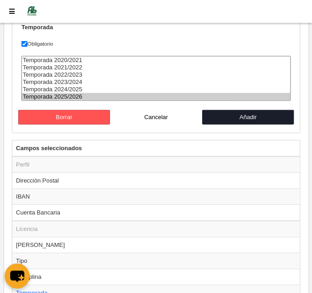
click at [67, 93] on option "Temporada 2025/2026" at bounding box center [156, 96] width 268 height 7
click at [233, 110] on button "Añadir" at bounding box center [248, 117] width 92 height 15
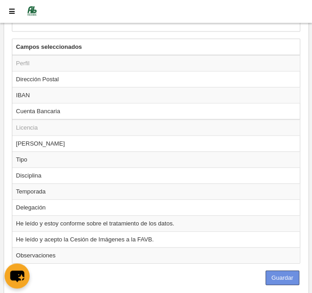
click at [285, 270] on button "Guardar" at bounding box center [282, 277] width 34 height 15
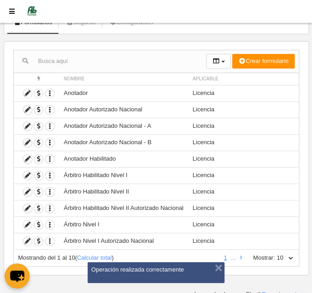
scroll to position [68, 0]
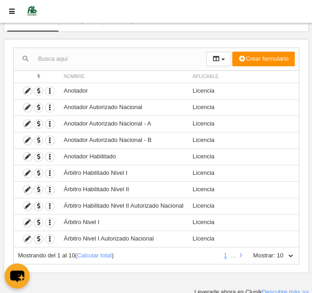
click at [65, 60] on input "text" at bounding box center [110, 59] width 192 height 14
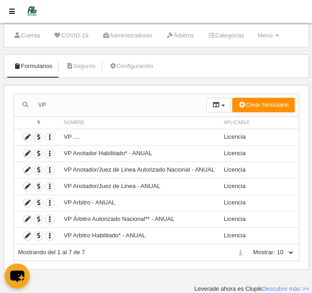
scroll to position [19, 0]
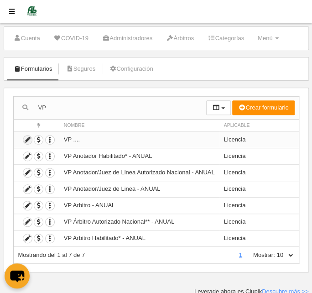
click at [27, 137] on icon at bounding box center [27, 139] width 9 height 9
